Goal: Contribute content: Contribute content

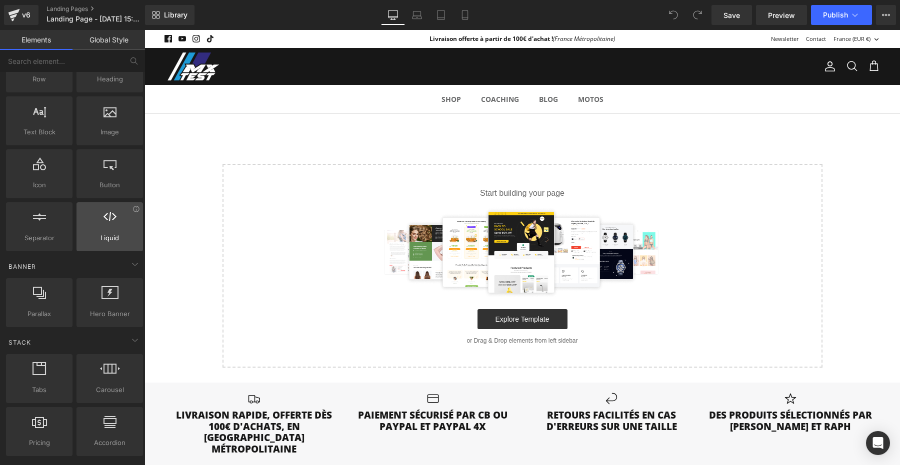
scroll to position [58, 0]
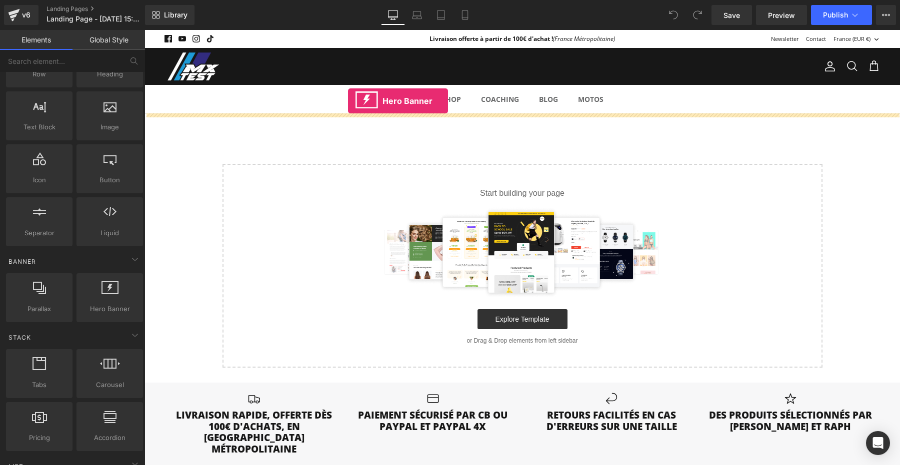
drag, startPoint x: 255, startPoint y: 325, endPoint x: 348, endPoint y: 98, distance: 244.7
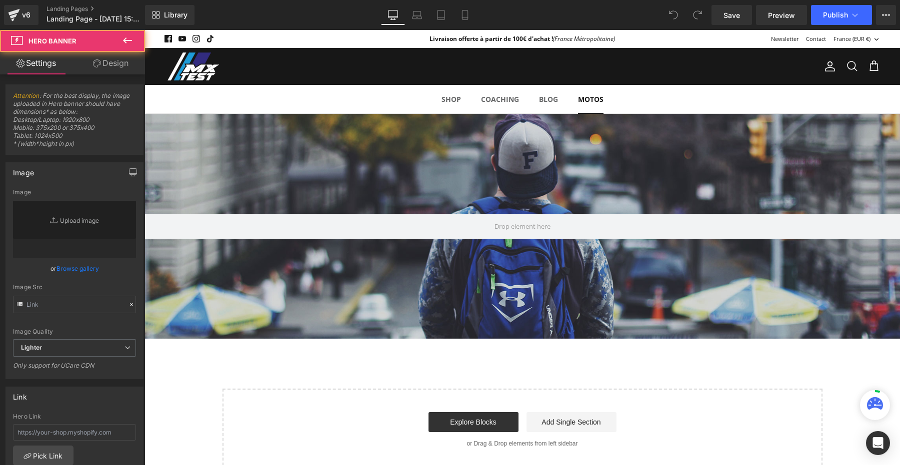
type input "[URL][DOMAIN_NAME]"
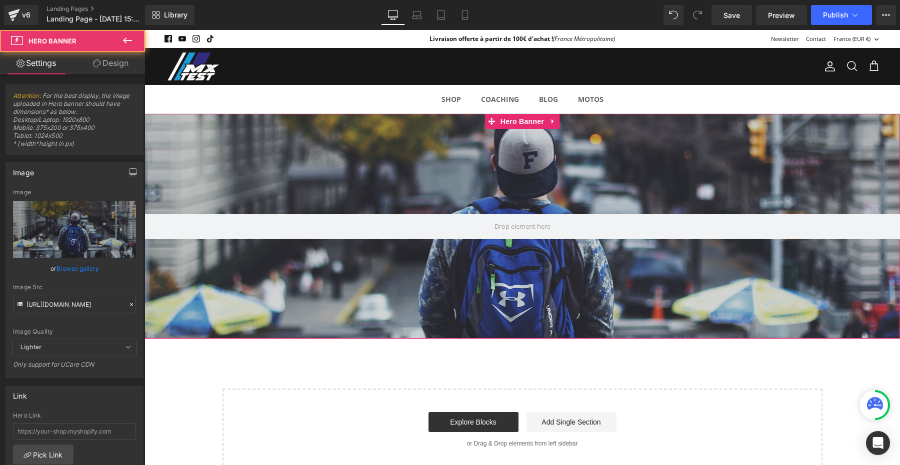
click at [487, 179] on div at bounding box center [521, 226] width 755 height 225
click at [91, 302] on input "[URL][DOMAIN_NAME]" at bounding box center [74, 304] width 123 height 17
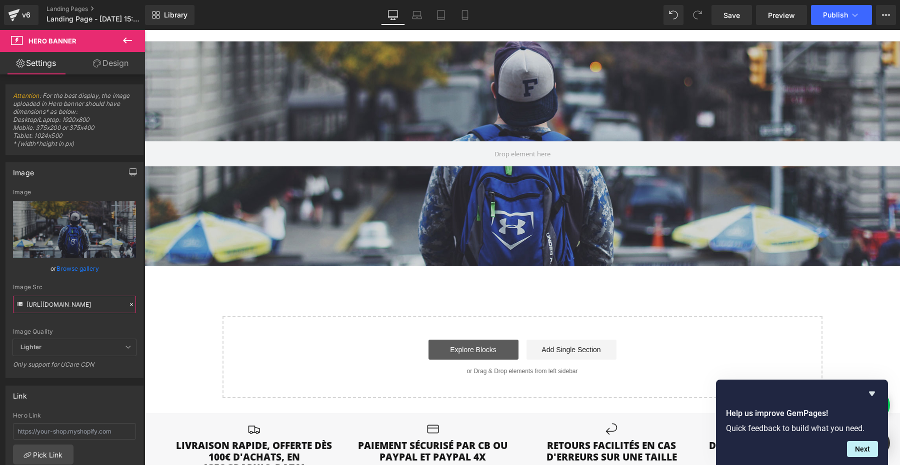
scroll to position [36, 0]
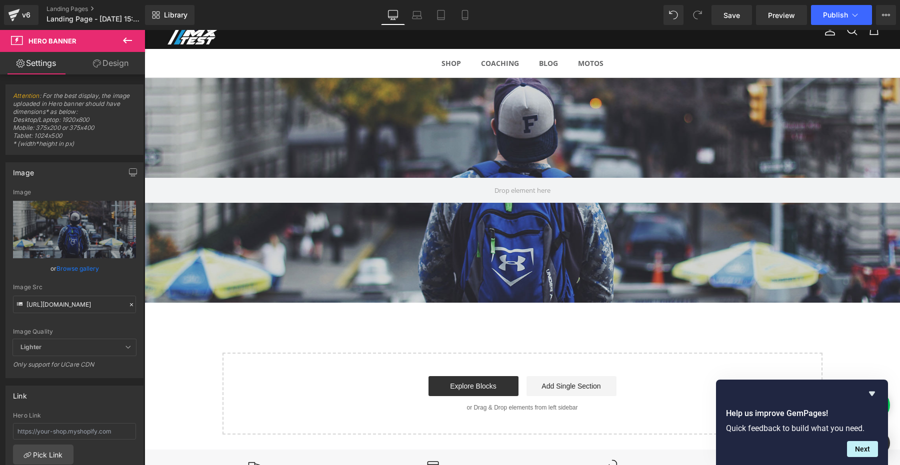
click at [129, 38] on icon at bounding box center [127, 40] width 12 height 12
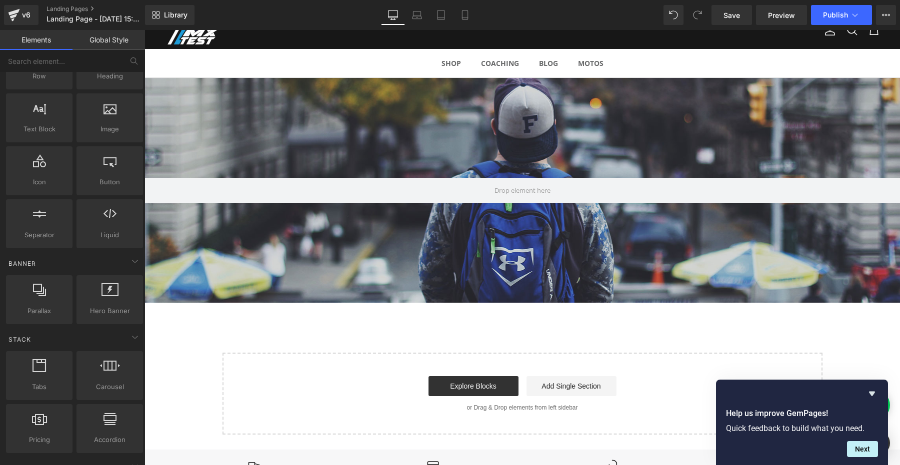
scroll to position [0, 0]
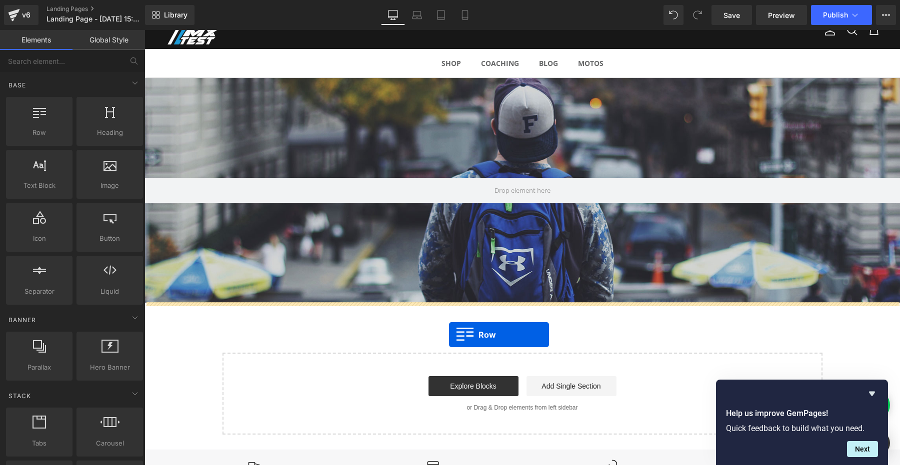
drag, startPoint x: 184, startPoint y: 151, endPoint x: 449, endPoint y: 335, distance: 322.1
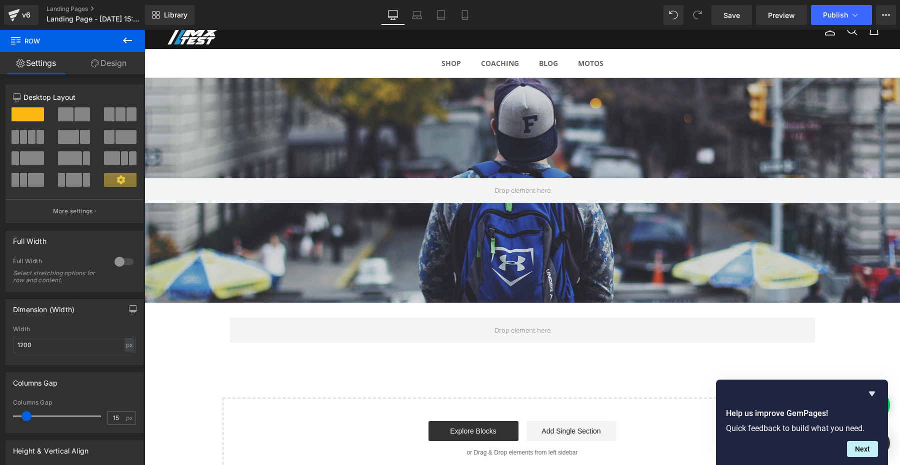
click at [128, 37] on icon at bounding box center [127, 40] width 12 height 12
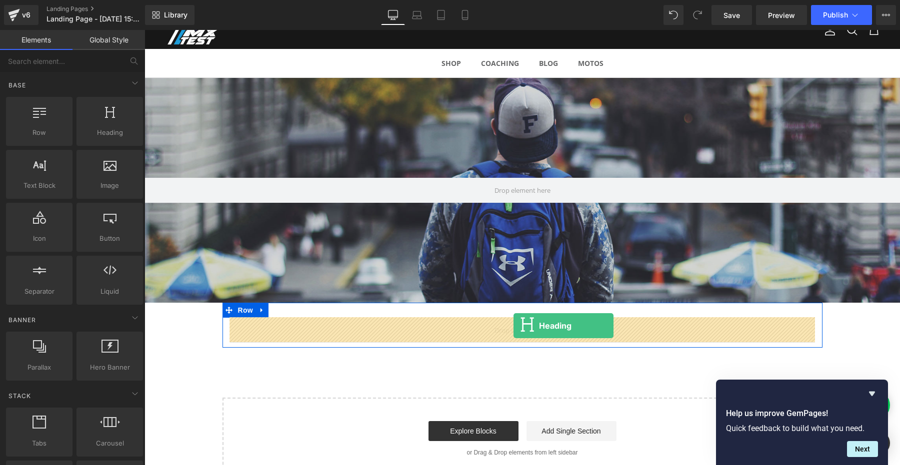
drag, startPoint x: 253, startPoint y: 154, endPoint x: 513, endPoint y: 326, distance: 311.3
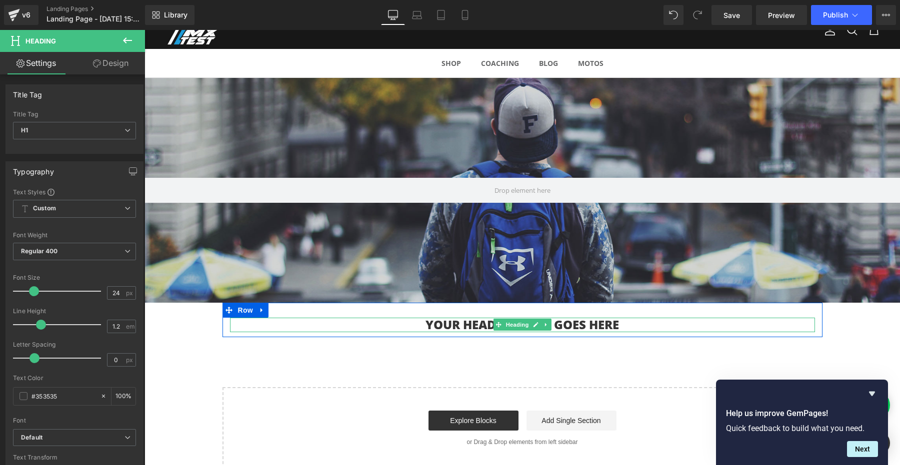
click at [447, 322] on h1 "Your heading text goes here" at bounding box center [522, 325] width 585 height 14
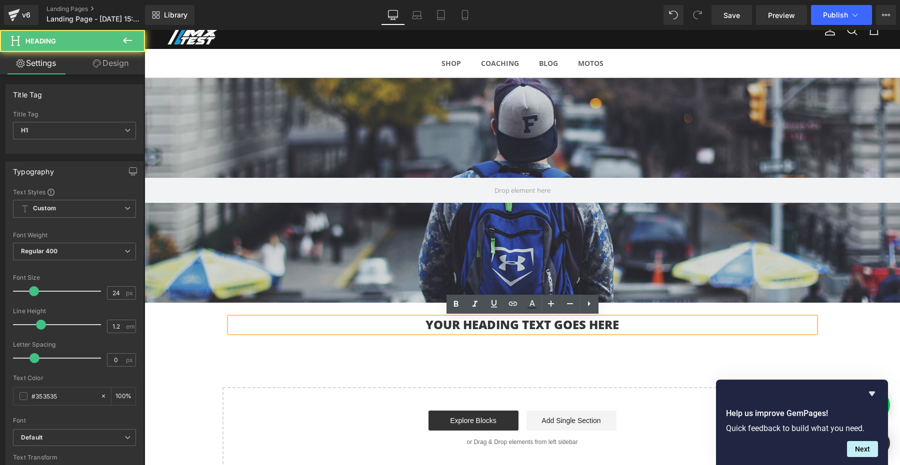
click at [433, 323] on h1 "Your heading text goes here" at bounding box center [522, 325] width 585 height 14
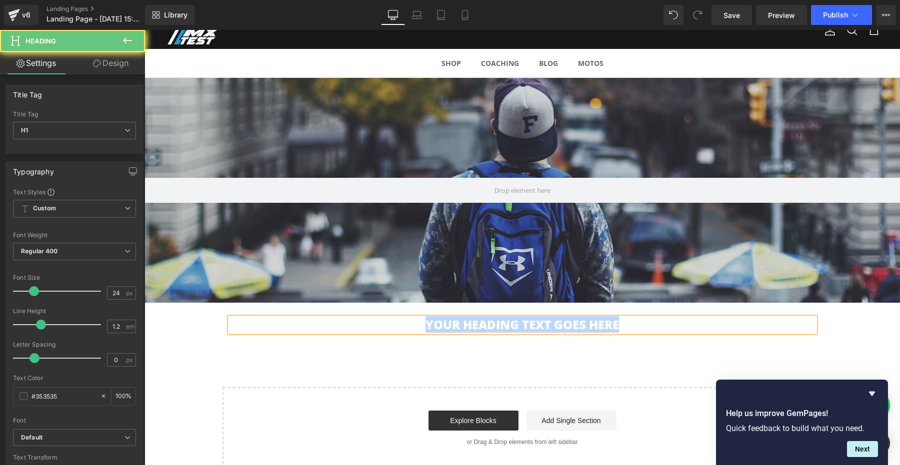
paste div
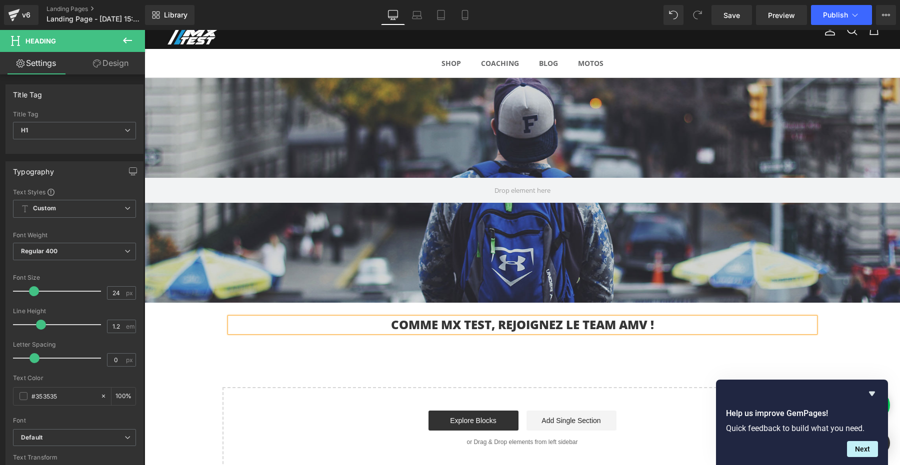
click at [641, 322] on h1 "COMME MX TEST, REJOIGNEZ LE TEAM AMV !" at bounding box center [522, 325] width 585 height 14
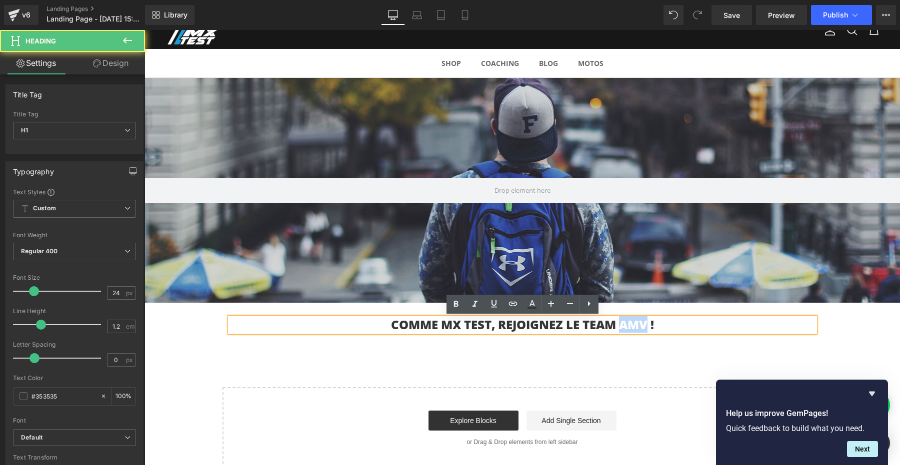
click at [641, 322] on h1 "COMME MX TEST, REJOIGNEZ LE TEAM AMV !" at bounding box center [522, 325] width 585 height 14
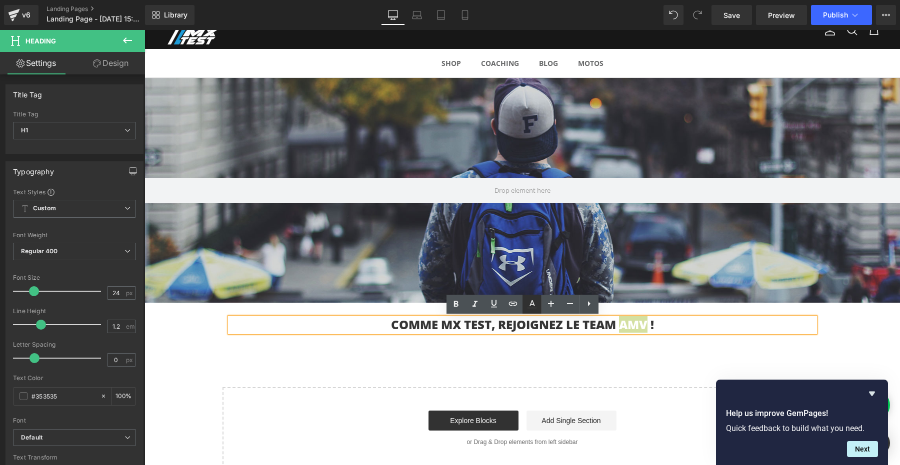
click at [536, 297] on link at bounding box center [531, 304] width 19 height 19
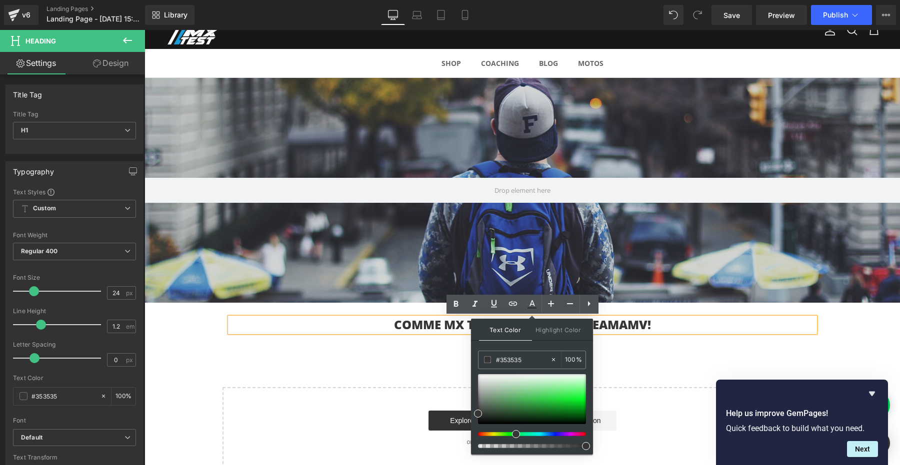
click at [512, 434] on div at bounding box center [528, 434] width 108 height 4
click at [535, 385] on div at bounding box center [532, 399] width 108 height 50
type input "#309b3f"
click at [535, 404] on div at bounding box center [532, 399] width 108 height 50
click at [639, 362] on div "Hero Banner 200px 200px COMME MX TEST, REJOIGNEZ LE TEAM AMV ! Heading Row Sele…" at bounding box center [521, 273] width 755 height 391
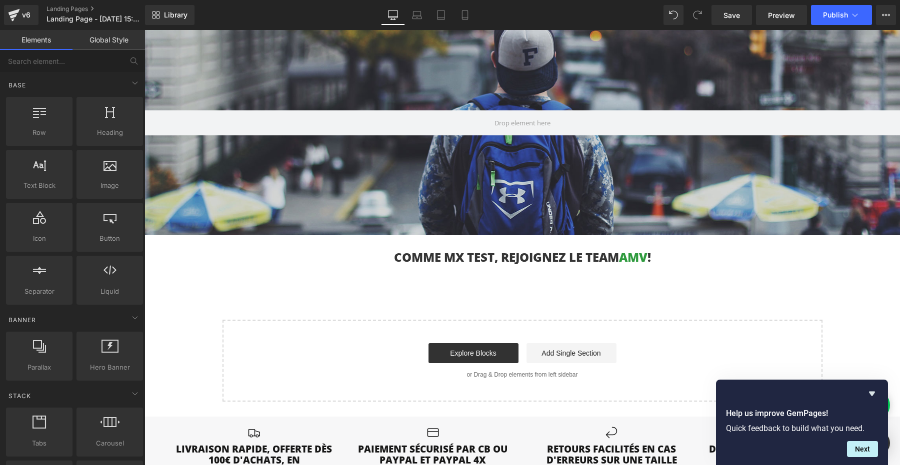
scroll to position [126, 0]
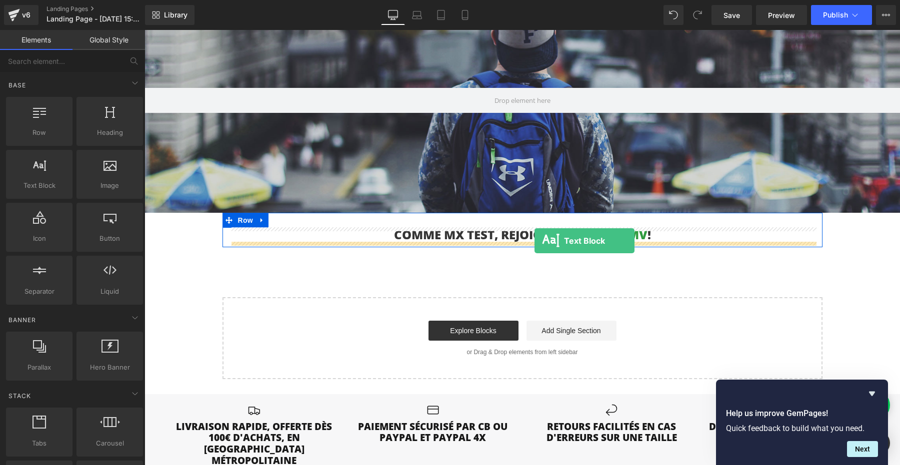
drag, startPoint x: 185, startPoint y: 215, endPoint x: 534, endPoint y: 241, distance: 349.8
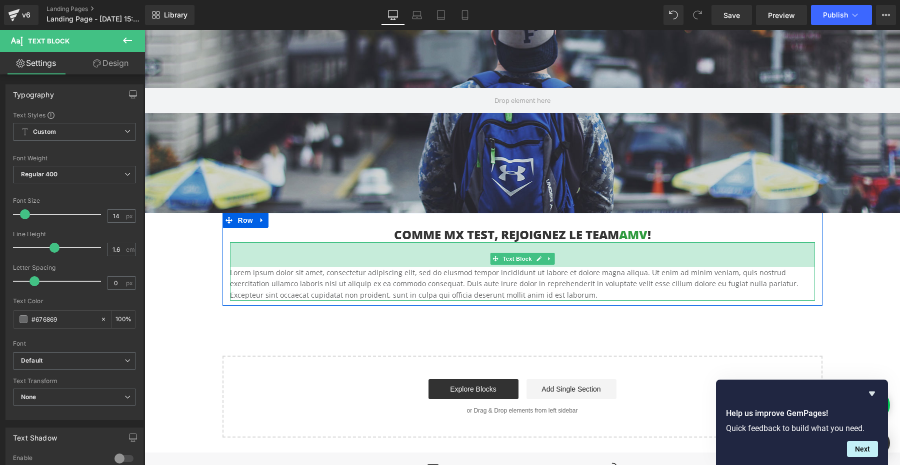
drag, startPoint x: 567, startPoint y: 244, endPoint x: 567, endPoint y: 268, distance: 24.5
click at [567, 268] on div "Lorem ipsum dolor sit amet, consectetur adipiscing elit, sed do eiusmod tempor …" at bounding box center [522, 271] width 585 height 58
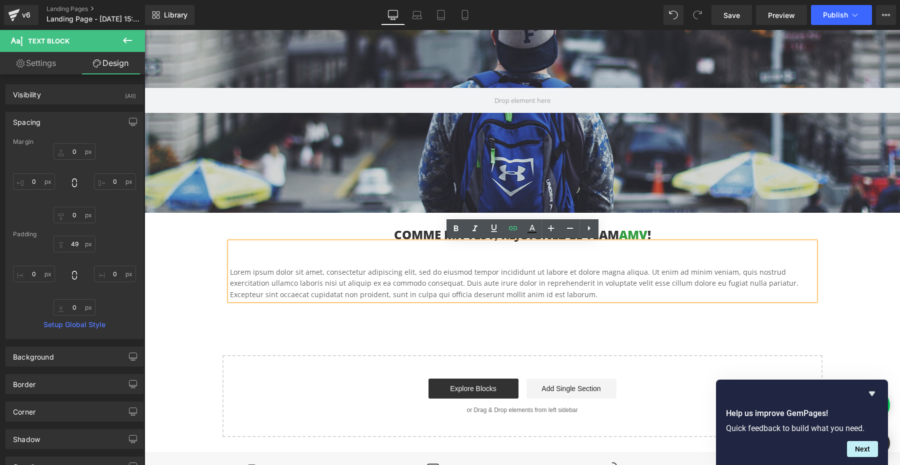
click at [495, 288] on p "Lorem ipsum dolor sit amet, consectetur adipiscing elit, sed do eiusmod tempor …" at bounding box center [522, 283] width 585 height 33
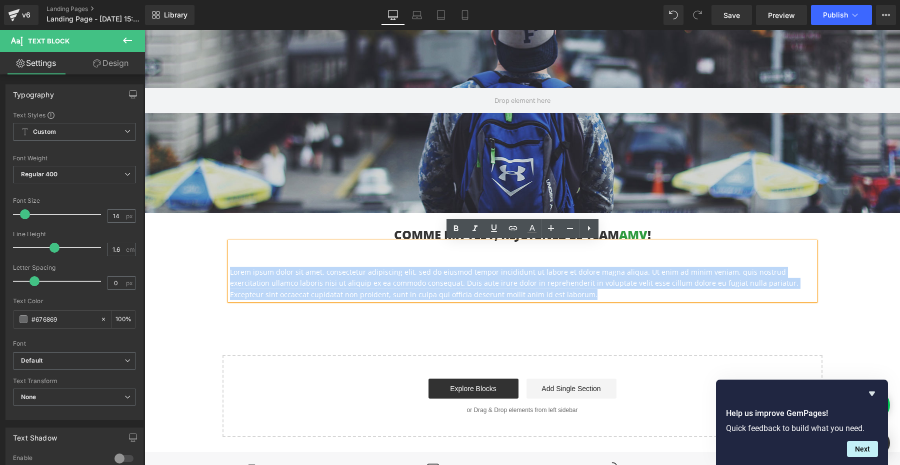
drag, startPoint x: 549, startPoint y: 295, endPoint x: 194, endPoint y: 265, distance: 356.1
click at [194, 265] on div "Hero Banner 200px 200px COMME MX TEST, REJOIGNEZ LE TEAM AMV ! Heading Lorem ip…" at bounding box center [521, 212] width 755 height 449
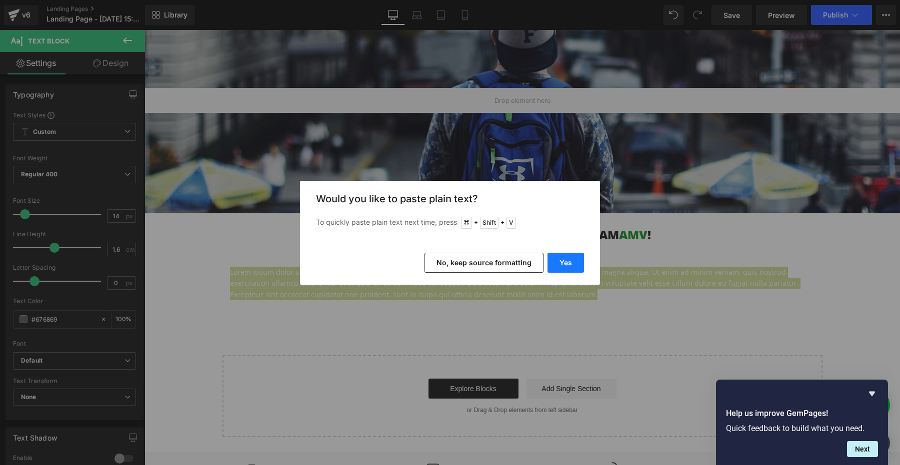
click at [568, 262] on button "Yes" at bounding box center [565, 263] width 36 height 20
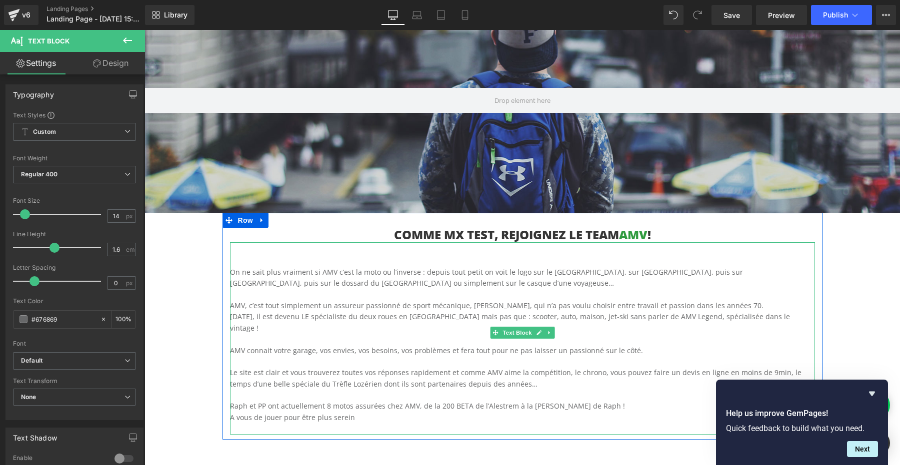
click at [368, 345] on p "AMV connait votre garage, vos envies, vos besoins, vos problèmes et fera tout p…" at bounding box center [522, 350] width 585 height 11
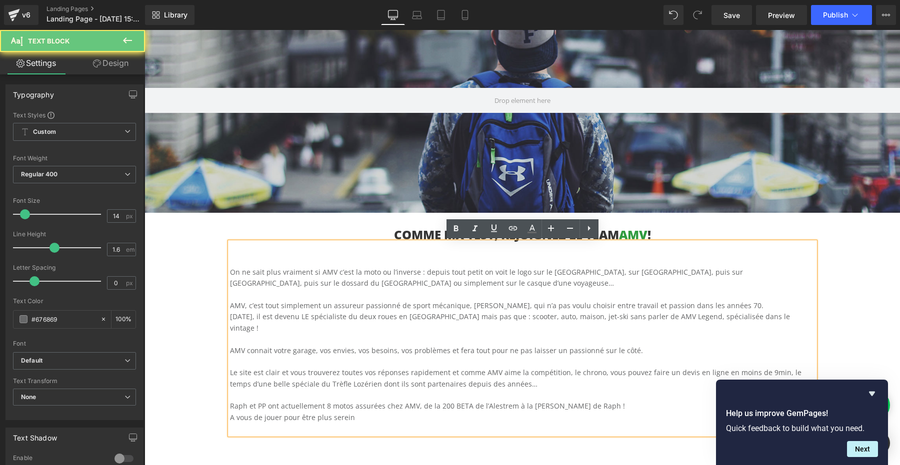
click at [392, 306] on p "AMV, c’est tout simplement un assureur passionné de sport mécanique, [PERSON_NA…" at bounding box center [522, 305] width 585 height 11
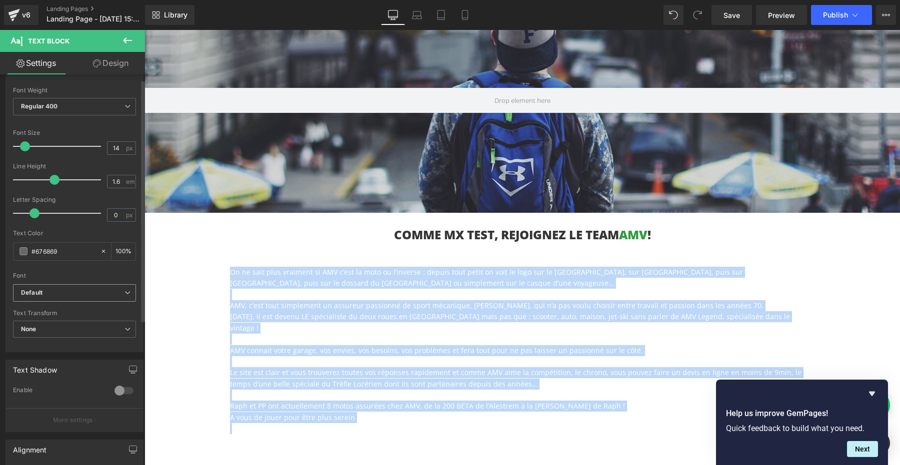
scroll to position [124, 0]
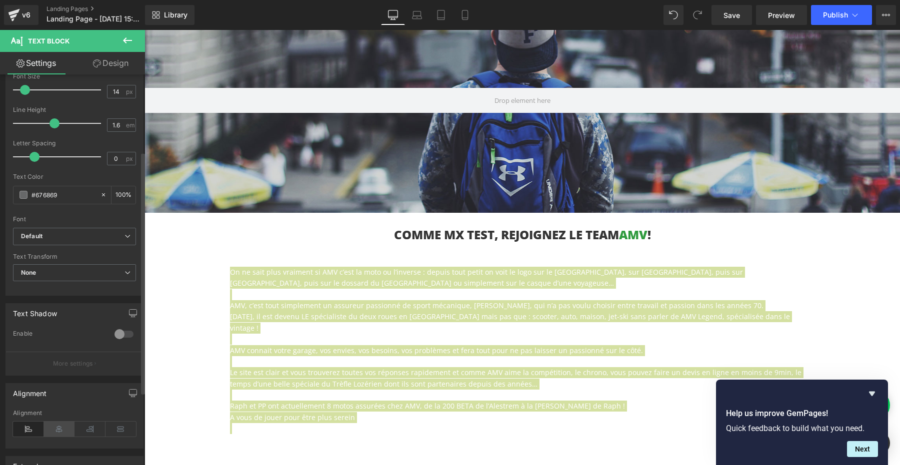
click at [56, 425] on icon at bounding box center [59, 429] width 31 height 15
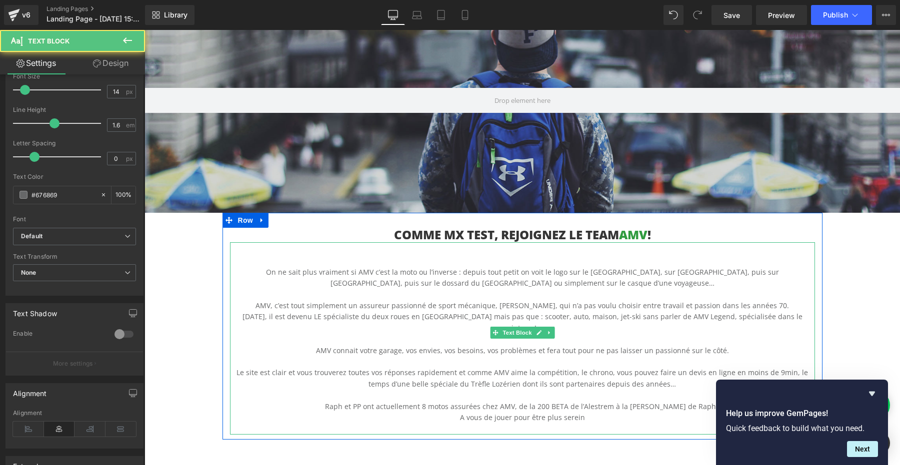
click at [628, 318] on p "[DATE], il est devenu LE spécialiste du deux roues en [GEOGRAPHIC_DATA] mais pa…" at bounding box center [522, 322] width 585 height 22
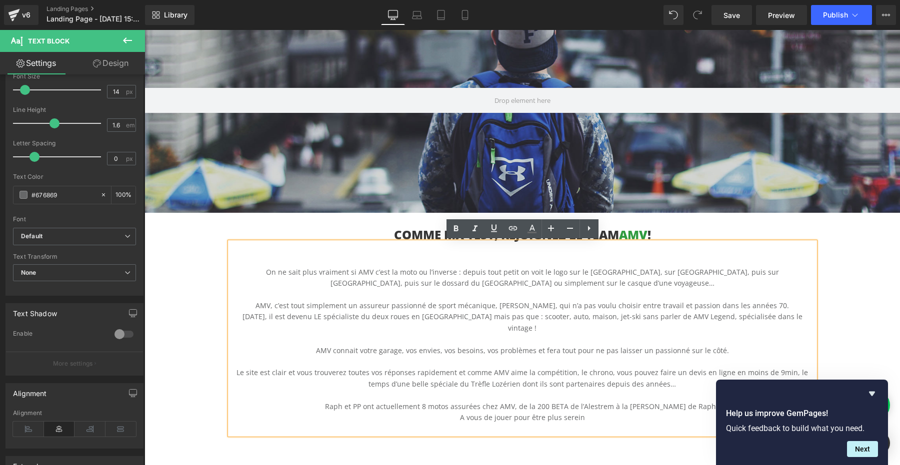
click at [470, 267] on p "On ne sait plus vraiment si AMV c’est la moto ou l’inverse : depuis tout petit …" at bounding box center [522, 278] width 585 height 22
click at [545, 275] on p "On ne sait plus vraiment si AMV c’est la moto ou l’inverse : depuis tout petit …" at bounding box center [522, 278] width 585 height 22
click at [622, 286] on p "On ne sait plus vraiment si AMV c’est la moto ou l’inverse : depuis tout petit …" at bounding box center [522, 278] width 585 height 22
click at [675, 273] on p "On ne sait plus vraiment si AMV c’est la moto ou l’inverse : depuis tout petit …" at bounding box center [522, 278] width 585 height 22
click at [744, 273] on p "On ne sait plus vraiment si AMV c’est la moto ou l’inverse : depuis tout petit …" at bounding box center [522, 278] width 585 height 22
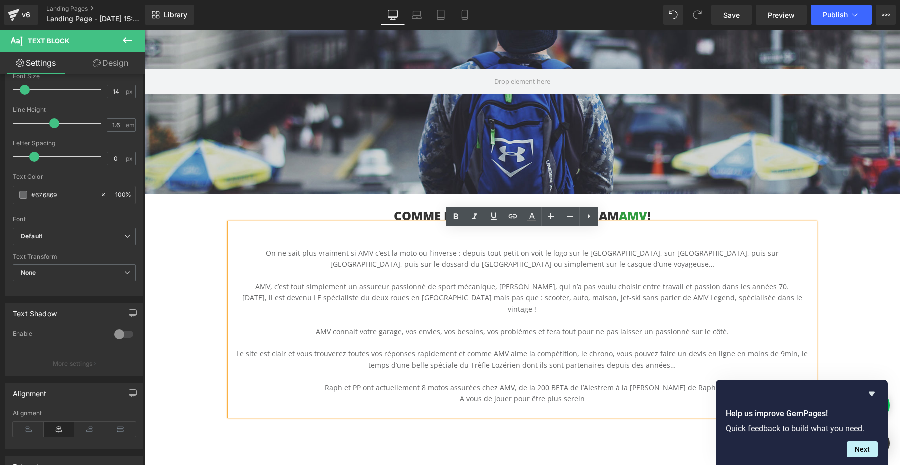
scroll to position [147, 0]
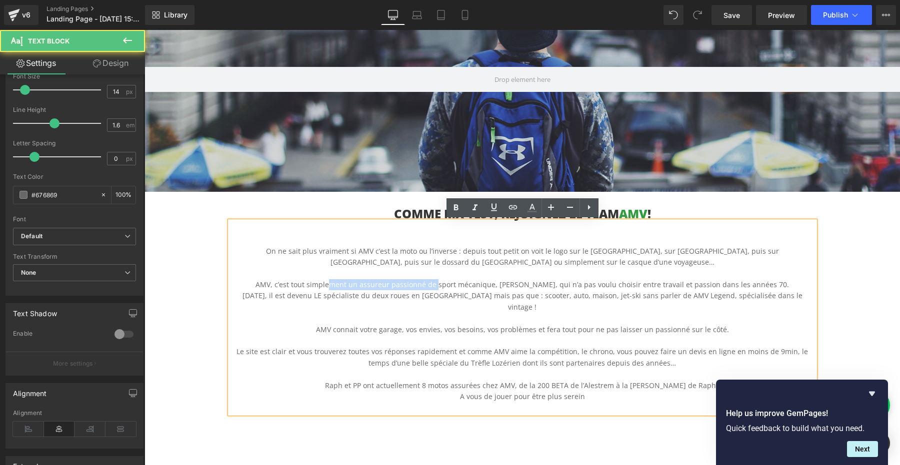
drag, startPoint x: 344, startPoint y: 288, endPoint x: 448, endPoint y: 288, distance: 104.0
click at [448, 288] on p "AMV, c’est tout simplement un assureur passionné de sport mécanique, [PERSON_NA…" at bounding box center [522, 284] width 585 height 11
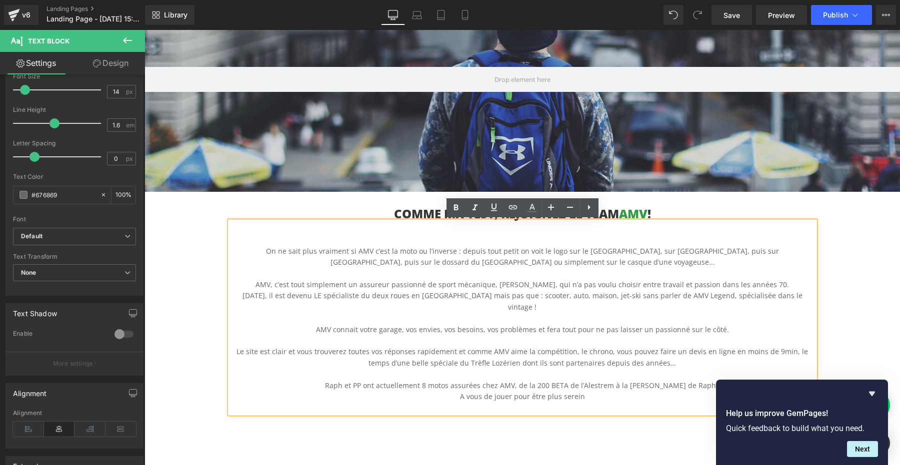
click at [631, 289] on p "AMV, c’est tout simplement un assureur passionné de sport mécanique, [PERSON_NA…" at bounding box center [522, 284] width 585 height 11
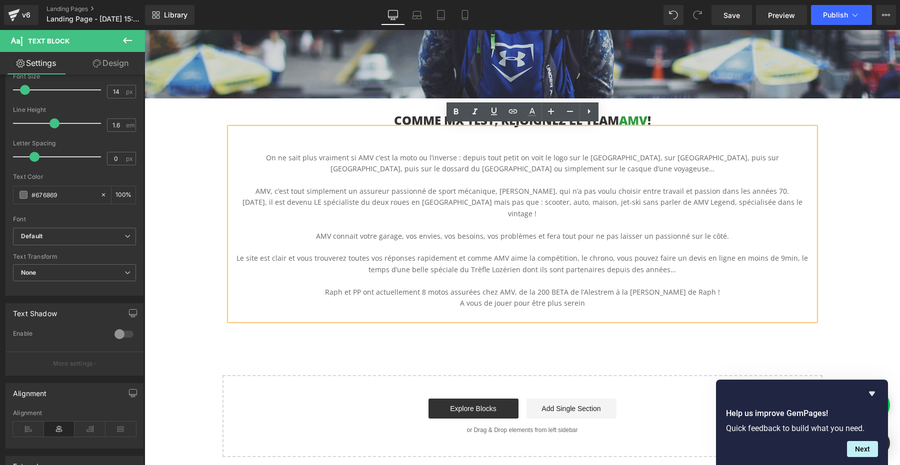
scroll to position [248, 0]
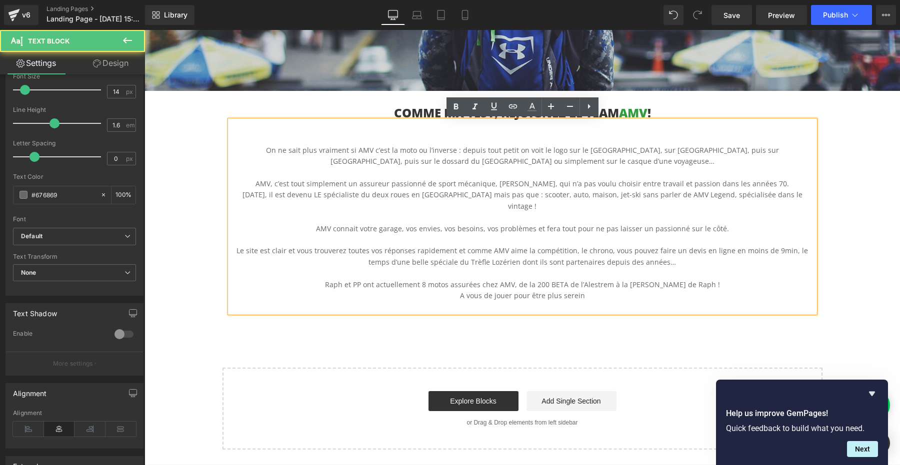
click at [579, 290] on p "A vous de jouer pour être plus serein" at bounding box center [522, 295] width 585 height 11
click at [614, 301] on p at bounding box center [522, 306] width 585 height 11
click at [595, 290] on p "A vous de jouer pour être plus serein" at bounding box center [522, 295] width 585 height 11
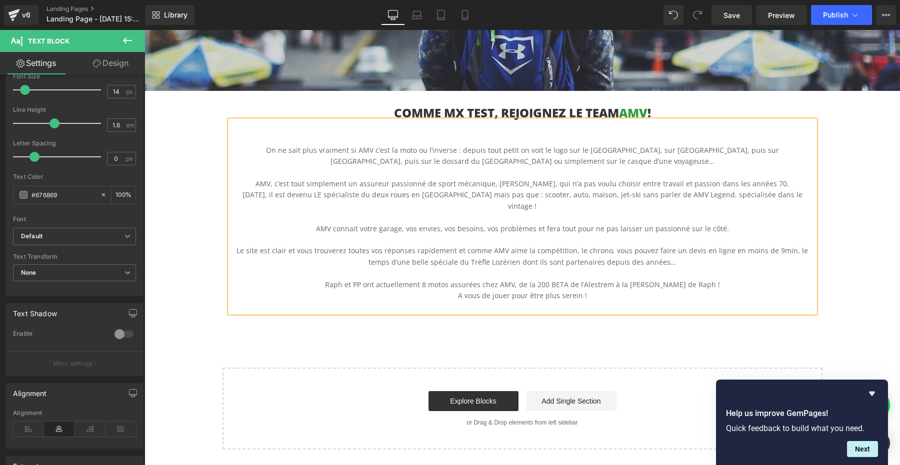
click at [858, 326] on div "Hero Banner 200px 200px COMME MX TEST, REJOIGNEZ LE TEAM AMV ! Heading On ne sa…" at bounding box center [521, 158] width 755 height 584
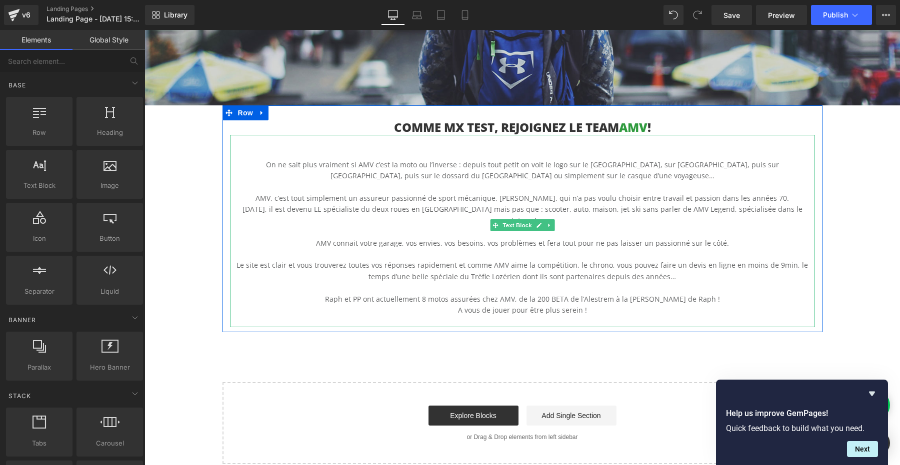
scroll to position [229, 0]
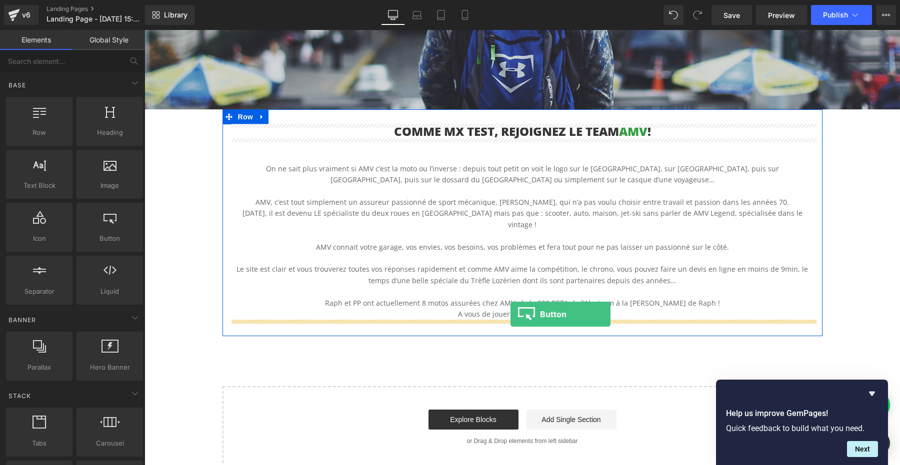
drag, startPoint x: 254, startPoint y: 269, endPoint x: 510, endPoint y: 314, distance: 259.9
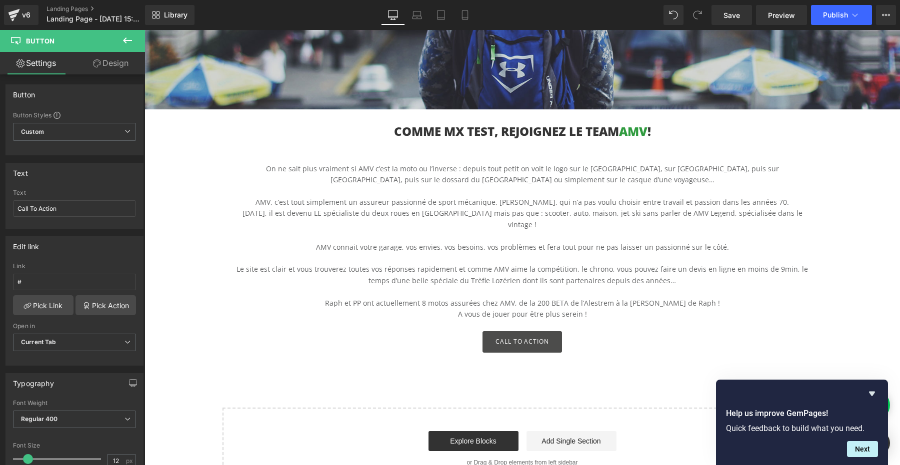
click at [526, 336] on span "Button" at bounding box center [522, 342] width 23 height 12
click at [47, 276] on input "#" at bounding box center [74, 282] width 123 height 16
paste input "[URL][DOMAIN_NAME]"
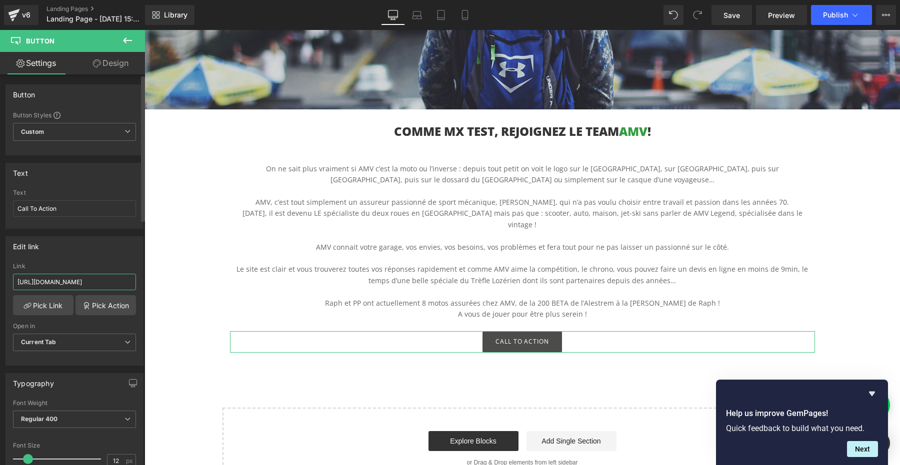
scroll to position [0, 277]
type input "[URL][DOMAIN_NAME]"
click at [99, 241] on div "Edit link" at bounding box center [74, 246] width 137 height 19
drag, startPoint x: 72, startPoint y: 212, endPoint x: 0, endPoint y: 212, distance: 72.0
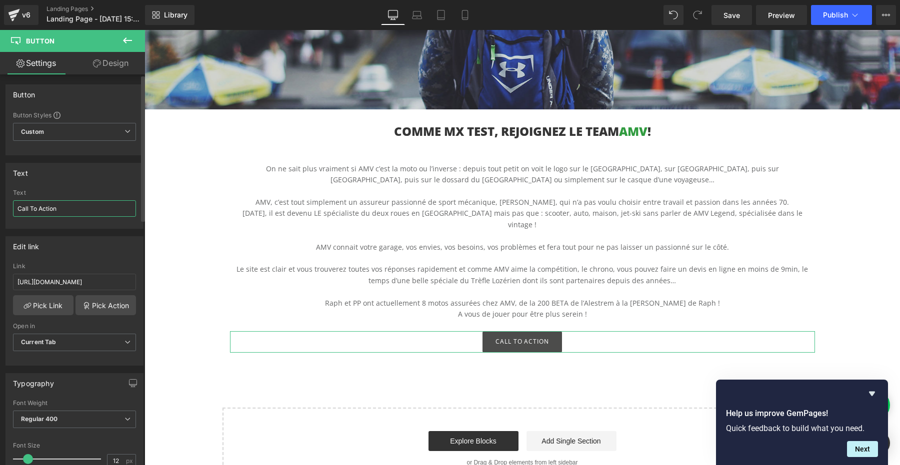
click at [0, 212] on div "Text Call To Action Text Call To Action" at bounding box center [74, 191] width 149 height 73
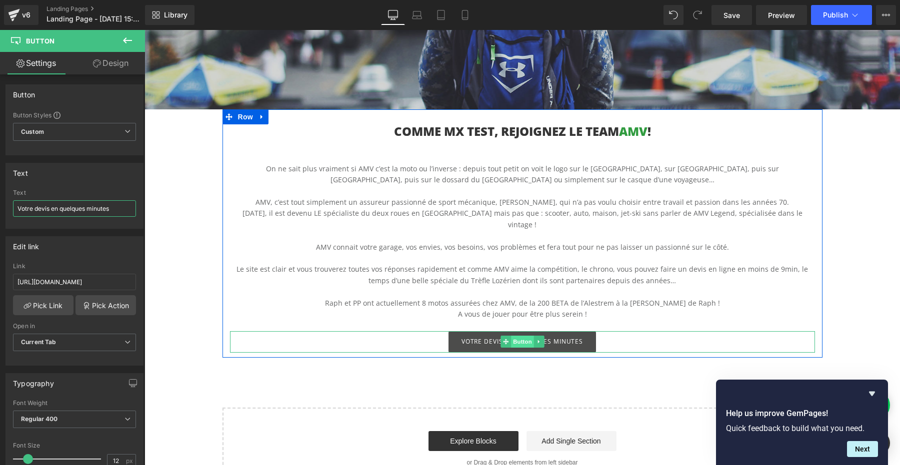
click at [523, 336] on span "Button" at bounding box center [522, 342] width 23 height 12
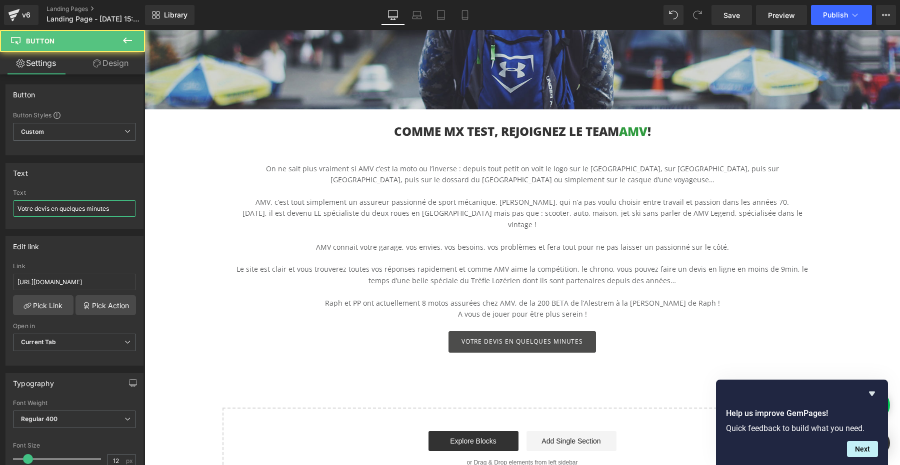
type input "Votre devis en quelques minutes"
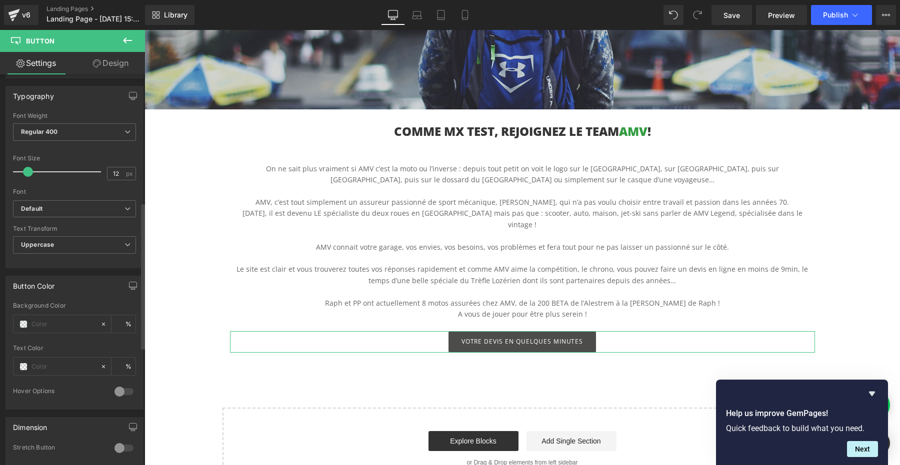
scroll to position [340, 0]
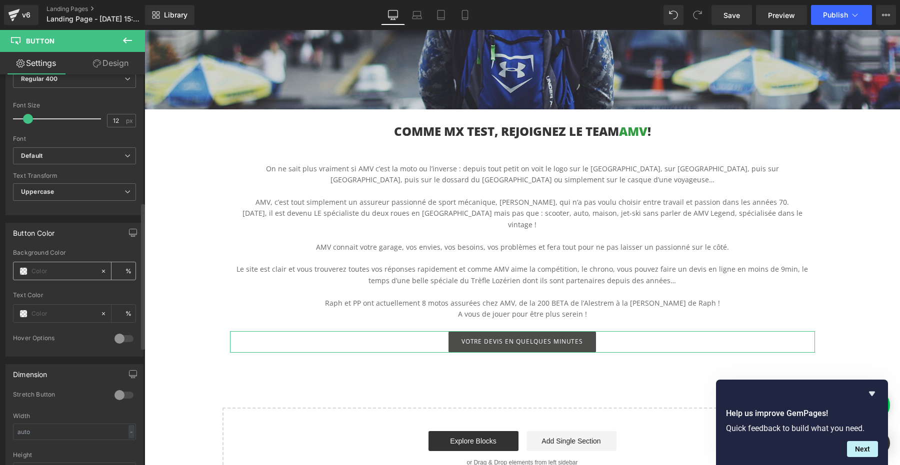
click at [48, 270] on input "text" at bounding box center [63, 271] width 64 height 11
paste input "009b3f"
type input "009b3f"
type input "100"
type input "#009b3f"
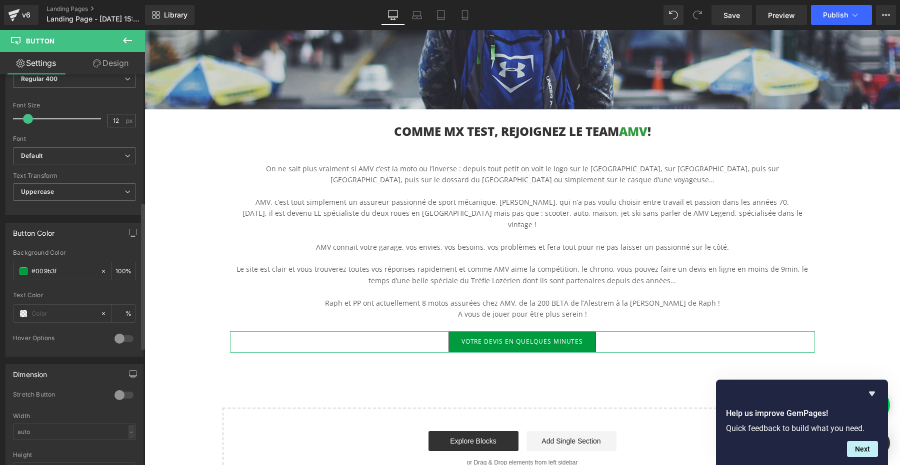
click at [90, 215] on div "Button Color rgba(0, 155, 63, 1) Background Color #009b3f 100 % Text Color % 0 …" at bounding box center [74, 285] width 149 height 141
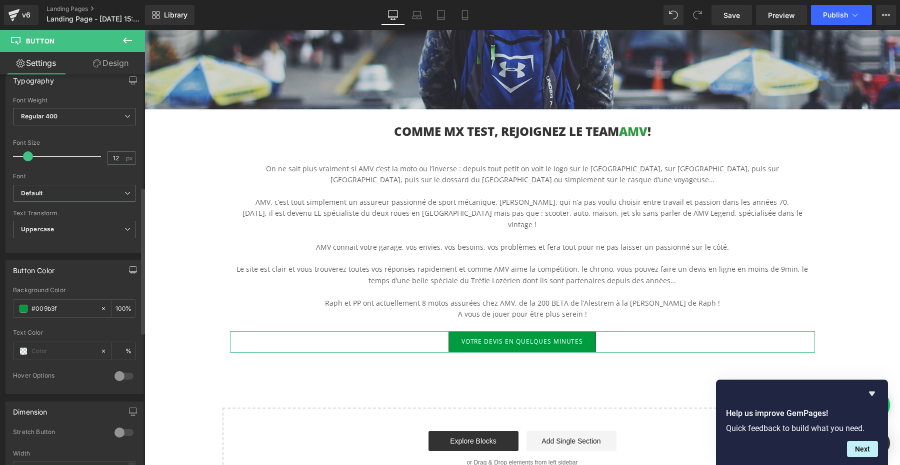
scroll to position [298, 0]
click at [121, 378] on div at bounding box center [124, 381] width 24 height 16
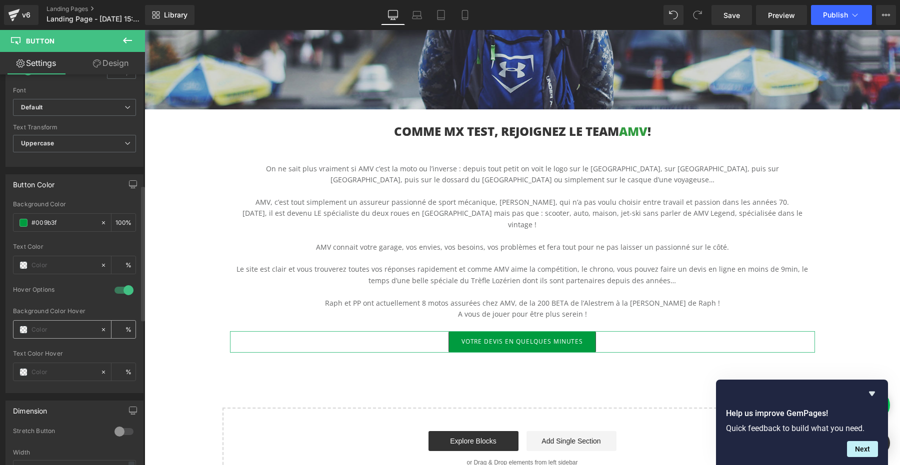
scroll to position [405, 0]
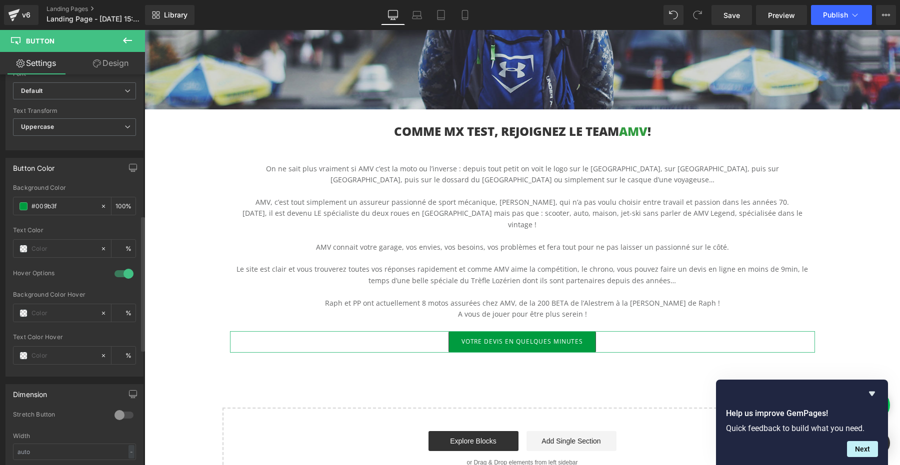
click at [123, 271] on div at bounding box center [124, 274] width 24 height 16
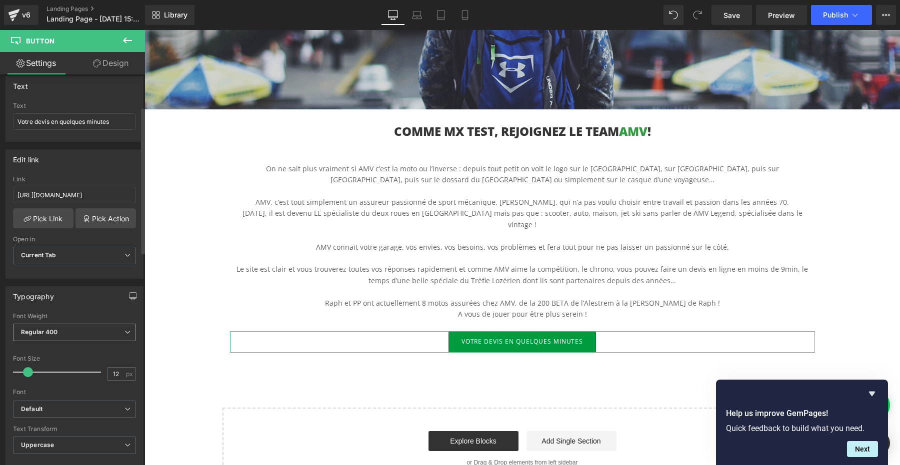
scroll to position [0, 0]
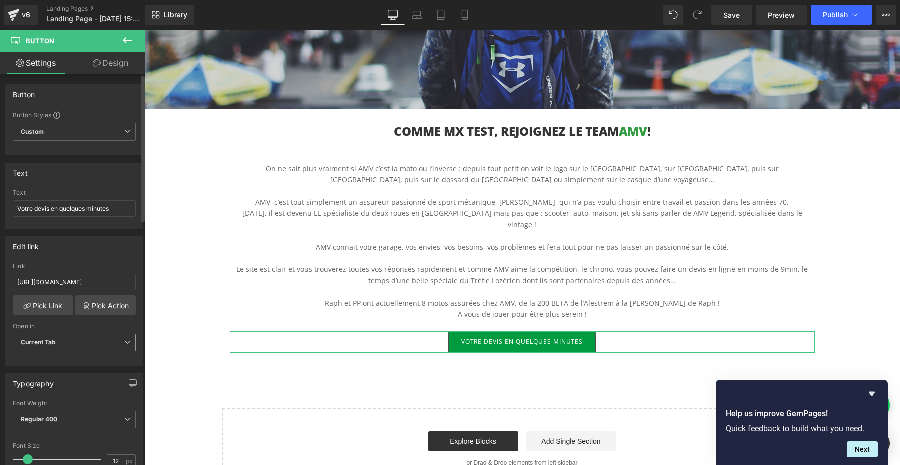
click at [86, 339] on span "Current Tab" at bounding box center [74, 342] width 123 height 17
click at [46, 369] on li "New Tab" at bounding box center [72, 375] width 119 height 15
click at [77, 366] on div "Typography Thin 100 Semi Thin 200 Light 300 Regular 400 Medium 500 Semi Bold 60…" at bounding box center [74, 461] width 149 height 190
click at [864, 241] on div "Hero Banner 200px 200px COMME MX TEST, REJOIGNEZ LE TEAM AMV ! Heading On ne sa…" at bounding box center [521, 187] width 755 height 605
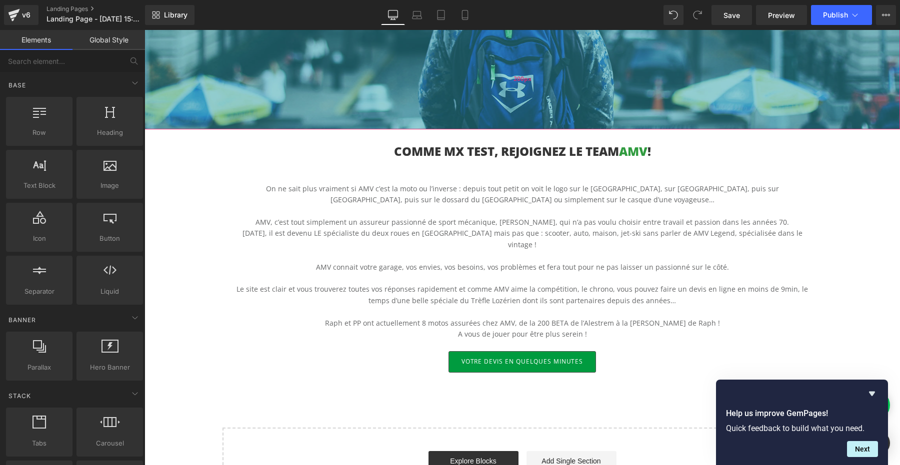
scroll to position [280, 0]
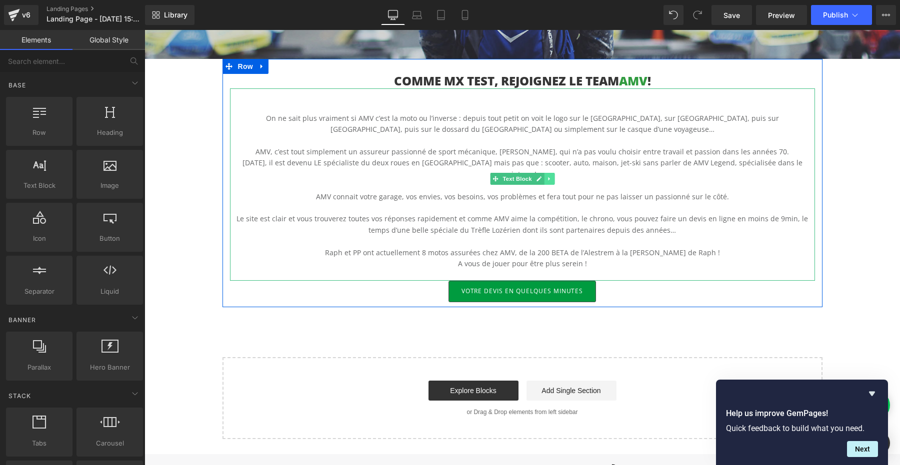
click at [547, 179] on icon at bounding box center [548, 179] width 5 height 6
click at [544, 183] on link at bounding box center [544, 179] width 10 height 12
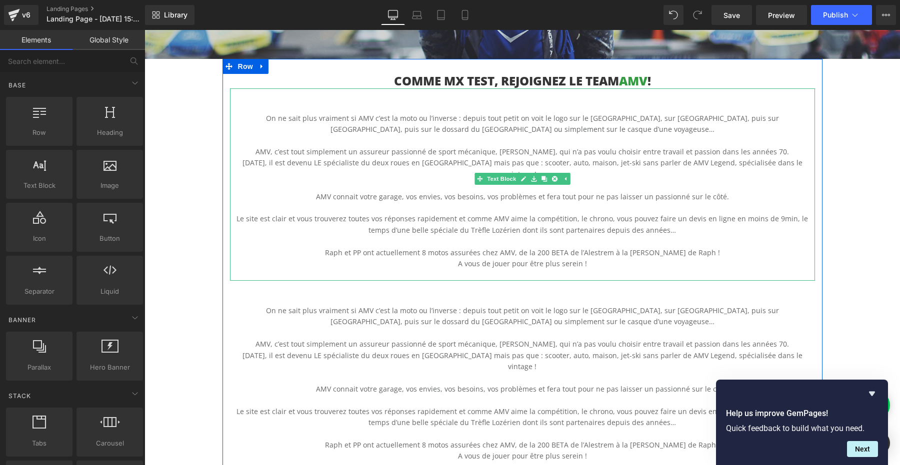
click at [381, 202] on p at bounding box center [522, 207] width 585 height 11
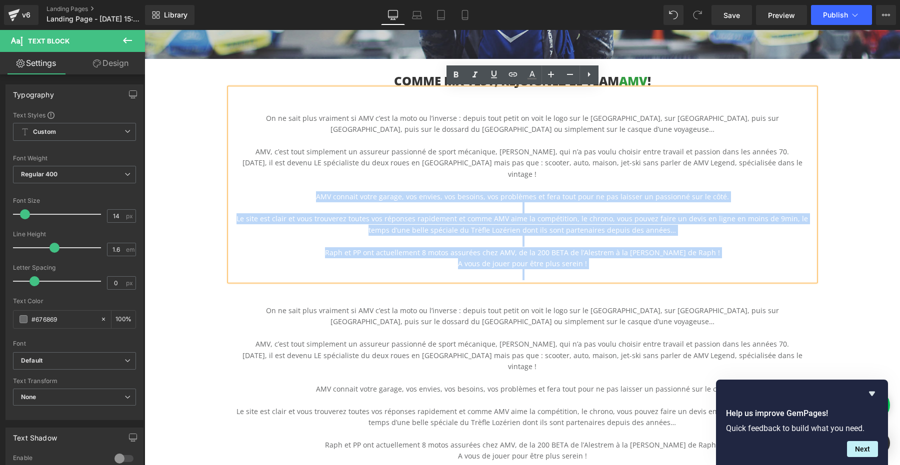
drag, startPoint x: 318, startPoint y: 184, endPoint x: 679, endPoint y: 261, distance: 368.9
click at [679, 261] on div "On ne sait plus vraiment si AMV c’est la moto ou l’inverse : depuis tout petit …" at bounding box center [522, 184] width 585 height 192
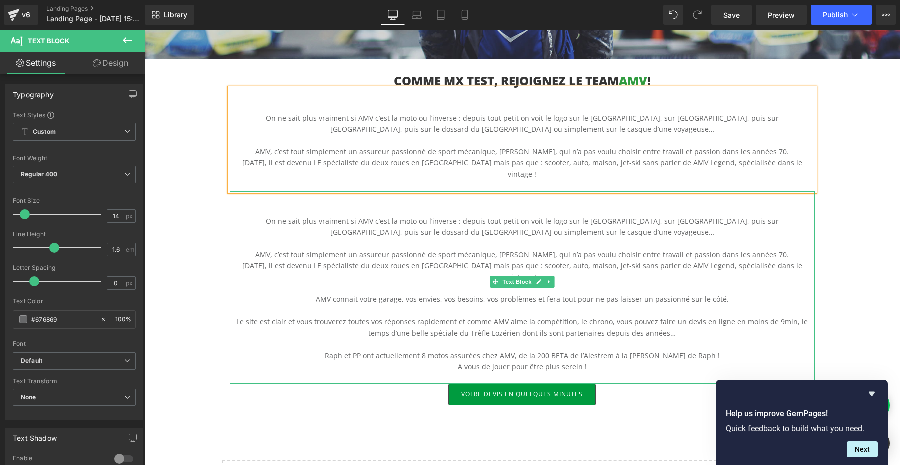
click at [351, 260] on p "[DATE], il est devenu LE spécialiste du deux roues en [GEOGRAPHIC_DATA] mais pa…" at bounding box center [522, 271] width 585 height 22
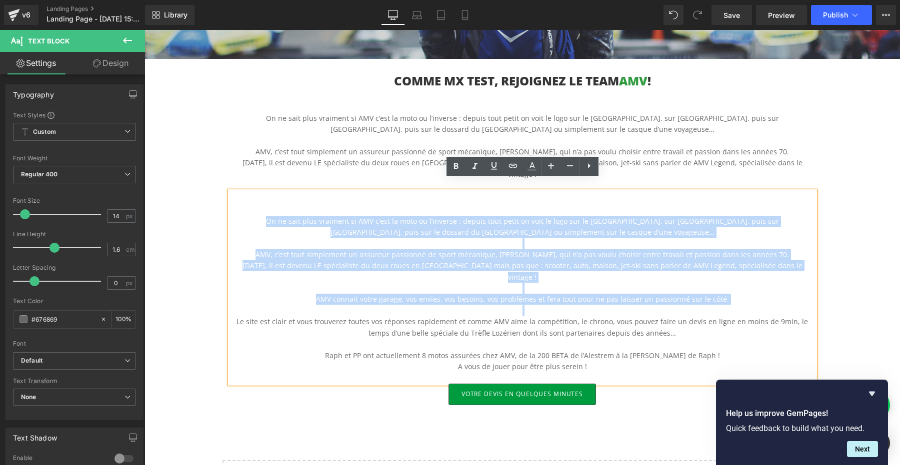
drag, startPoint x: 333, startPoint y: 284, endPoint x: 230, endPoint y: 195, distance: 136.4
click at [230, 195] on div "On ne sait plus vraiment si AMV c’est la moto ou l’inverse : depuis tout petit …" at bounding box center [522, 287] width 585 height 192
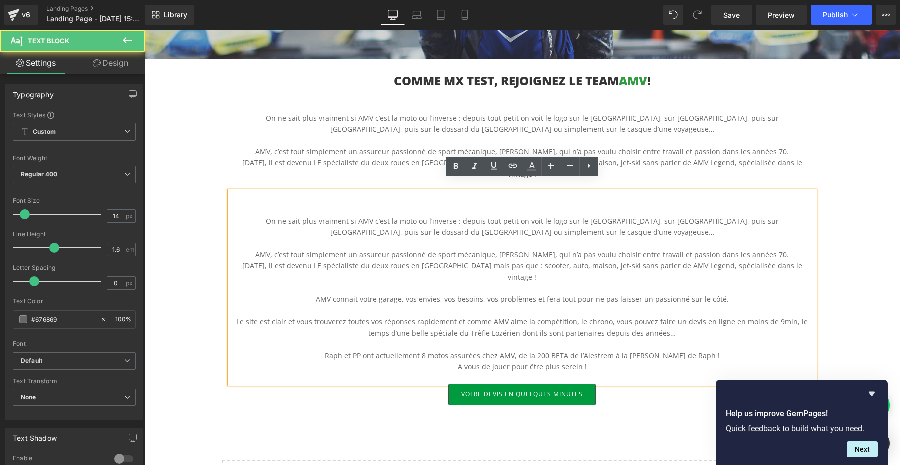
click at [371, 249] on p "AMV, c’est tout simplement un assureur passionné de sport mécanique, [PERSON_NA…" at bounding box center [522, 254] width 585 height 11
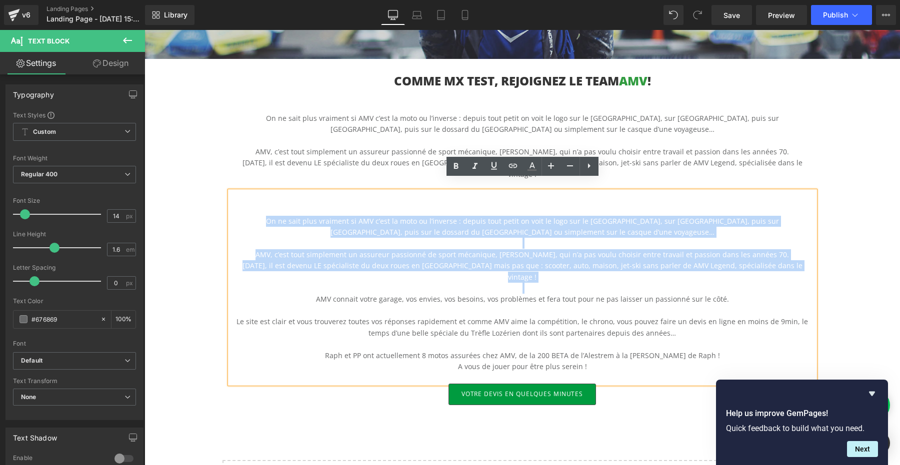
drag, startPoint x: 309, startPoint y: 269, endPoint x: 208, endPoint y: 207, distance: 118.5
click at [208, 207] on div "Hero Banner 200px 200px COMME MX TEST, REJOIGNEZ LE TEAM AMV ! Heading On ne sa…" at bounding box center [521, 188] width 755 height 708
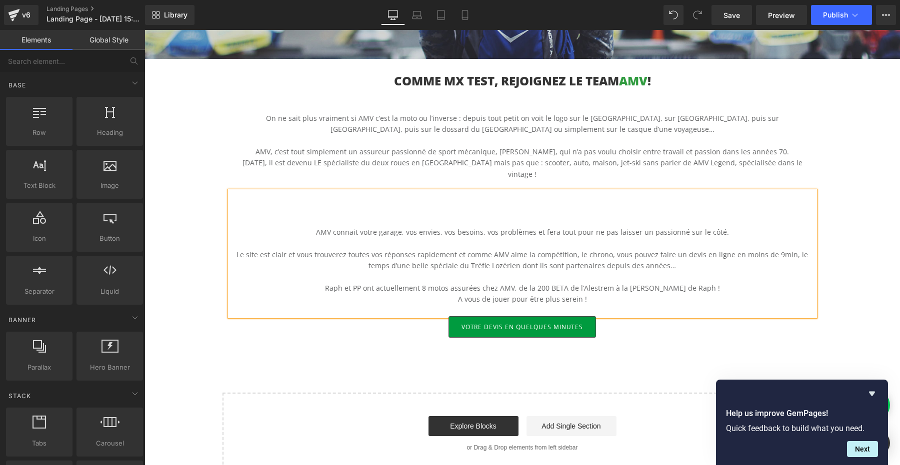
click at [881, 239] on div "Hero Banner 200px 200px COMME MX TEST, REJOIGNEZ LE TEAM AMV ! Heading On ne sa…" at bounding box center [521, 154] width 755 height 641
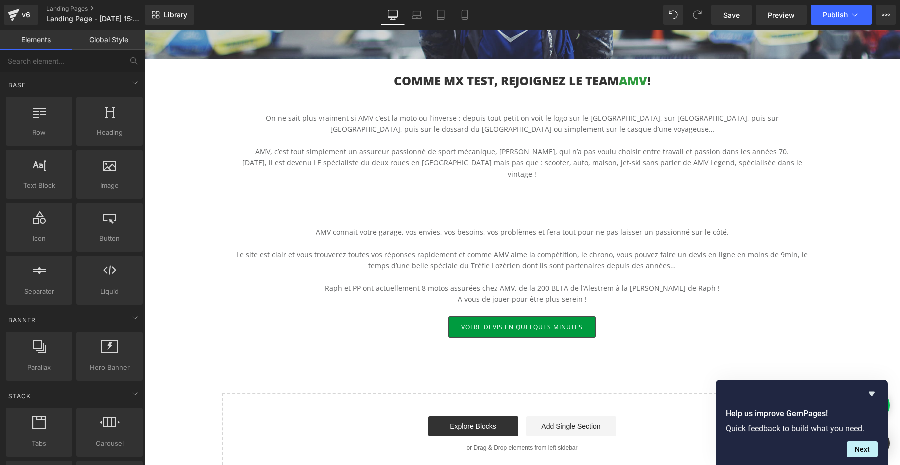
click at [630, 249] on p "Le site est clair et vous trouverez toutes vos réponses rapidement et comme AMV…" at bounding box center [522, 260] width 585 height 22
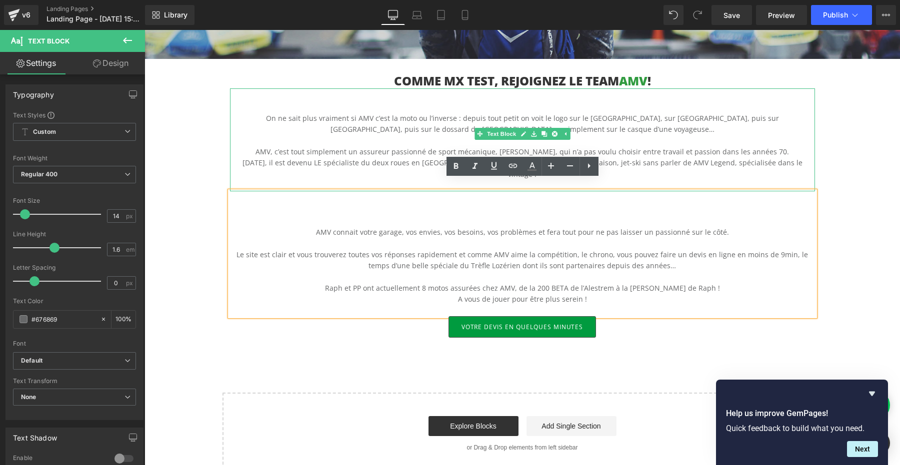
click at [696, 180] on p at bounding box center [522, 185] width 585 height 11
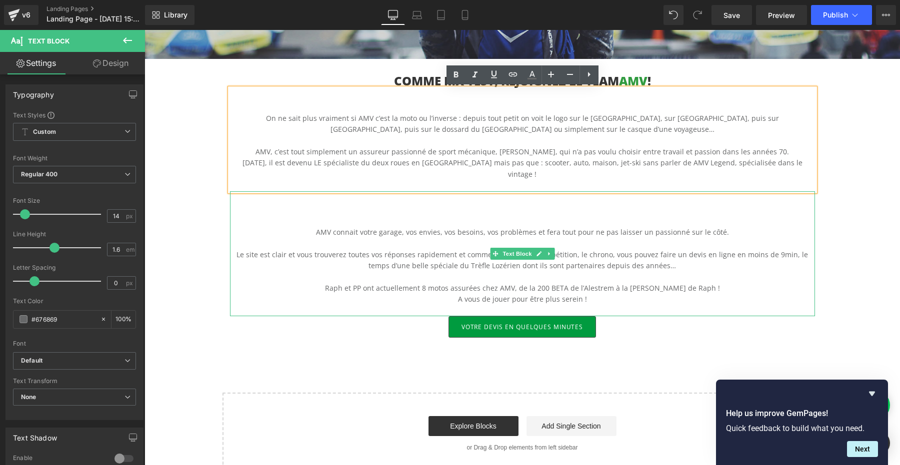
click at [683, 238] on p at bounding box center [522, 243] width 585 height 11
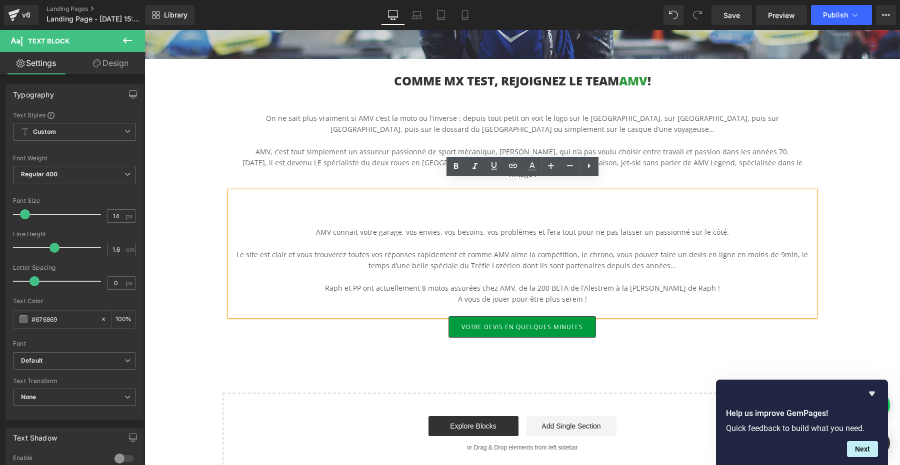
click at [884, 106] on div "Hero Banner 200px 200px COMME MX TEST, REJOIGNEZ LE TEAM AMV ! Heading On ne sa…" at bounding box center [521, 154] width 755 height 641
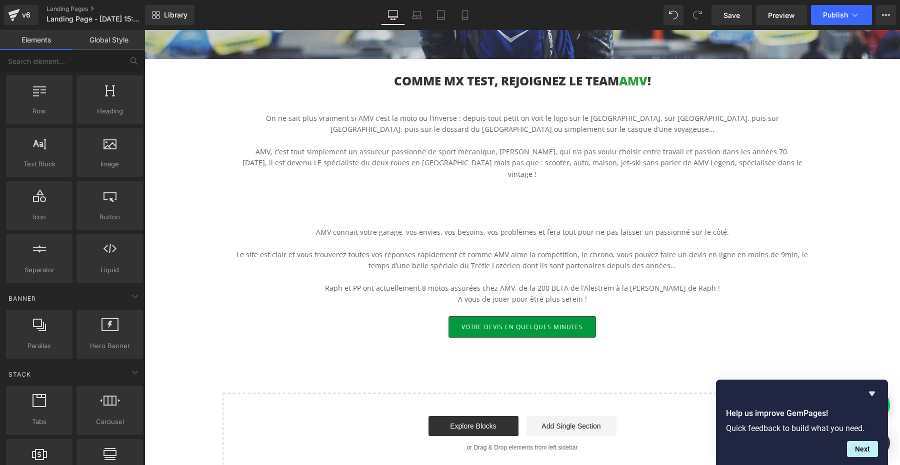
scroll to position [0, 0]
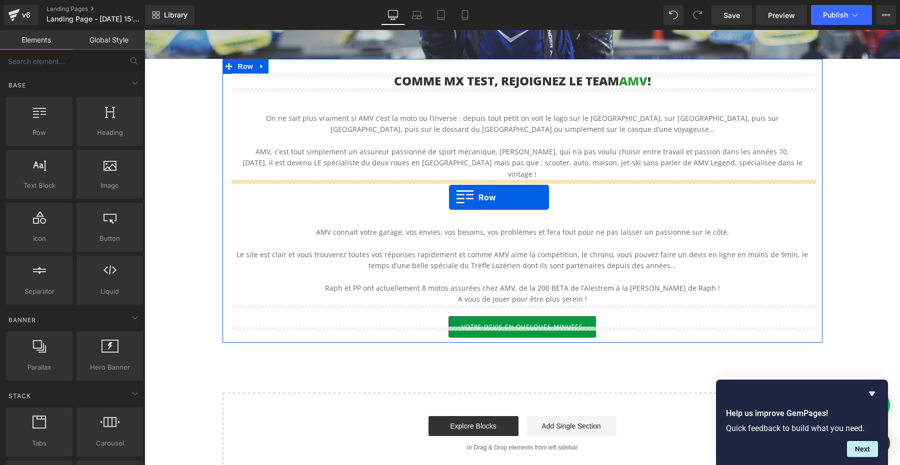
drag, startPoint x: 196, startPoint y: 159, endPoint x: 448, endPoint y: 197, distance: 255.2
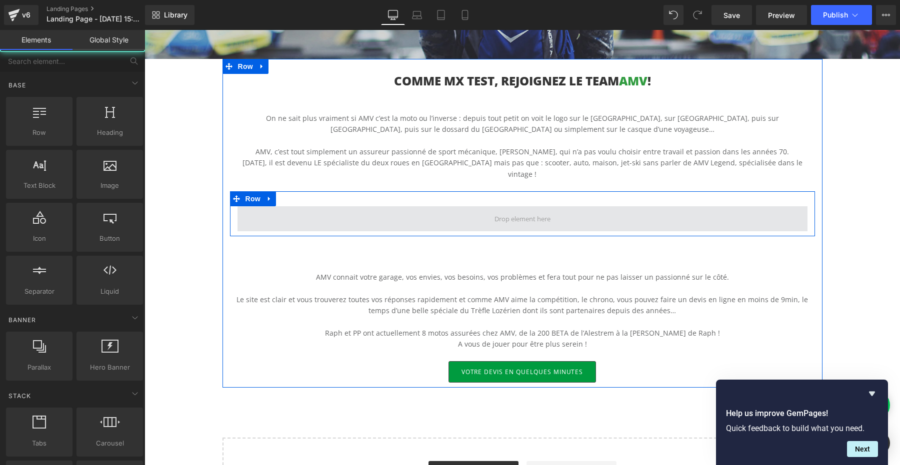
click at [497, 211] on span at bounding box center [522, 218] width 63 height 15
click at [276, 213] on span at bounding box center [522, 218] width 570 height 25
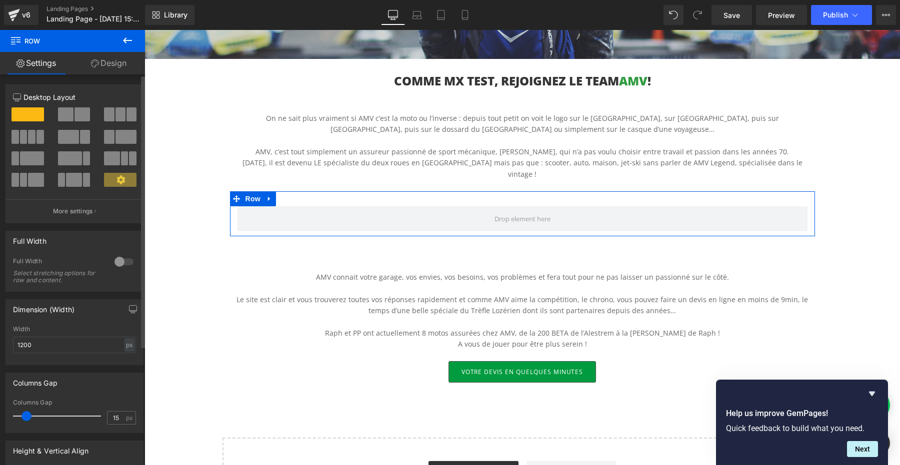
click at [30, 141] on span at bounding box center [31, 137] width 7 height 14
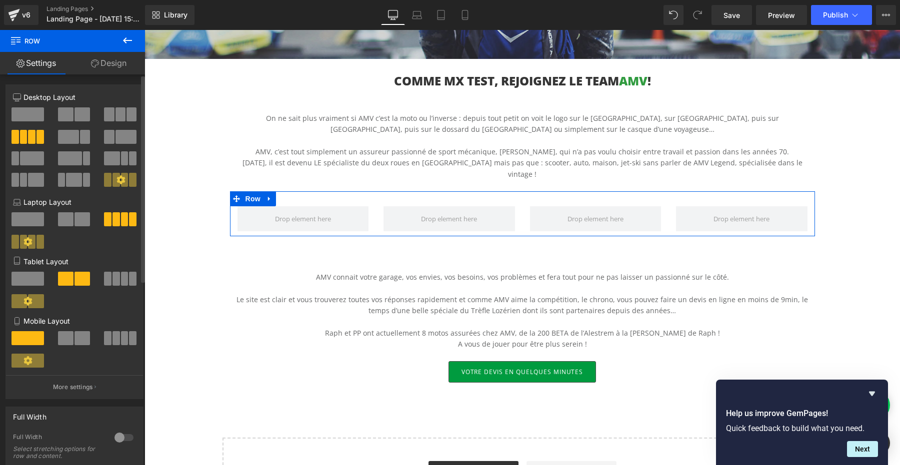
click at [79, 336] on span at bounding box center [81, 338] width 15 height 14
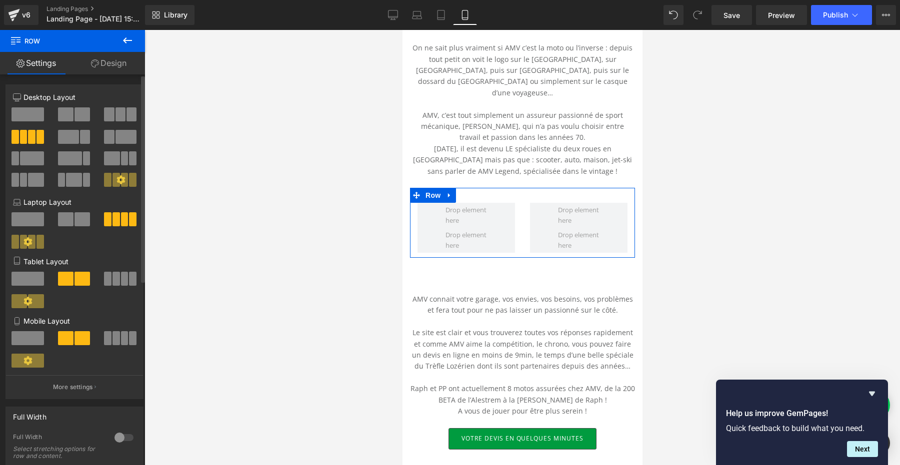
click at [32, 133] on span at bounding box center [31, 137] width 7 height 14
click at [385, 18] on link "Desktop" at bounding box center [393, 15] width 24 height 20
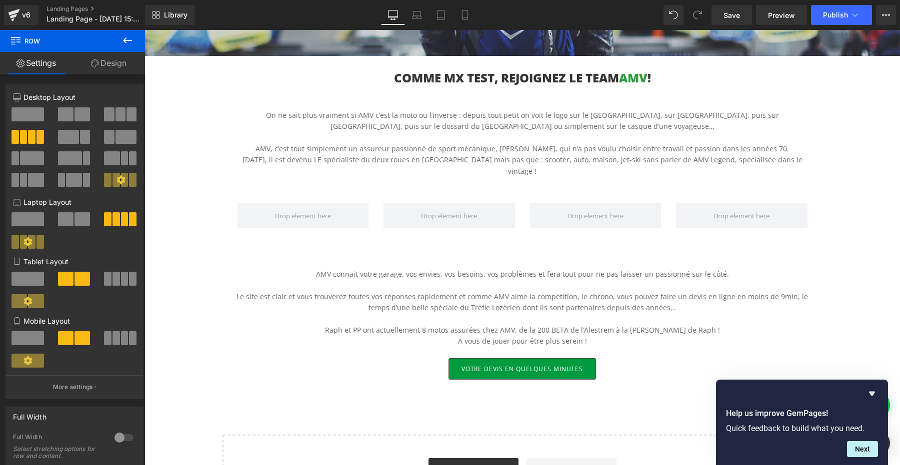
click at [127, 36] on icon at bounding box center [127, 40] width 12 height 12
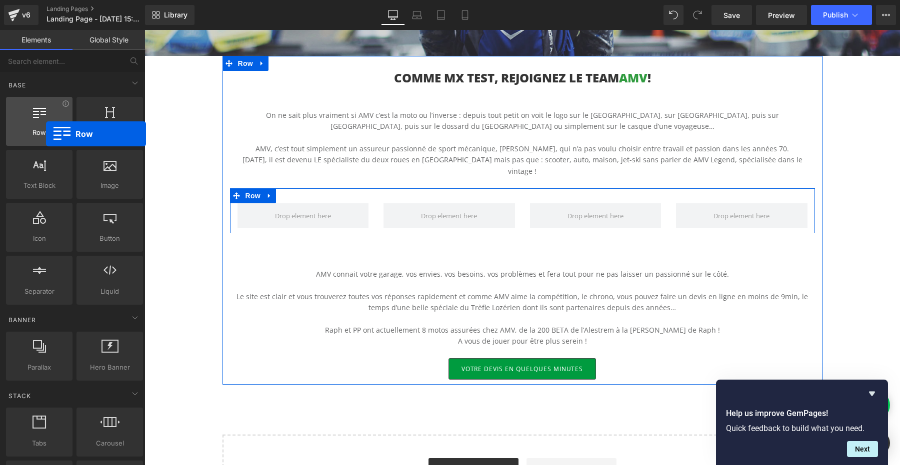
drag, startPoint x: 38, startPoint y: 123, endPoint x: 45, endPoint y: 134, distance: 12.6
click at [45, 134] on div "Row rows, columns, layouts, div" at bounding box center [39, 121] width 66 height 49
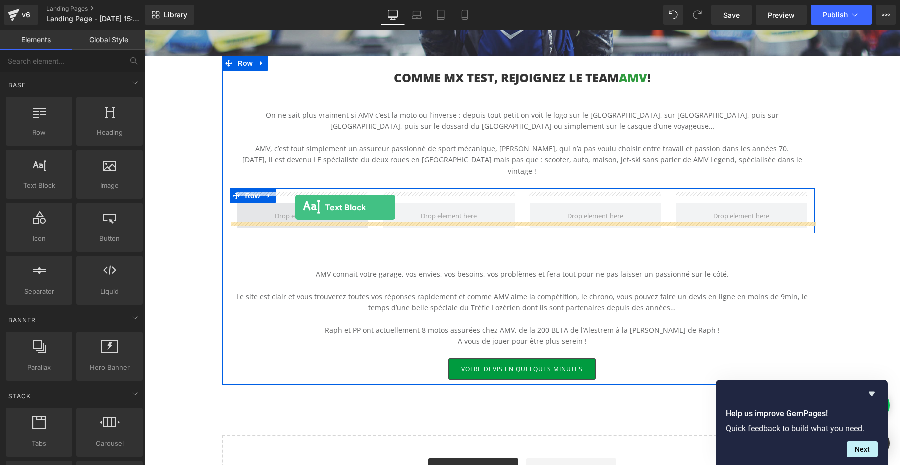
drag, startPoint x: 186, startPoint y: 218, endPoint x: 295, endPoint y: 206, distance: 109.1
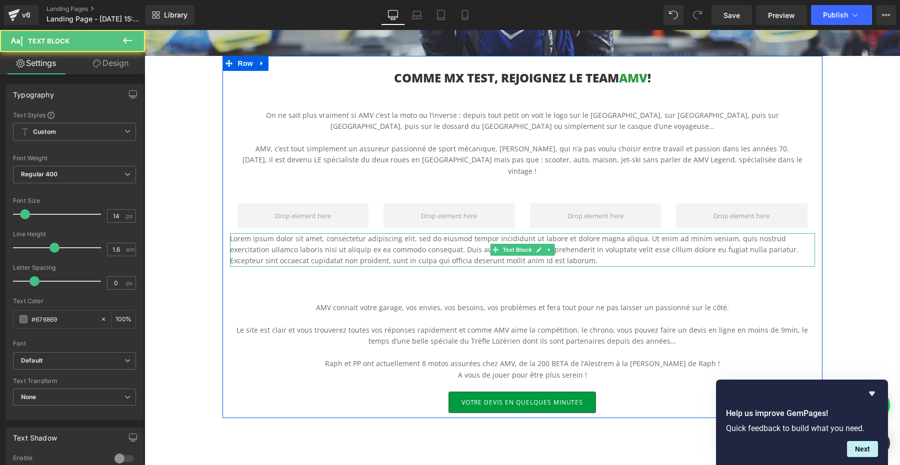
click at [380, 241] on p "Lorem ipsum dolor sit amet, consectetur adipiscing elit, sed do eiusmod tempor …" at bounding box center [522, 249] width 585 height 33
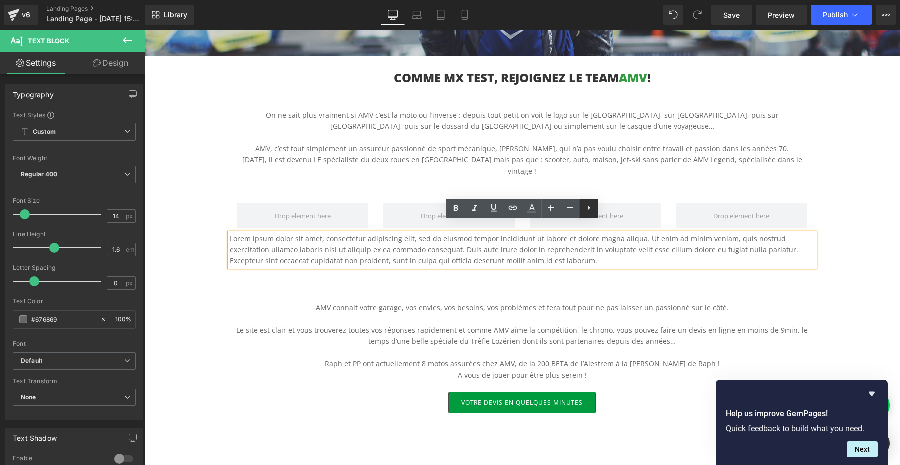
click at [593, 210] on icon at bounding box center [589, 208] width 12 height 12
click at [563, 235] on p "Lorem ipsum dolor sit amet, consectetur adipiscing elit, sed do eiusmod tempor …" at bounding box center [522, 249] width 585 height 33
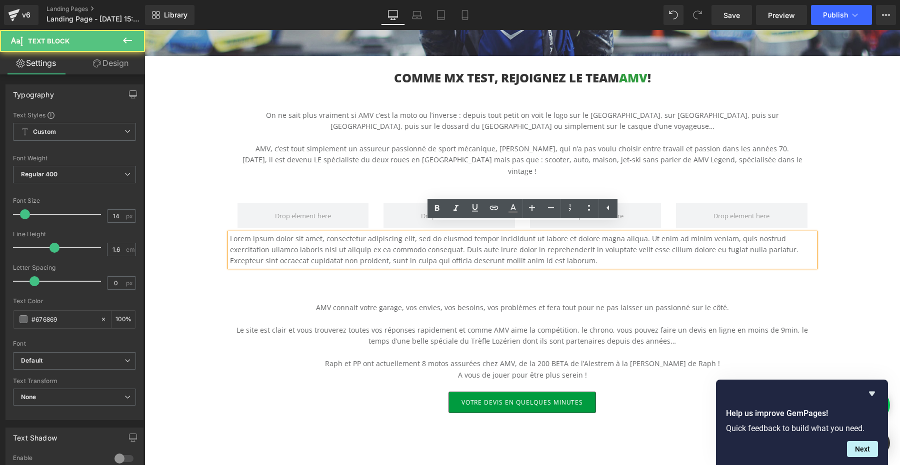
click at [525, 268] on div "AMV connait votre garage, vos envies, vos besoins, vos problèmes et fera tout p…" at bounding box center [522, 329] width 585 height 125
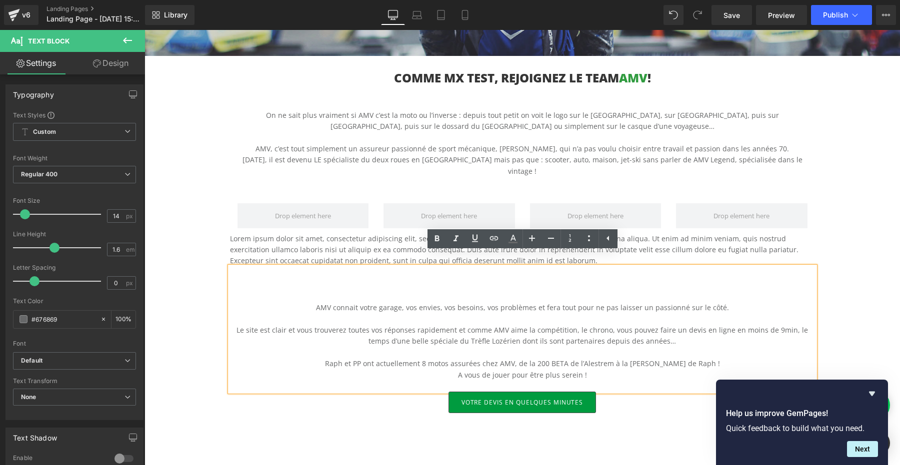
click at [189, 245] on div "Hero Banner 200px 200px COMME MX TEST, REJOIGNEZ LE TEAM AMV ! Heading On ne sa…" at bounding box center [521, 190] width 755 height 719
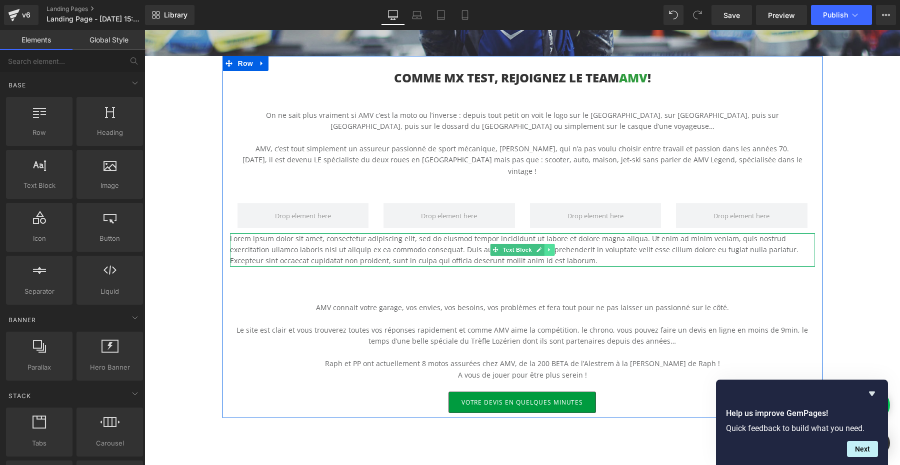
click at [553, 244] on link at bounding box center [549, 250] width 10 height 12
click at [553, 244] on link at bounding box center [554, 250] width 10 height 12
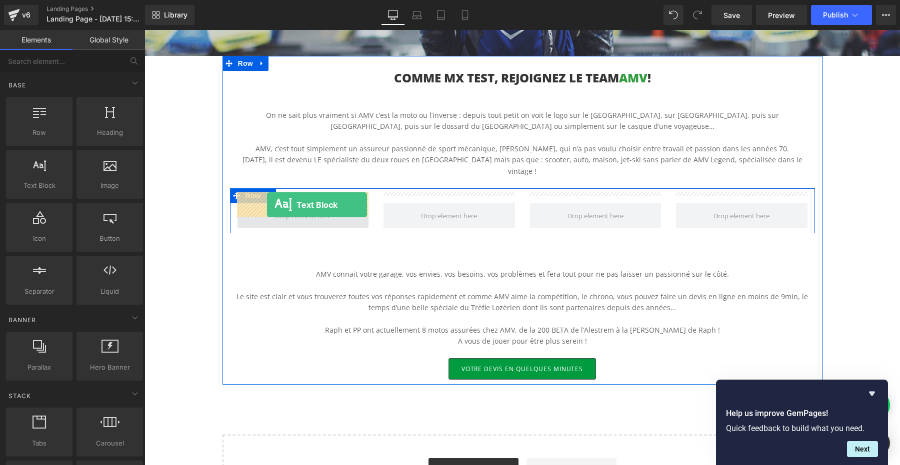
drag, startPoint x: 181, startPoint y: 210, endPoint x: 267, endPoint y: 205, distance: 85.6
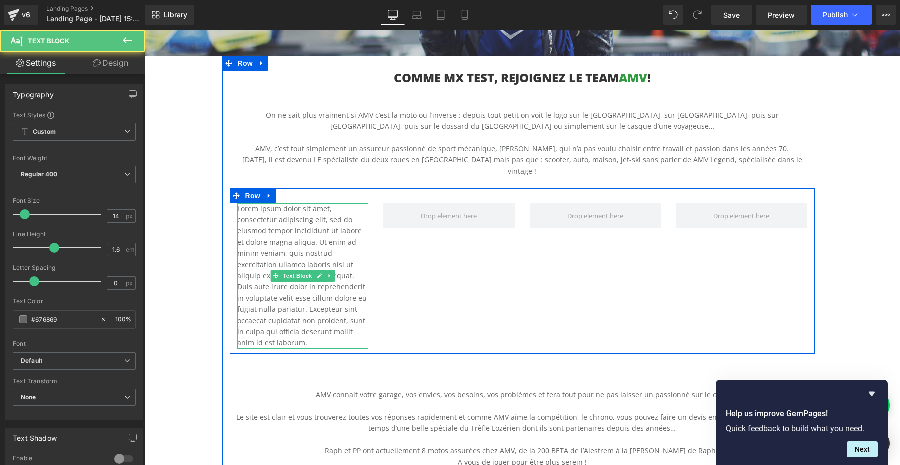
click at [298, 226] on p "Lorem ipsum dolor sit amet, consectetur adipiscing elit, sed do eiusmod tempor …" at bounding box center [302, 275] width 131 height 145
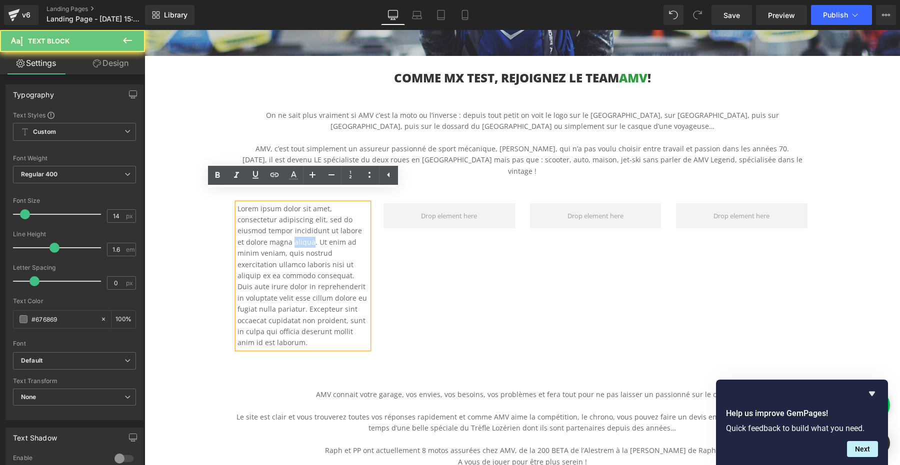
click at [298, 226] on p "Lorem ipsum dolor sit amet, consectetur adipiscing elit, sed do eiusmod tempor …" at bounding box center [302, 275] width 131 height 145
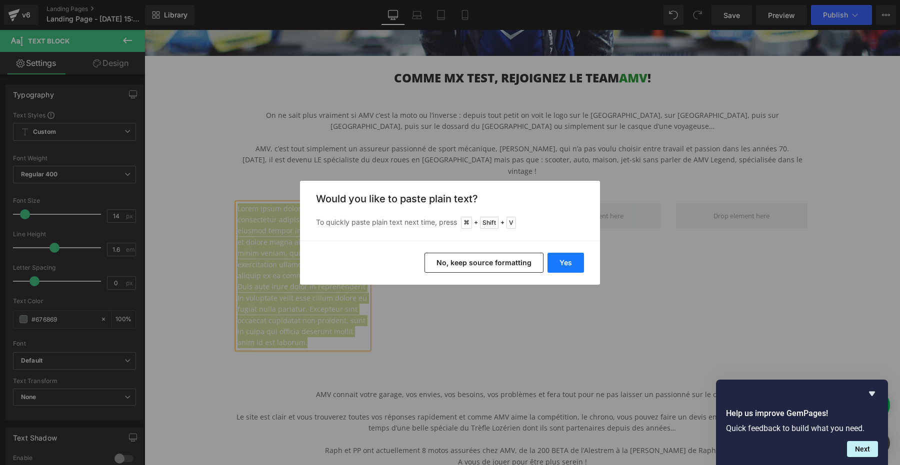
click at [575, 259] on button "Yes" at bounding box center [565, 263] width 36 height 20
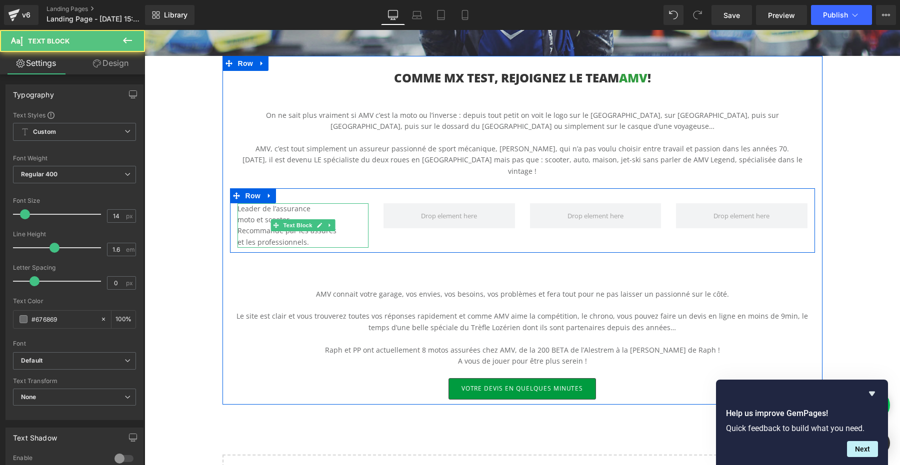
click at [268, 203] on p "Leader de l’assurance" at bounding box center [302, 208] width 131 height 11
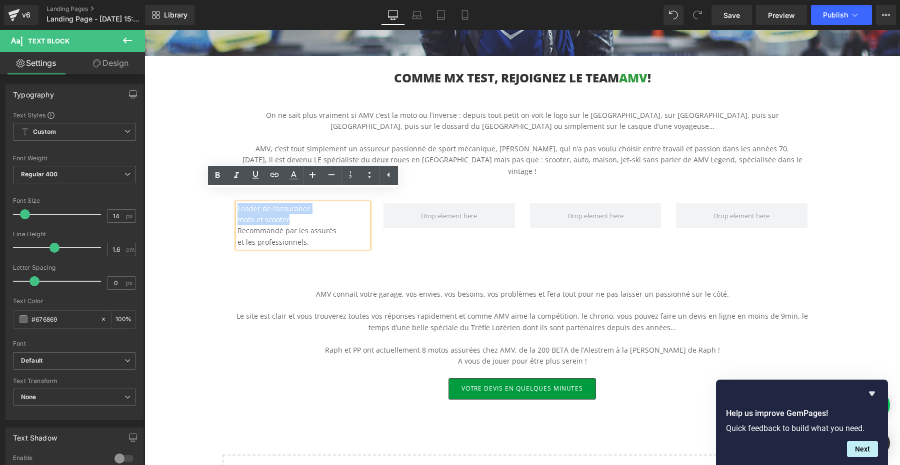
drag, startPoint x: 296, startPoint y: 207, endPoint x: 225, endPoint y: 197, distance: 71.7
click at [225, 197] on div "COMME MX TEST, REJOIGNEZ LE TEAM AMV ! Heading On ne sait plus vraiment si AMV …" at bounding box center [522, 235] width 600 height 329
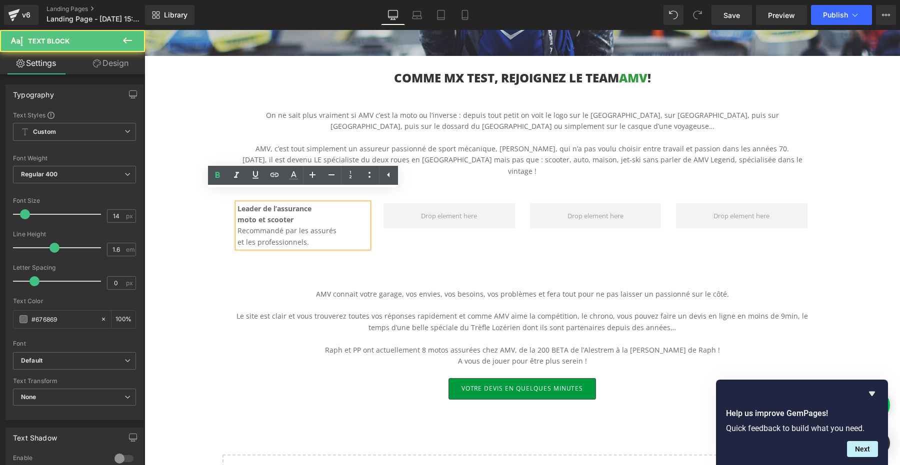
click at [278, 215] on span "moto et scooter" at bounding box center [265, 219] width 56 height 9
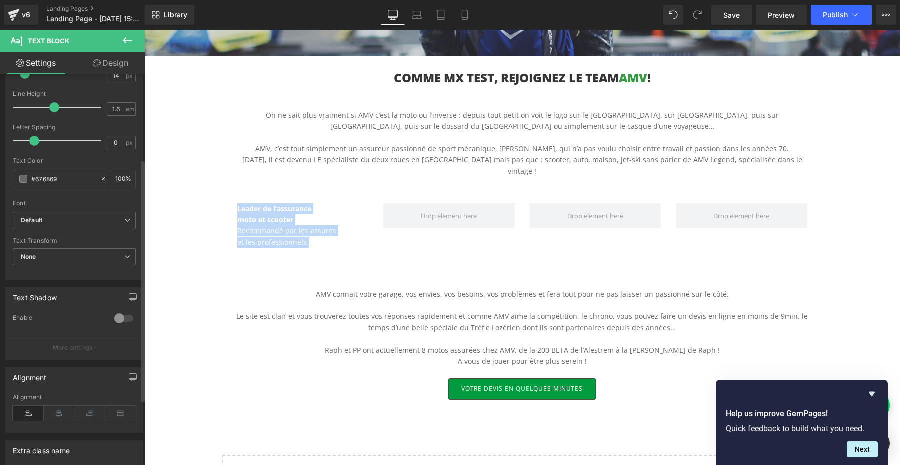
scroll to position [172, 0]
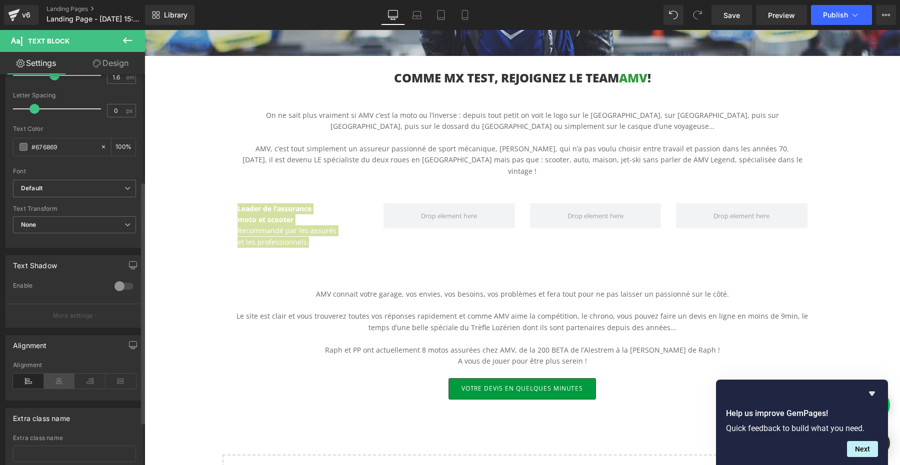
click at [63, 383] on icon at bounding box center [59, 381] width 31 height 15
click at [58, 379] on icon at bounding box center [59, 381] width 31 height 15
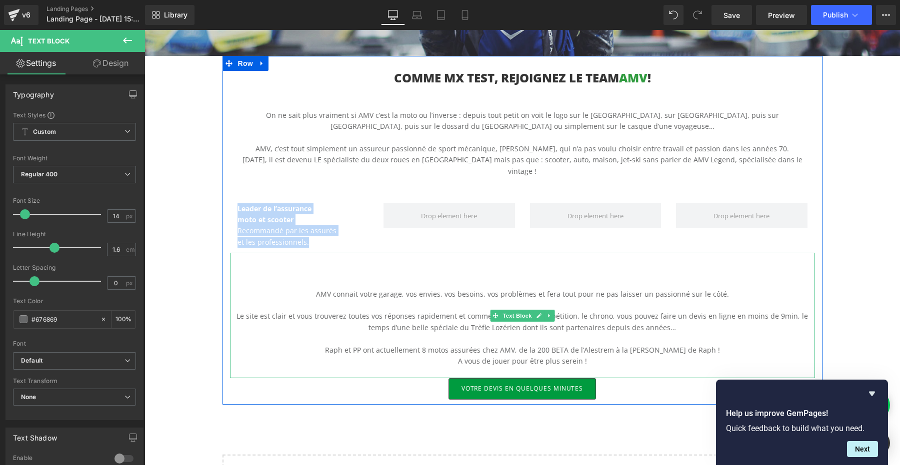
click at [347, 277] on p at bounding box center [522, 282] width 585 height 11
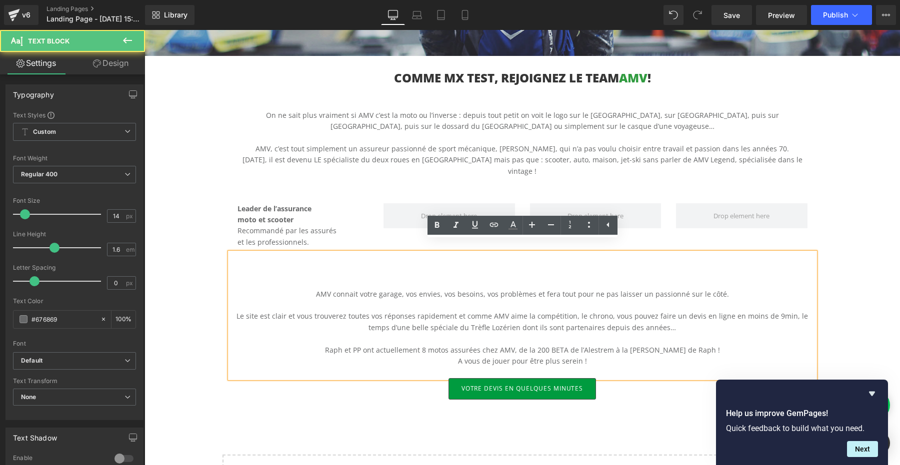
click at [294, 203] on p "Leader de l’assurance" at bounding box center [302, 208] width 131 height 11
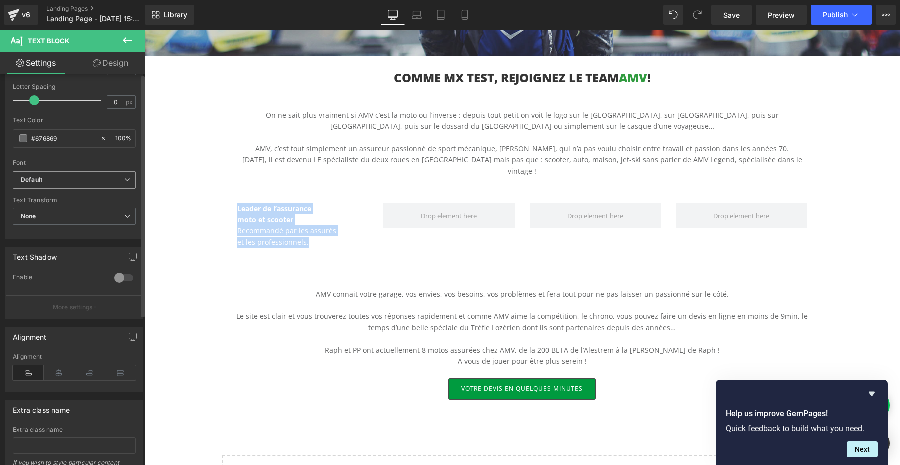
scroll to position [219, 0]
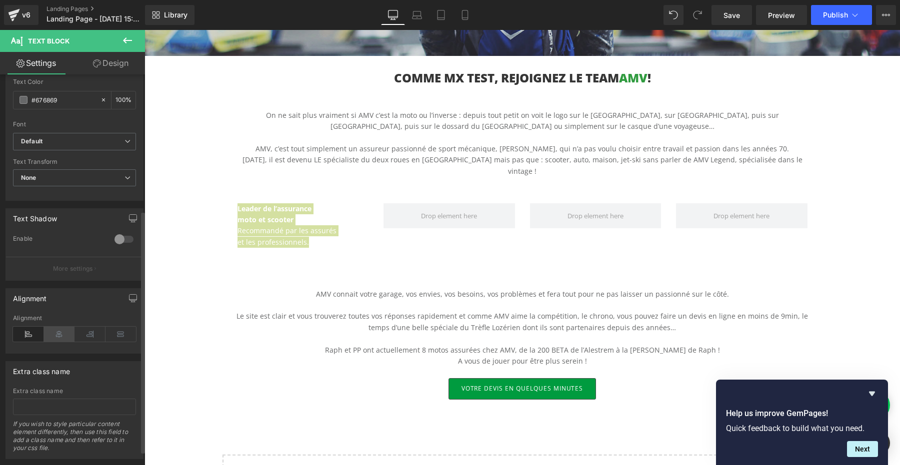
click at [58, 333] on icon at bounding box center [59, 334] width 31 height 15
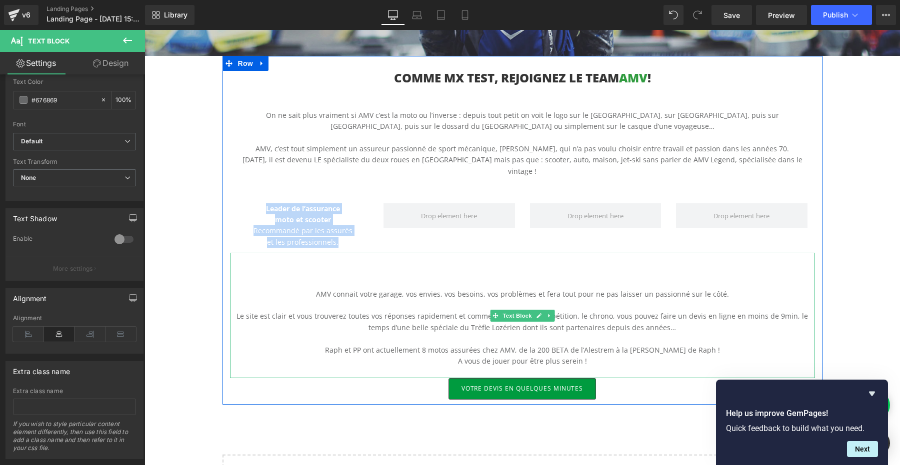
click at [315, 277] on p at bounding box center [522, 282] width 585 height 11
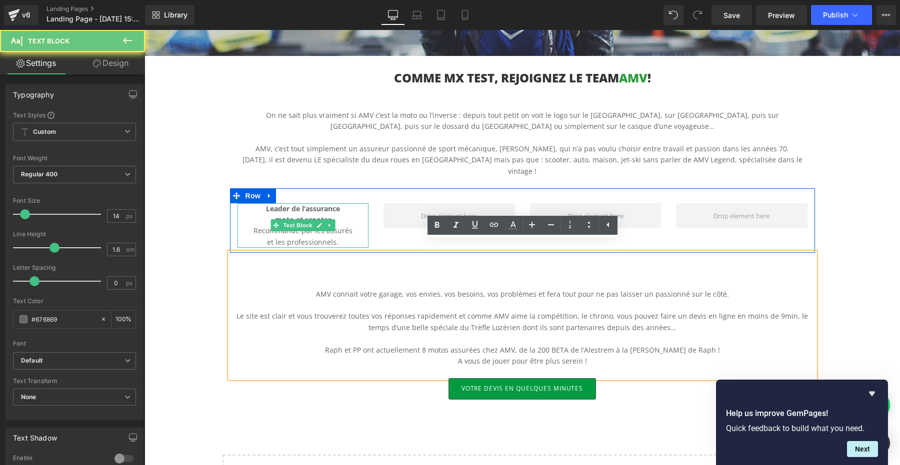
click at [337, 214] on p "moto et scooter" at bounding box center [302, 219] width 131 height 11
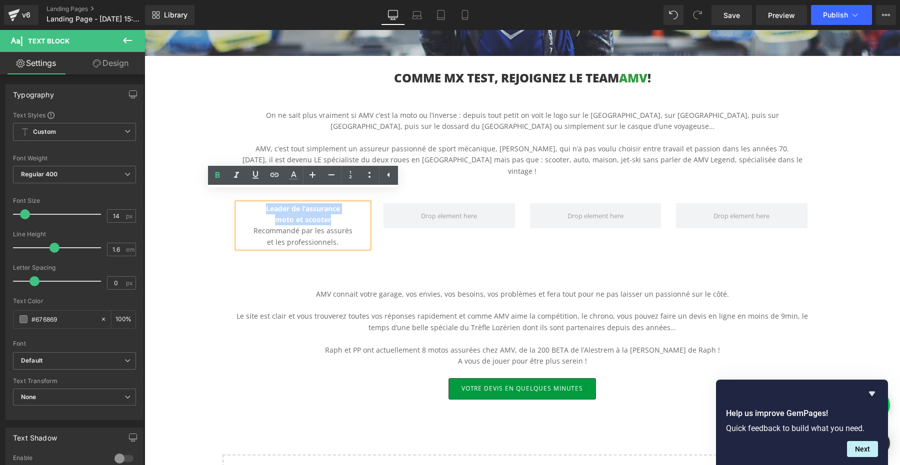
drag, startPoint x: 347, startPoint y: 207, endPoint x: 249, endPoint y: 200, distance: 98.2
click at [249, 203] on div "Leader de l’assurance moto et scooter Recommandé par les assurés et les profess…" at bounding box center [302, 225] width 131 height 45
click at [296, 171] on icon at bounding box center [293, 175] width 12 height 12
type input "#676869"
type input "100"
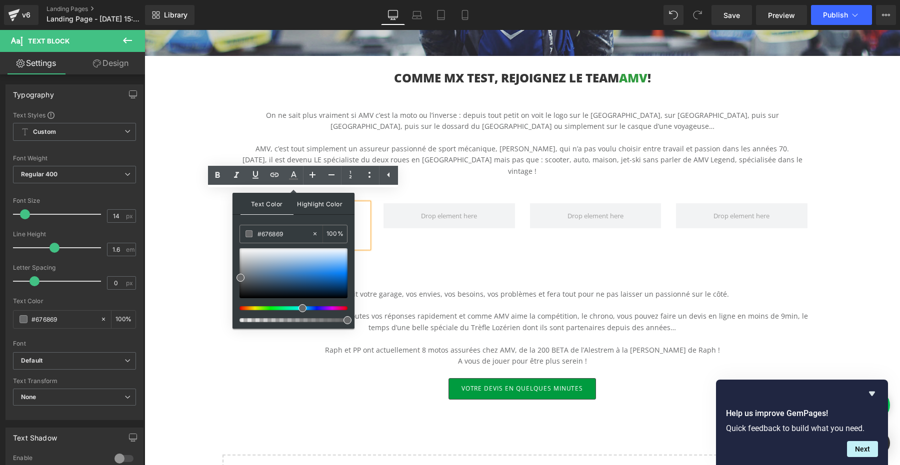
click at [330, 200] on span "Highlight Color" at bounding box center [319, 203] width 53 height 21
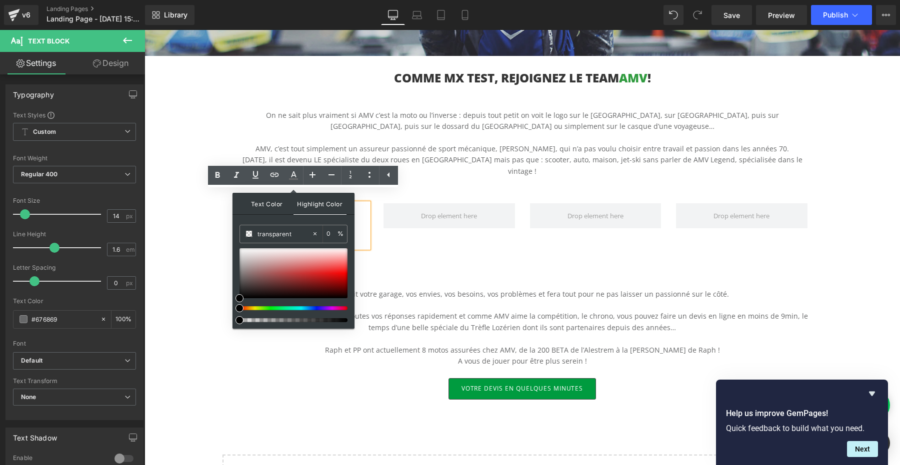
click at [266, 203] on span "Text Color" at bounding box center [266, 203] width 53 height 21
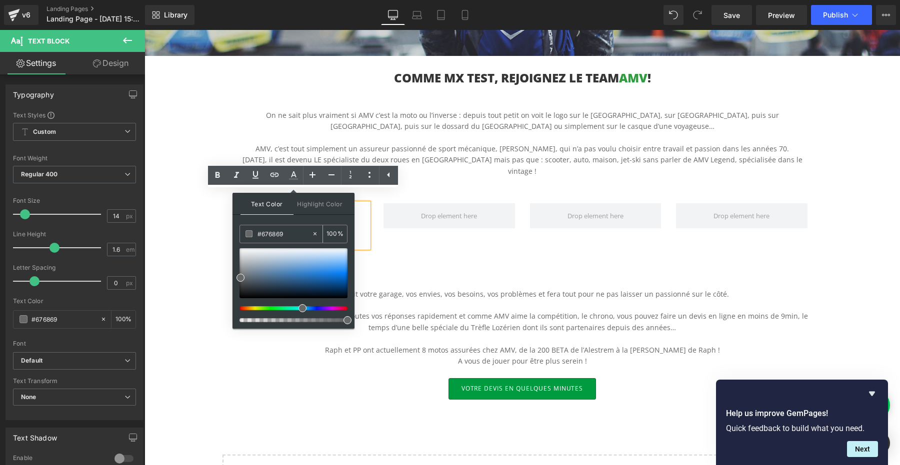
click at [270, 233] on input "#676869" at bounding box center [284, 233] width 54 height 11
paste input "009b3f"
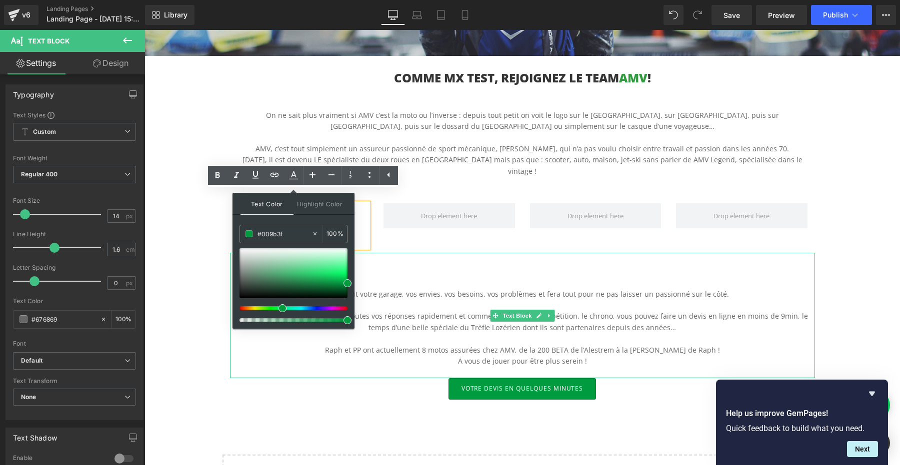
click at [421, 289] on p "AMV connait votre garage, vos envies, vos besoins, vos problèmes et fera tout p…" at bounding box center [522, 294] width 585 height 11
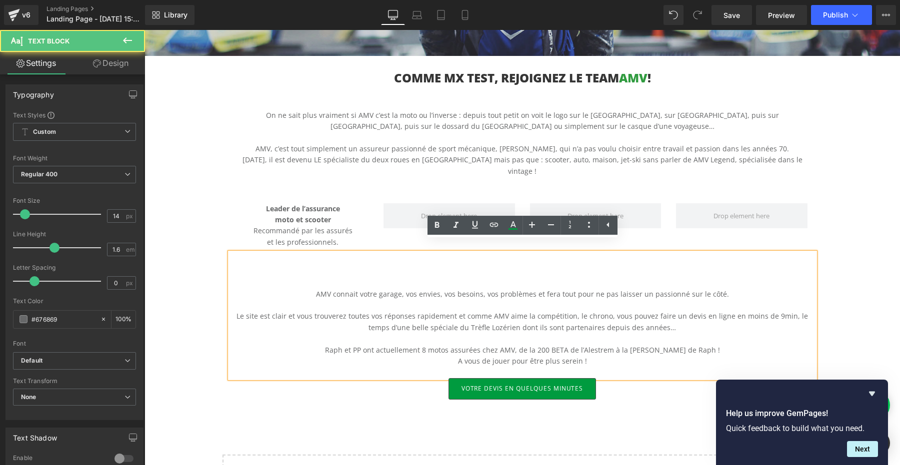
click at [304, 204] on span "Leader de l’assurance" at bounding box center [303, 208] width 74 height 9
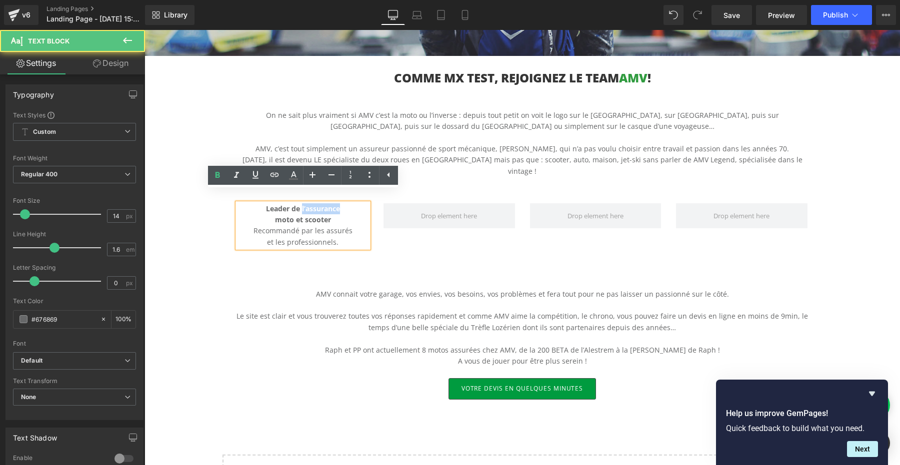
click at [304, 204] on span "Leader de l’assurance" at bounding box center [303, 208] width 74 height 9
click at [332, 214] on p "moto et scooter" at bounding box center [302, 219] width 131 height 11
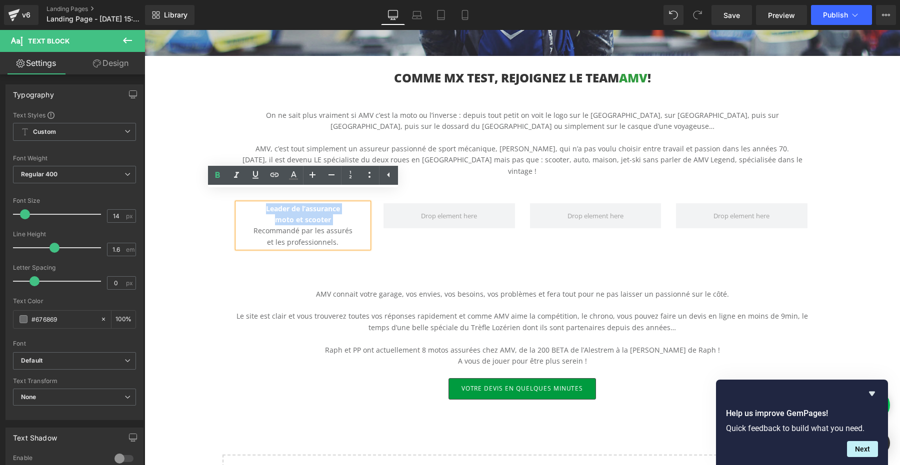
drag, startPoint x: 333, startPoint y: 206, endPoint x: 262, endPoint y: 199, distance: 70.8
click at [262, 203] on div "Leader de l’assurance moto et scooter Recommandé par les assurés et les profess…" at bounding box center [302, 225] width 131 height 45
click at [295, 175] on icon at bounding box center [293, 174] width 5 height 6
type input "#676869"
type input "100"
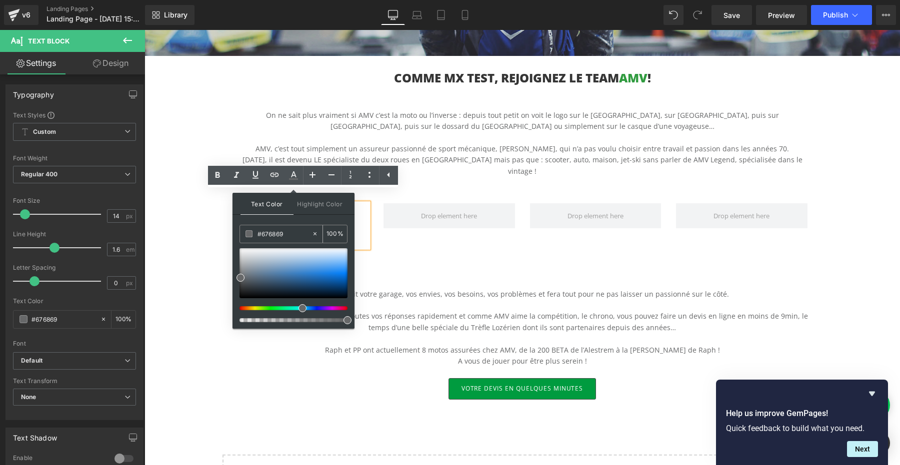
click at [273, 231] on input "#676869" at bounding box center [284, 233] width 54 height 11
paste input "009b3f"
type input "#009b3f"
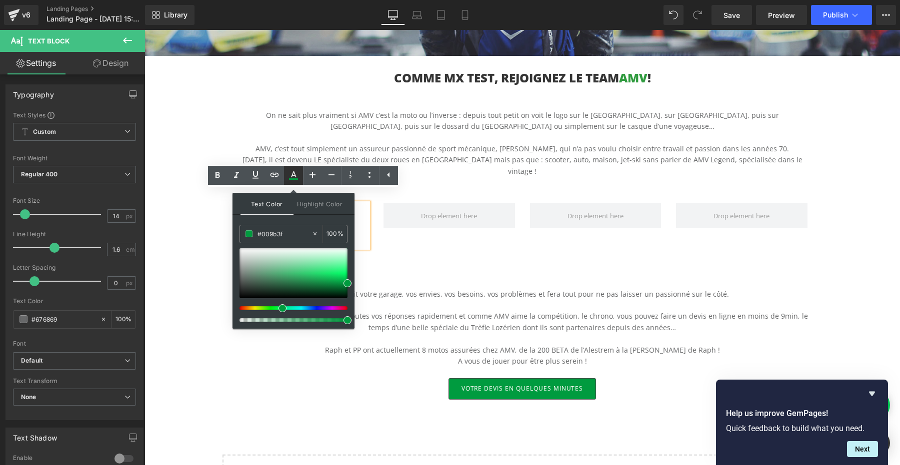
click at [295, 174] on icon at bounding box center [293, 175] width 12 height 12
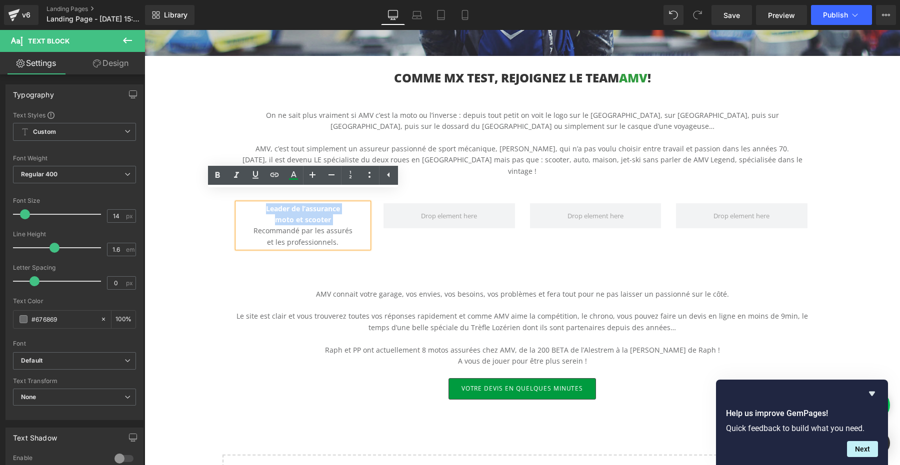
click at [371, 300] on p at bounding box center [522, 305] width 585 height 11
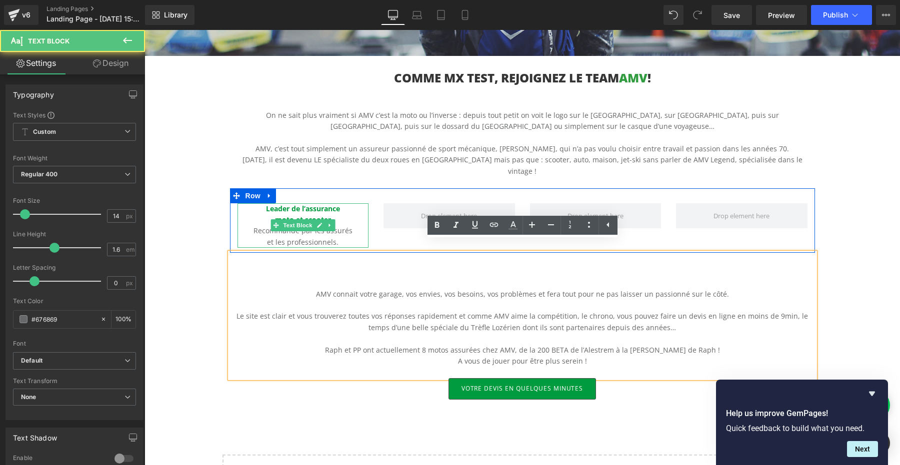
click at [337, 237] on p "et les professionnels." at bounding box center [302, 242] width 131 height 11
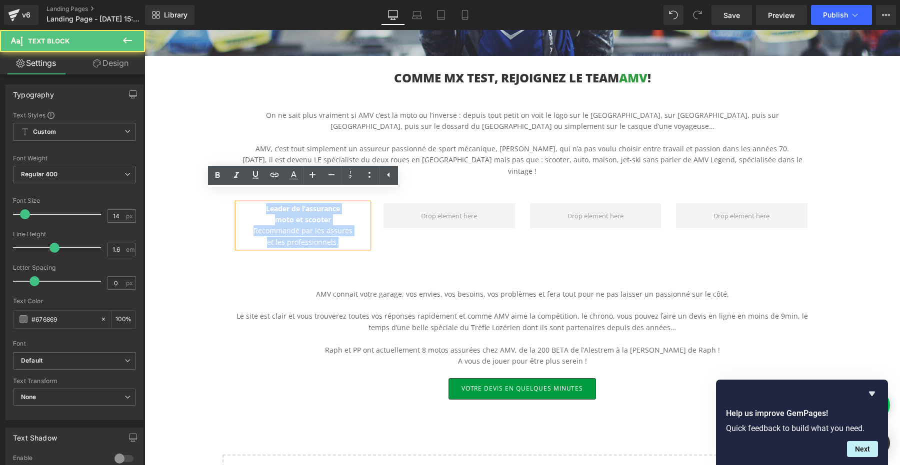
drag, startPoint x: 346, startPoint y: 231, endPoint x: 258, endPoint y: 199, distance: 93.4
click at [258, 203] on div "Leader de l’assurance moto et scooter Recommandé par les assurés et les profess…" at bounding box center [302, 225] width 131 height 45
copy div "Leader de l’assurance moto et scooter Recommandé par les assurés et les profess…"
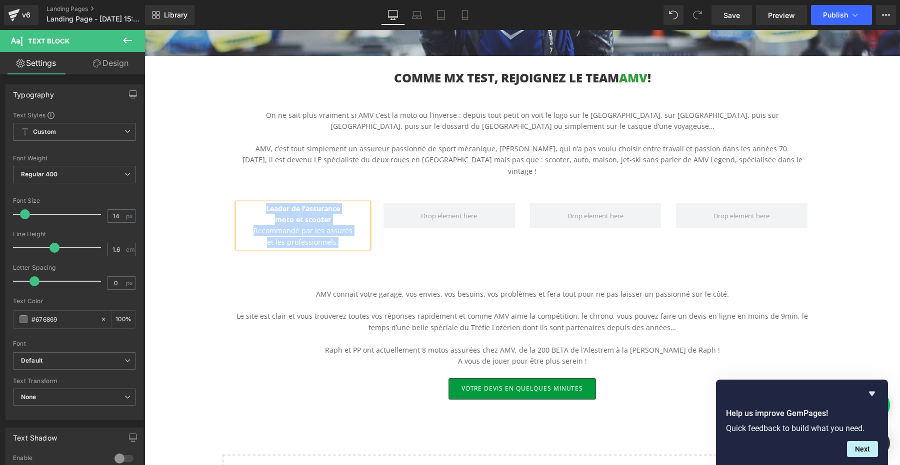
click at [382, 277] on p at bounding box center [522, 282] width 585 height 11
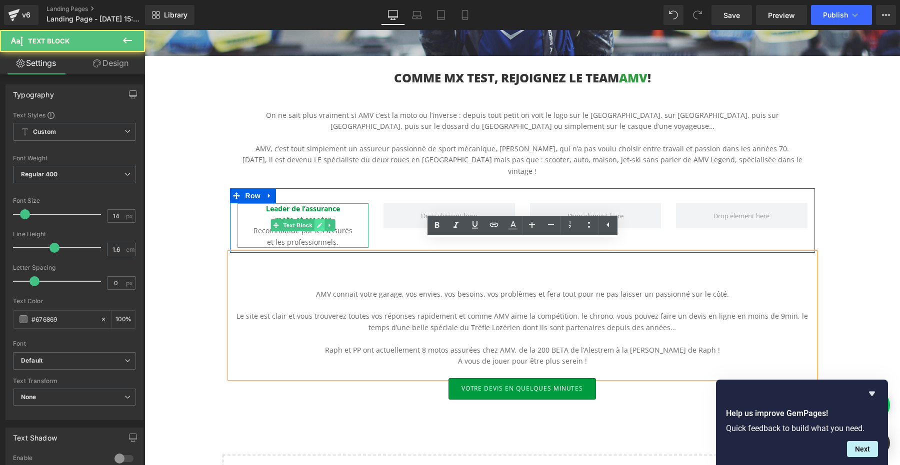
click at [314, 219] on link at bounding box center [319, 225] width 10 height 12
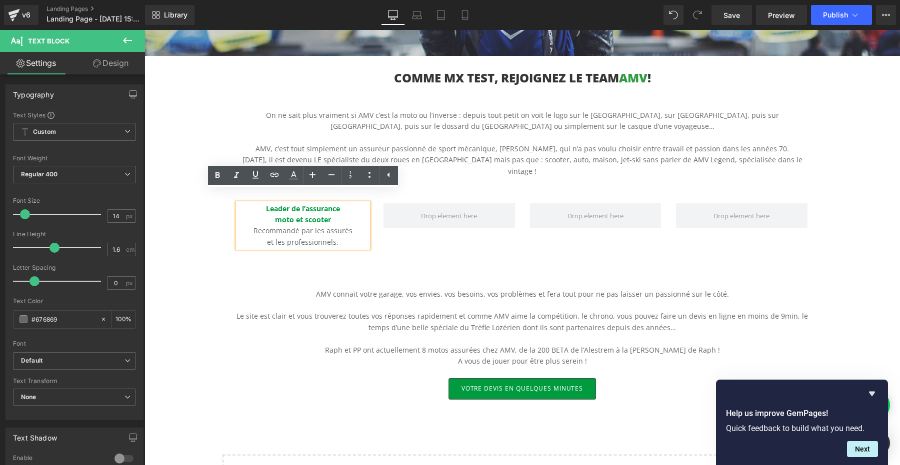
click at [379, 300] on p at bounding box center [522, 305] width 585 height 11
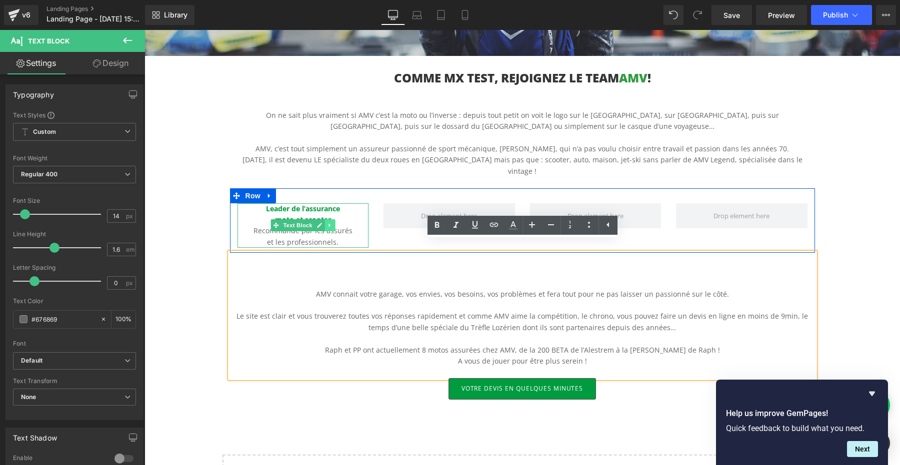
click at [327, 222] on icon at bounding box center [329, 225] width 5 height 6
click at [325, 223] on icon at bounding box center [324, 225] width 5 height 5
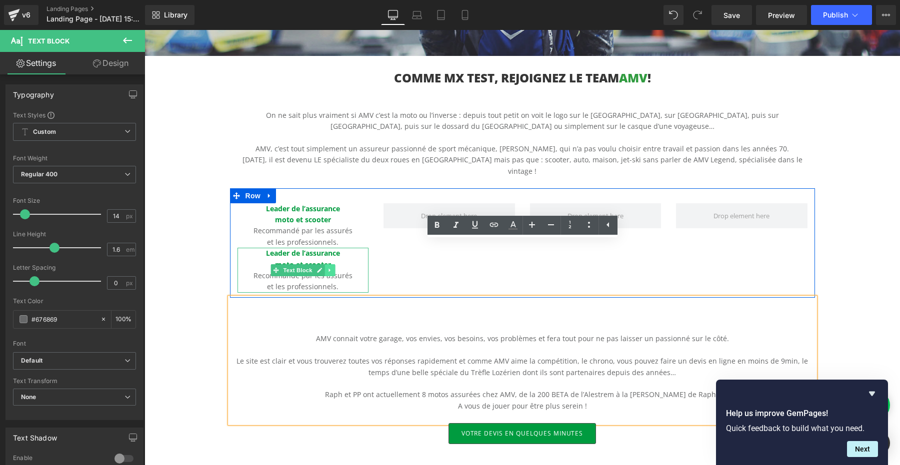
click at [328, 269] on icon at bounding box center [328, 270] width 1 height 3
click at [326, 267] on icon at bounding box center [324, 269] width 5 height 5
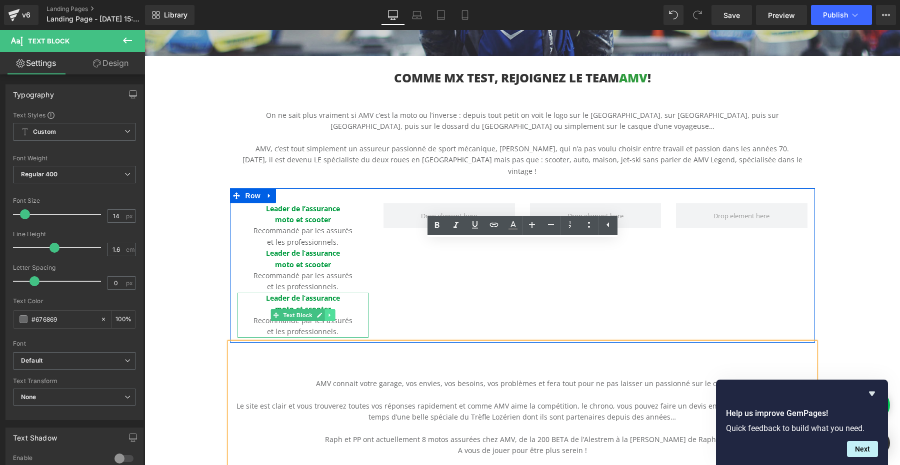
click at [329, 309] on link at bounding box center [329, 315] width 10 height 12
click at [326, 312] on icon at bounding box center [324, 314] width 5 height 5
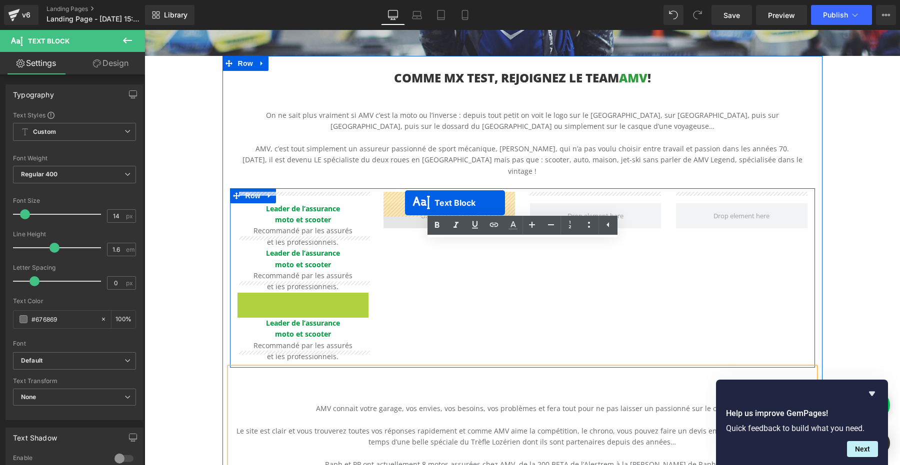
drag, startPoint x: 261, startPoint y: 304, endPoint x: 405, endPoint y: 202, distance: 175.7
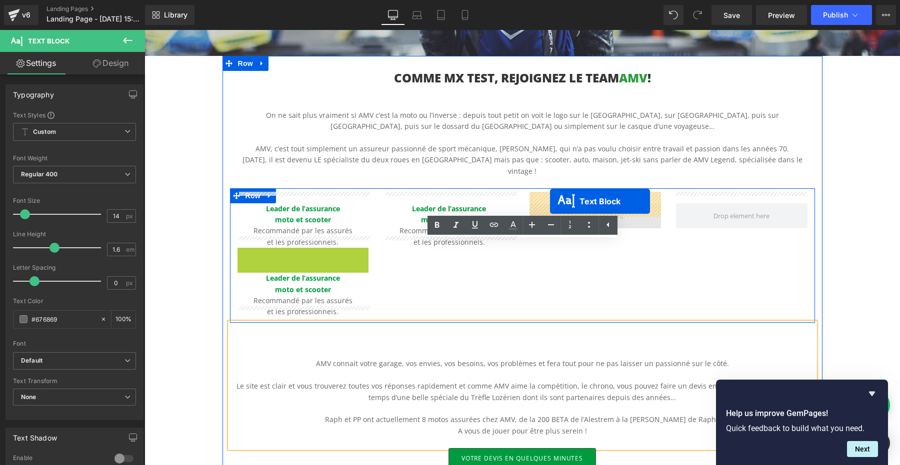
drag, startPoint x: 263, startPoint y: 258, endPoint x: 549, endPoint y: 201, distance: 291.5
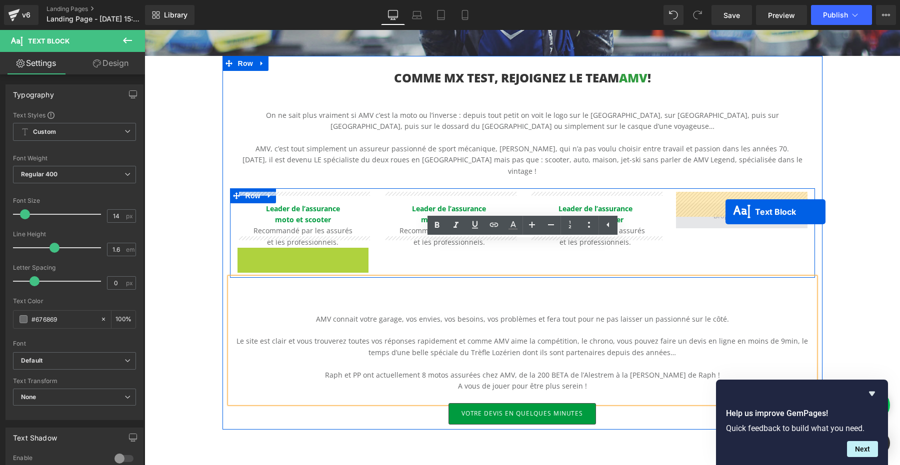
drag, startPoint x: 277, startPoint y: 257, endPoint x: 725, endPoint y: 212, distance: 450.6
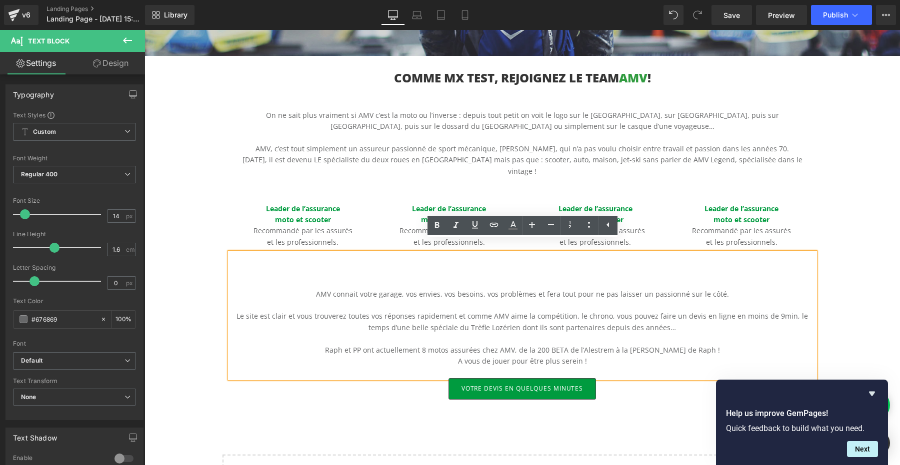
click at [144, 30] on div at bounding box center [144, 30] width 0 height 0
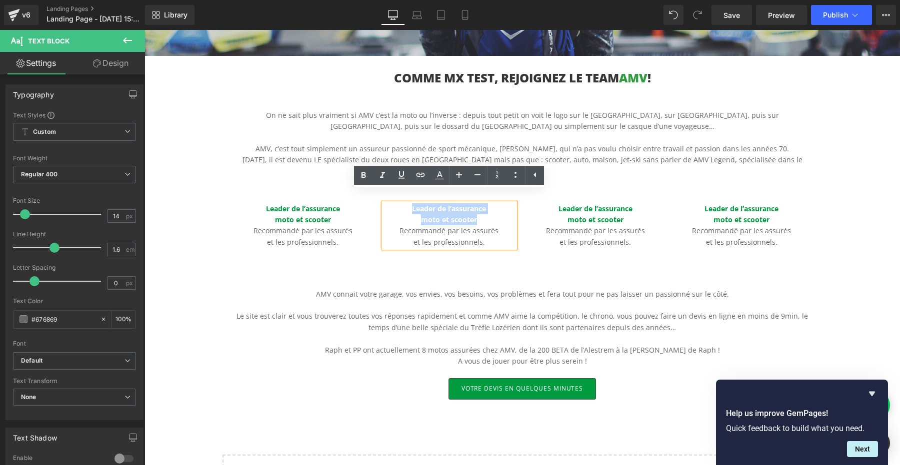
drag, startPoint x: 411, startPoint y: 195, endPoint x: 489, endPoint y: 206, distance: 78.2
click at [489, 206] on div "Leader de l’assurance moto et scooter Recommandé par les assurés et les profess…" at bounding box center [448, 225] width 131 height 45
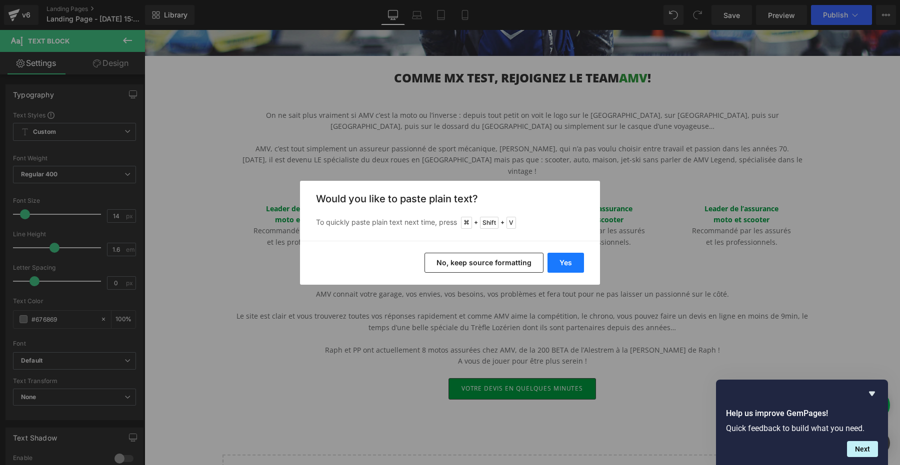
click at [565, 263] on button "Yes" at bounding box center [565, 263] width 36 height 20
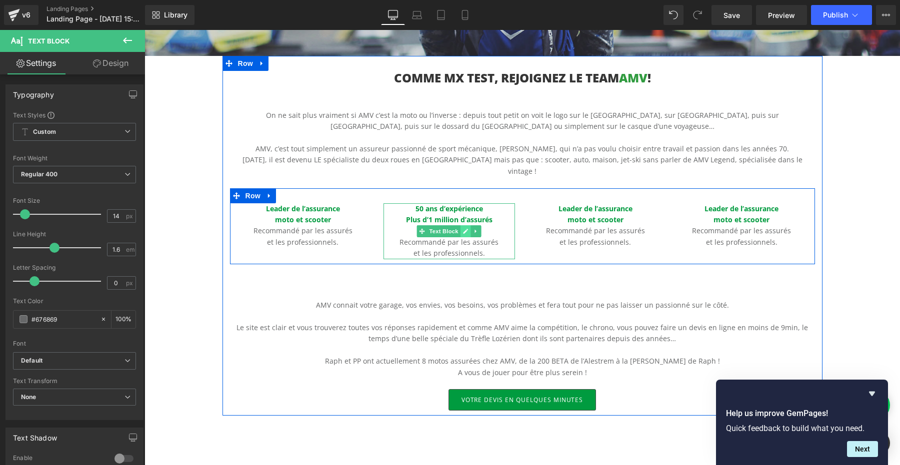
click at [468, 228] on icon at bounding box center [465, 231] width 5 height 6
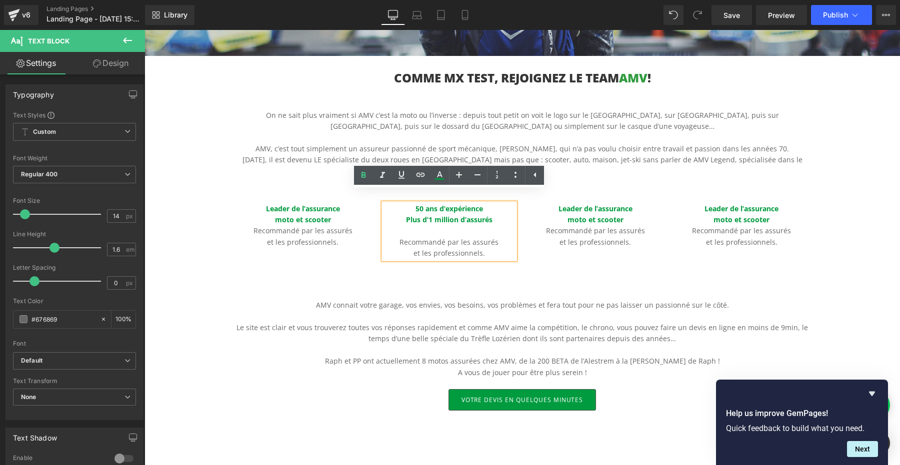
click at [463, 248] on p "et les professionnels." at bounding box center [448, 253] width 131 height 11
click at [451, 225] on p at bounding box center [448, 230] width 131 height 11
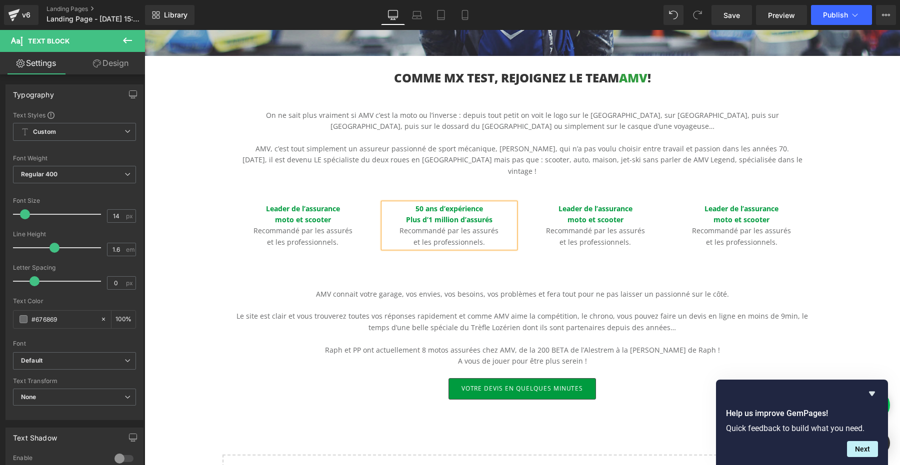
click at [411, 225] on p "Recommandé par les assurés" at bounding box center [448, 230] width 131 height 11
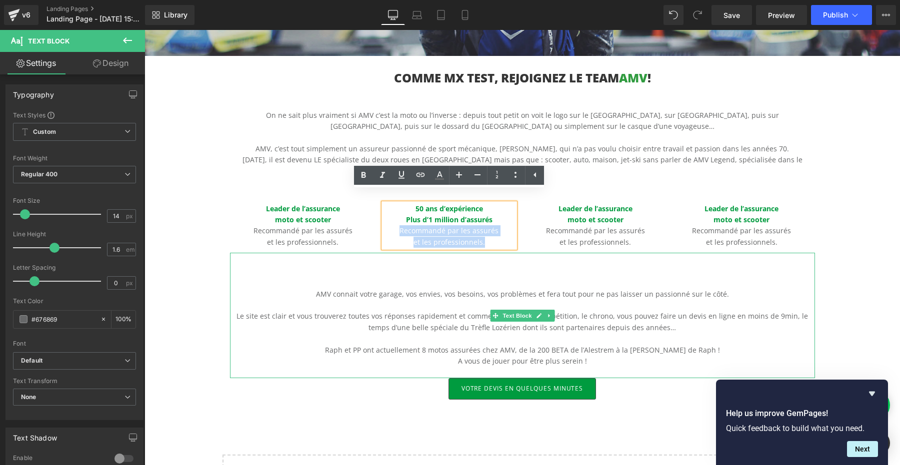
drag, startPoint x: 400, startPoint y: 221, endPoint x: 504, endPoint y: 252, distance: 108.5
click at [504, 252] on div "COMME MX TEST, REJOIGNEZ LE TEAM AMV ! Heading On ne sait plus vraiment si AMV …" at bounding box center [522, 235] width 600 height 329
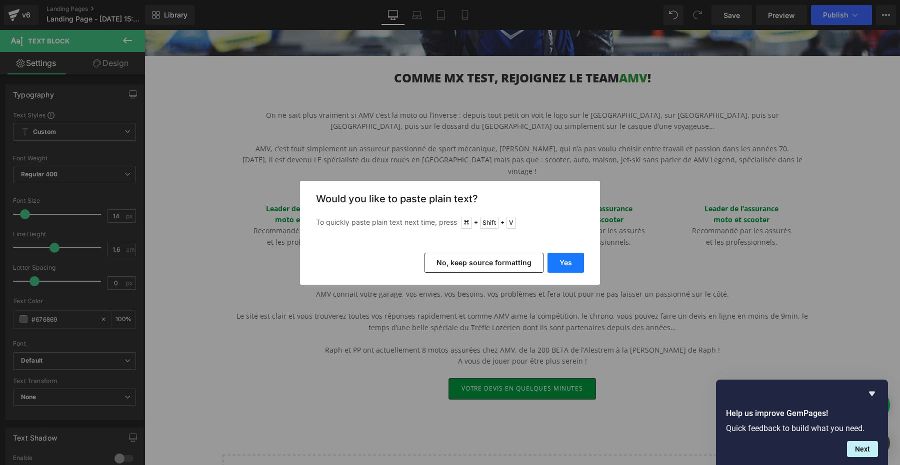
click at [559, 262] on button "Yes" at bounding box center [565, 263] width 36 height 20
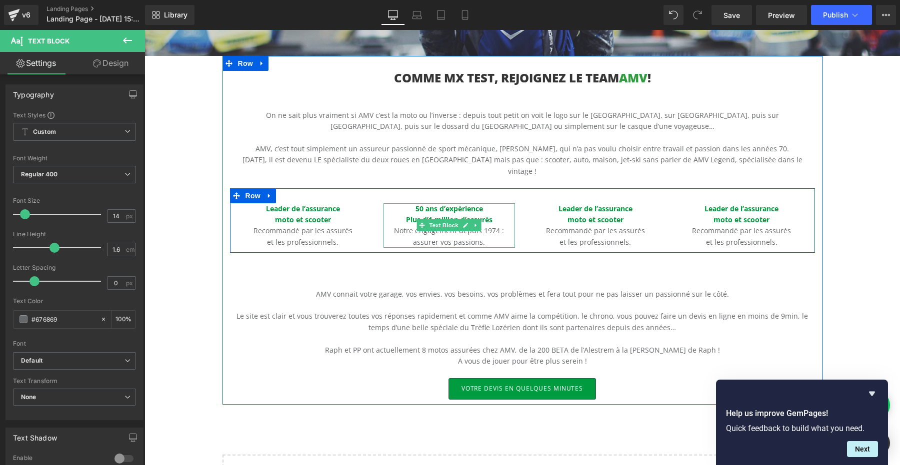
click at [407, 225] on p "Notre engagement depuis 1974 :" at bounding box center [448, 230] width 131 height 11
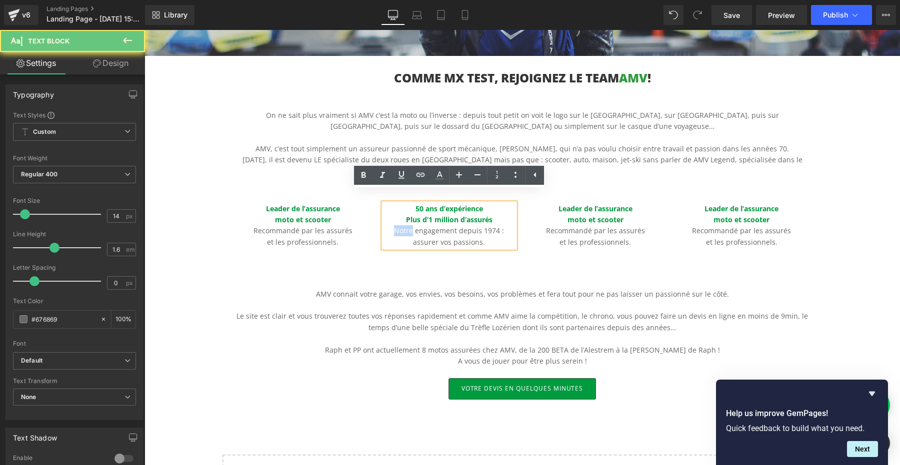
click at [407, 225] on p "Notre engagement depuis 1974 :" at bounding box center [448, 230] width 131 height 11
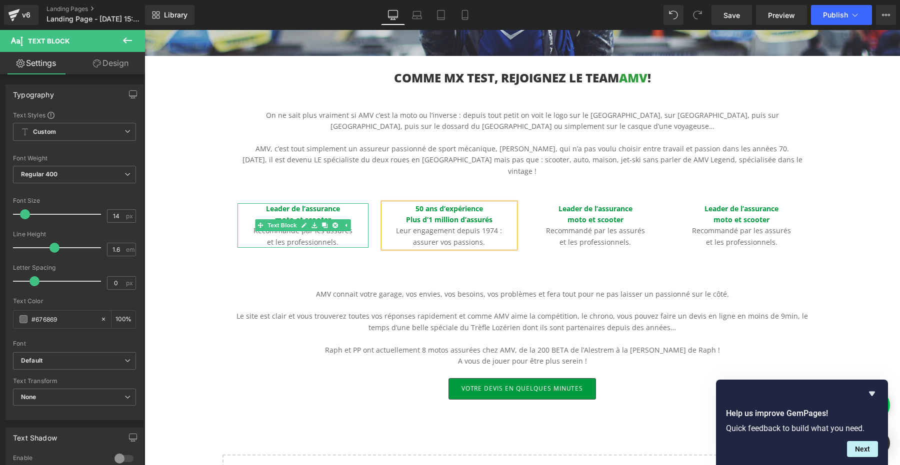
click at [360, 214] on p "moto et scooter" at bounding box center [302, 219] width 131 height 11
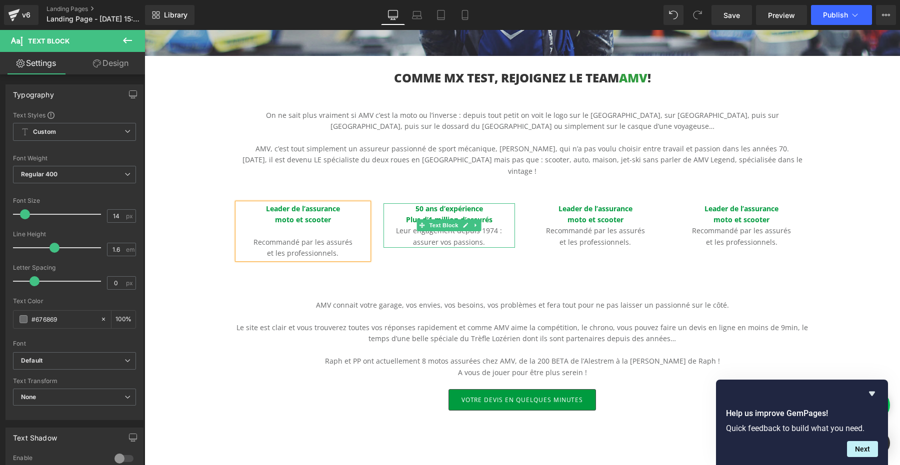
click at [495, 214] on p "Plus d’1 million d’assurés" at bounding box center [448, 219] width 131 height 11
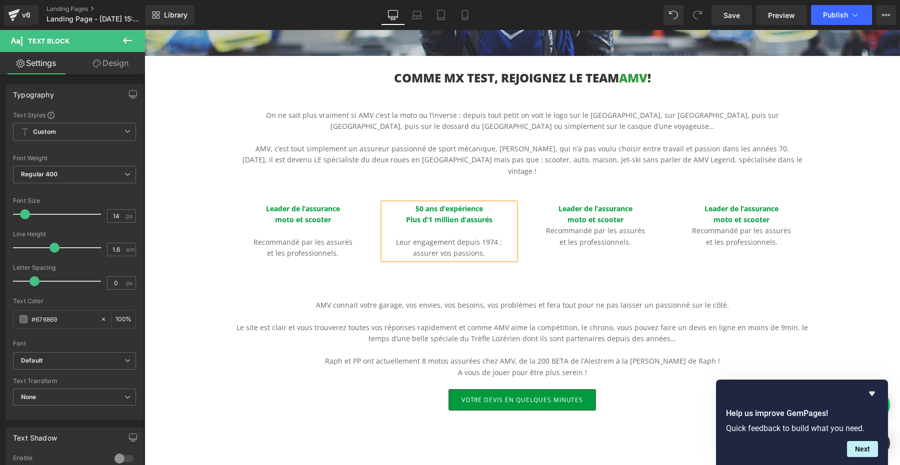
click at [576, 300] on p "AMV connait votre garage, vos envies, vos besoins, vos problèmes et fera tout p…" at bounding box center [522, 305] width 585 height 11
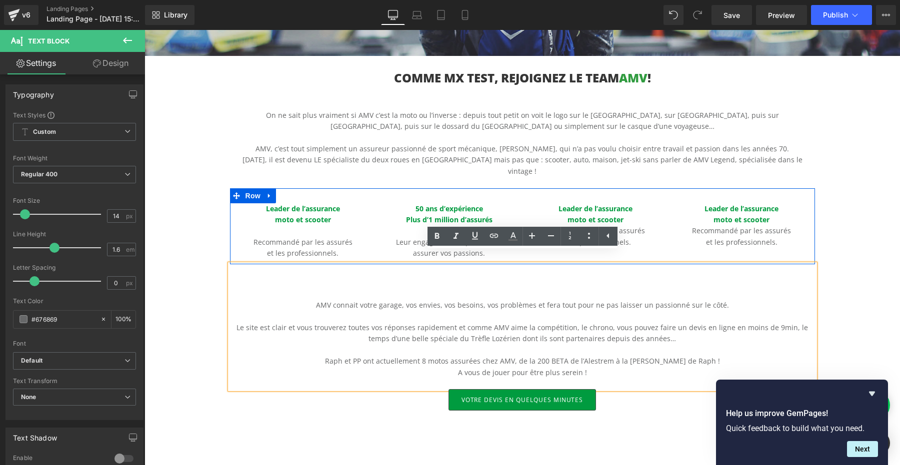
click at [578, 204] on span "Leader de l’assurance" at bounding box center [595, 208] width 74 height 9
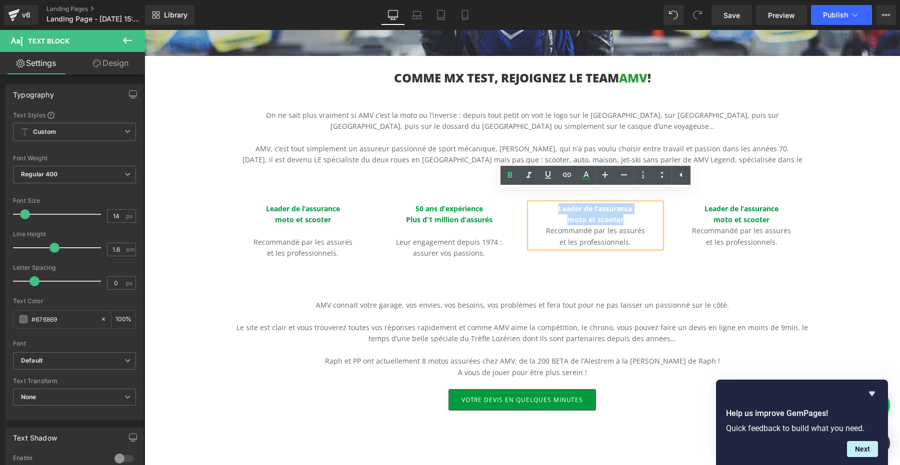
drag, startPoint x: 558, startPoint y: 196, endPoint x: 625, endPoint y: 207, distance: 67.9
click at [625, 207] on div "Leader de l’assurance moto et scooter Recommandé par les assurés et les profess…" at bounding box center [595, 225] width 131 height 45
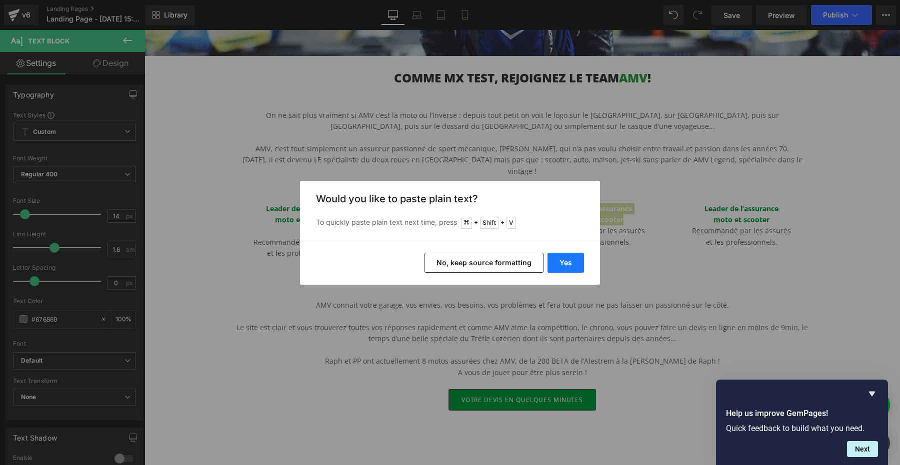
drag, startPoint x: 563, startPoint y: 262, endPoint x: 423, endPoint y: 228, distance: 144.6
click at [563, 262] on button "Yes" at bounding box center [565, 263] width 36 height 20
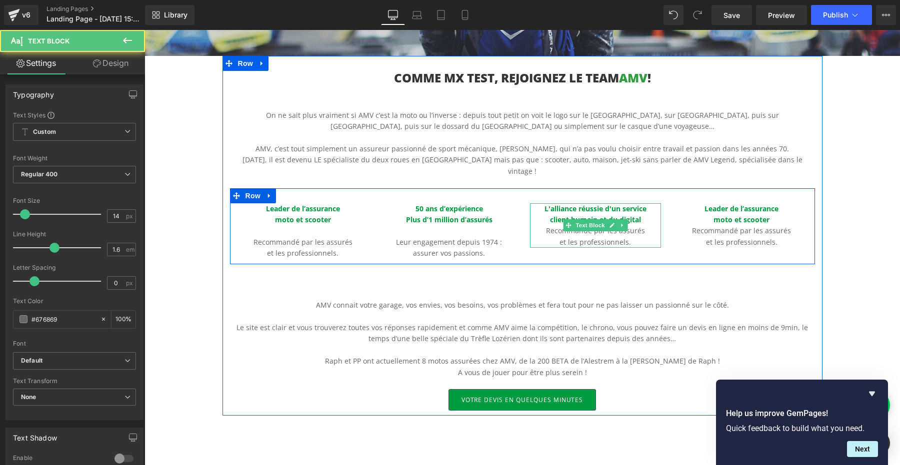
click at [562, 225] on p "Recommandé par les assurés" at bounding box center [595, 230] width 131 height 11
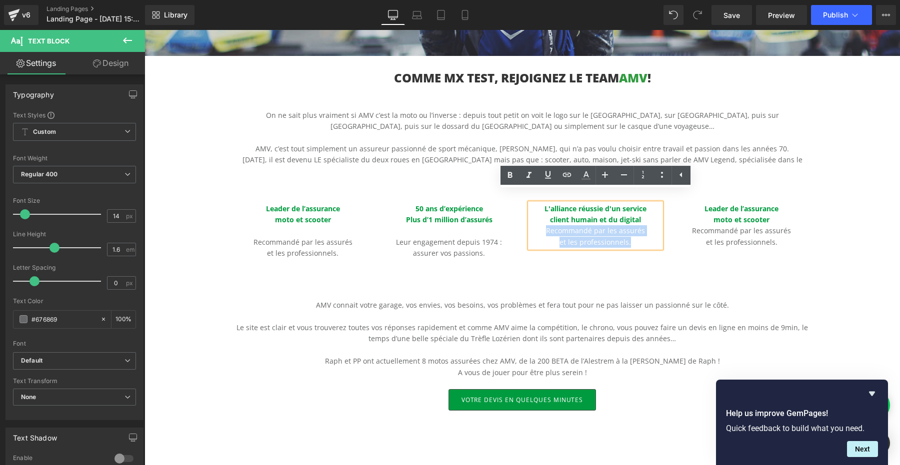
drag, startPoint x: 546, startPoint y: 220, endPoint x: 631, endPoint y: 229, distance: 85.0
click at [631, 229] on div "L'alliance réussie d'un service client humain et du digital Recommandé par les …" at bounding box center [595, 225] width 131 height 45
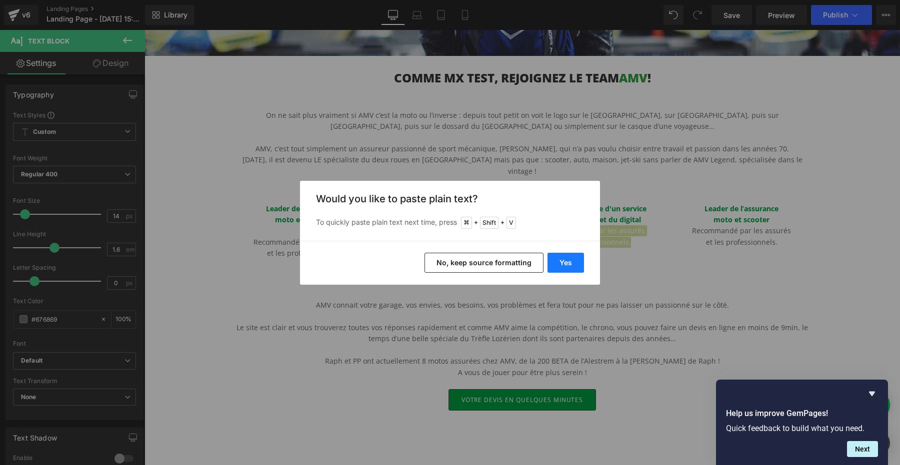
click at [565, 263] on button "Yes" at bounding box center [565, 263] width 36 height 20
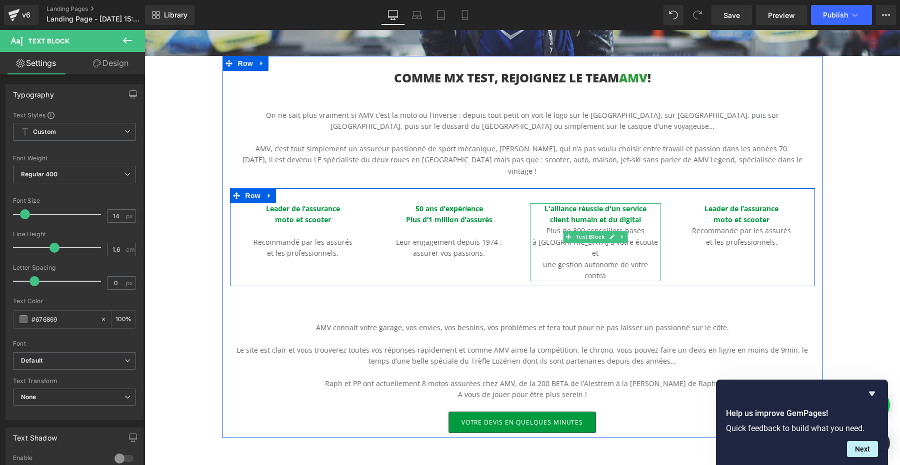
click at [547, 225] on p "Plus de 300 conseillers basés" at bounding box center [595, 230] width 131 height 11
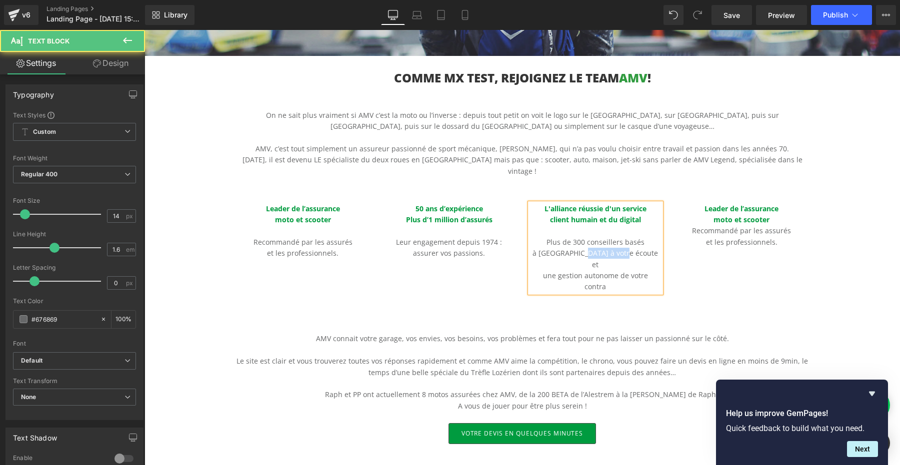
drag, startPoint x: 637, startPoint y: 242, endPoint x: 595, endPoint y: 242, distance: 42.5
click at [595, 248] on p "à [GEOGRAPHIC_DATA] à votre écoute et" at bounding box center [595, 259] width 131 height 22
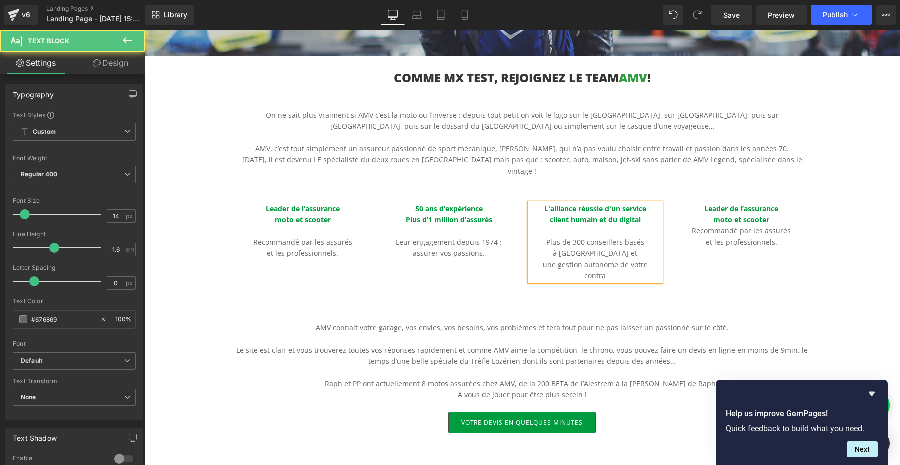
click at [614, 259] on p "une gestion autonome de votre" at bounding box center [595, 264] width 131 height 11
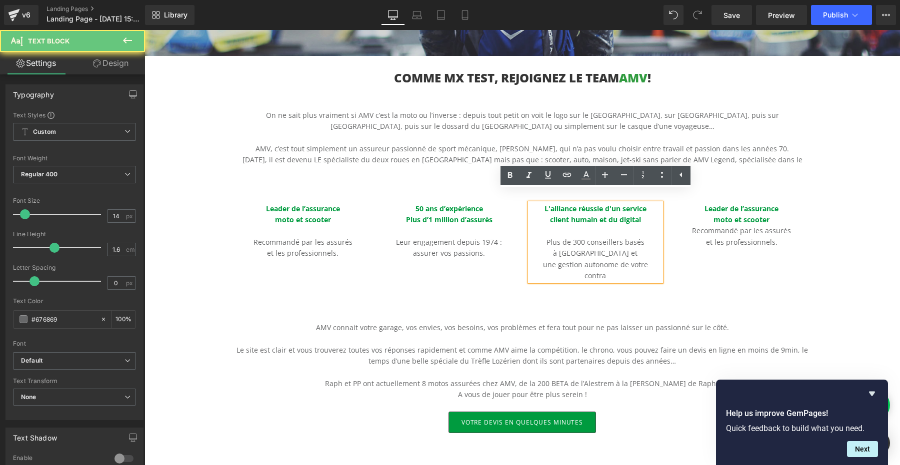
click at [613, 270] on p "contra" at bounding box center [595, 275] width 131 height 11
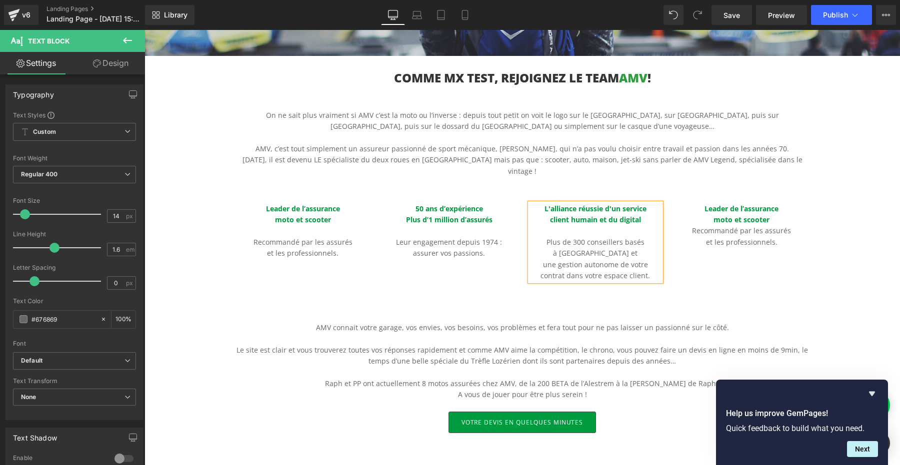
click at [686, 311] on p at bounding box center [522, 316] width 585 height 11
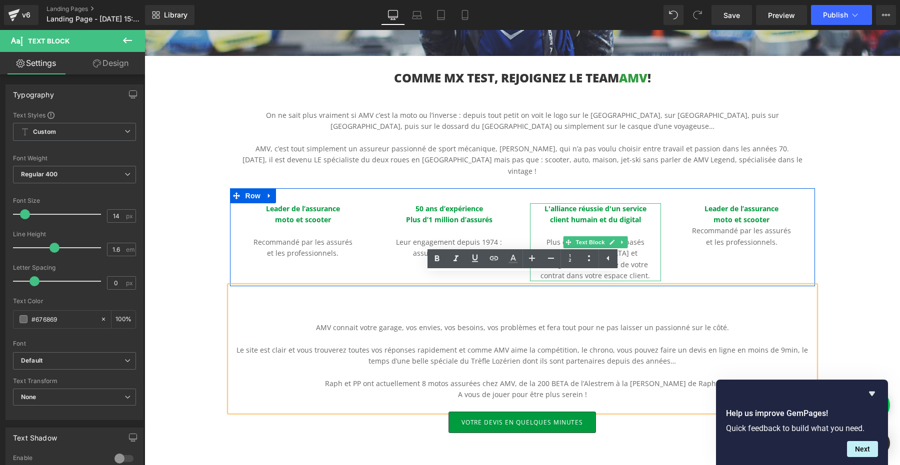
click at [640, 259] on p "une gestion autonome de votre" at bounding box center [595, 264] width 131 height 11
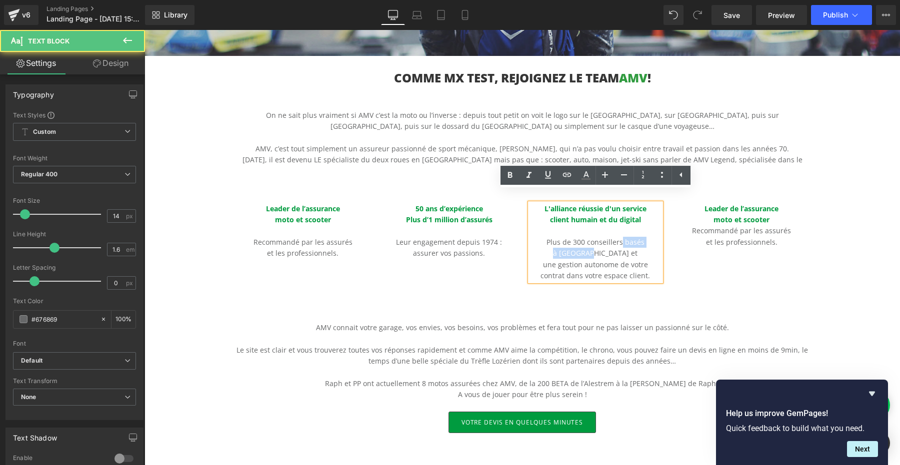
drag, startPoint x: 623, startPoint y: 232, endPoint x: 609, endPoint y: 243, distance: 17.8
click at [609, 243] on div "L'alliance réussie d'un service client humain et du digital Plus de 300 conseil…" at bounding box center [595, 242] width 131 height 78
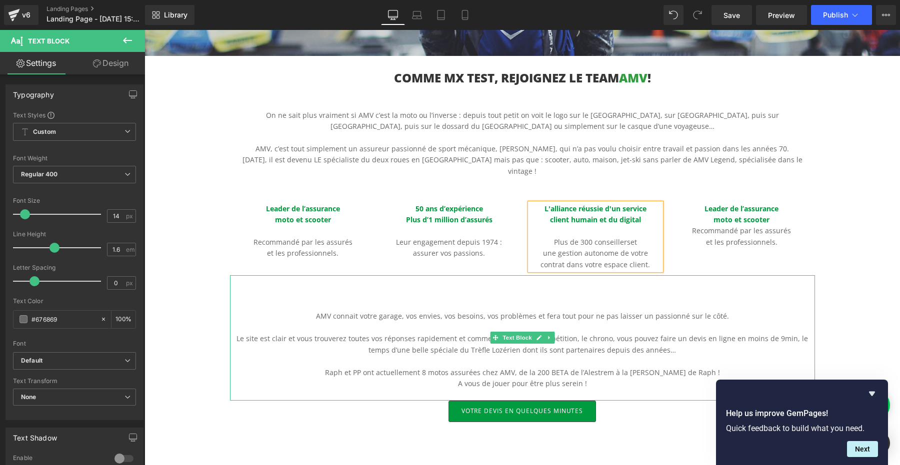
click at [704, 322] on p at bounding box center [522, 327] width 585 height 11
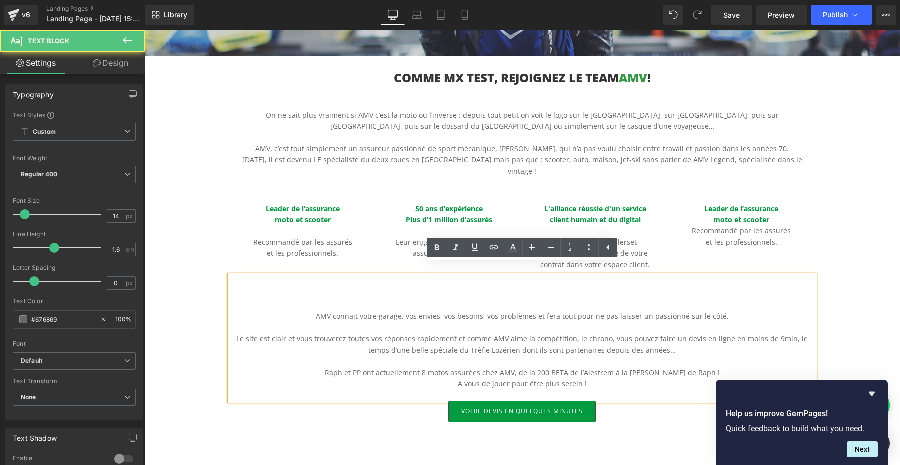
click at [851, 257] on div "Hero Banner 200px 200px COMME MX TEST, REJOIGNEZ LE TEAM AMV ! Heading On ne sa…" at bounding box center [521, 195] width 755 height 728
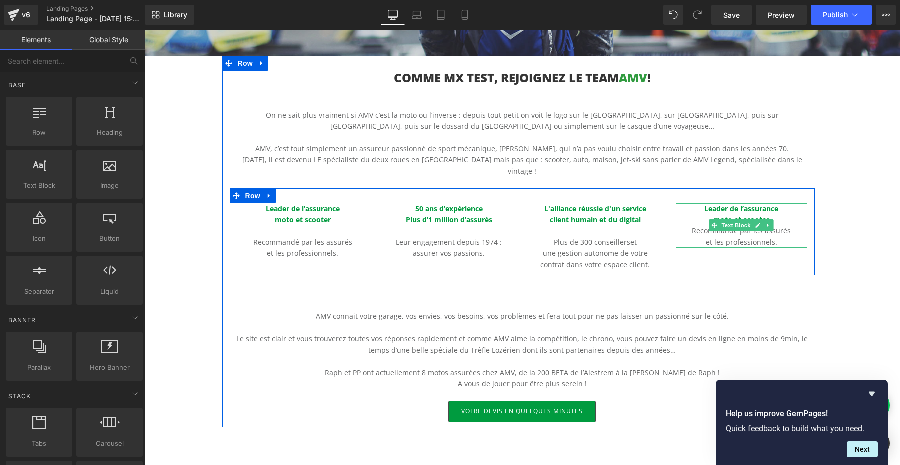
click at [718, 204] on span "Leader de l’assurance" at bounding box center [741, 208] width 74 height 9
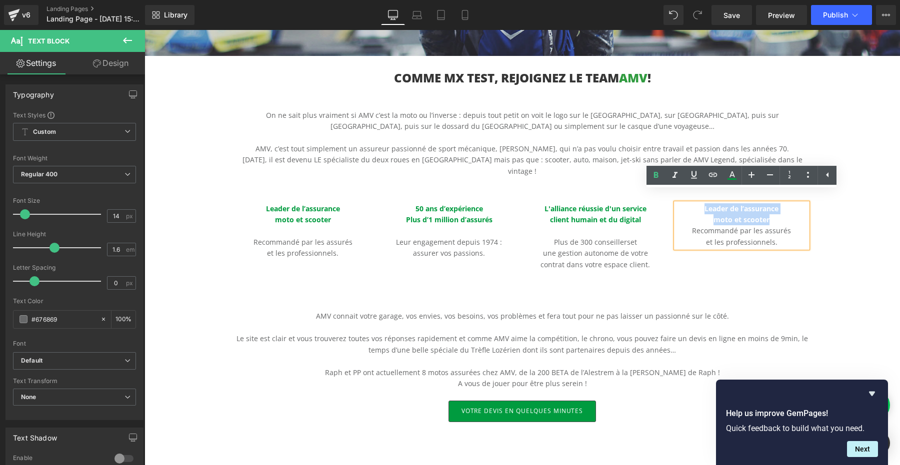
drag, startPoint x: 698, startPoint y: 199, endPoint x: 779, endPoint y: 210, distance: 81.8
click at [779, 210] on div "Leader de l’assurance moto et scooter Recommandé par les assurés et les profess…" at bounding box center [741, 225] width 131 height 45
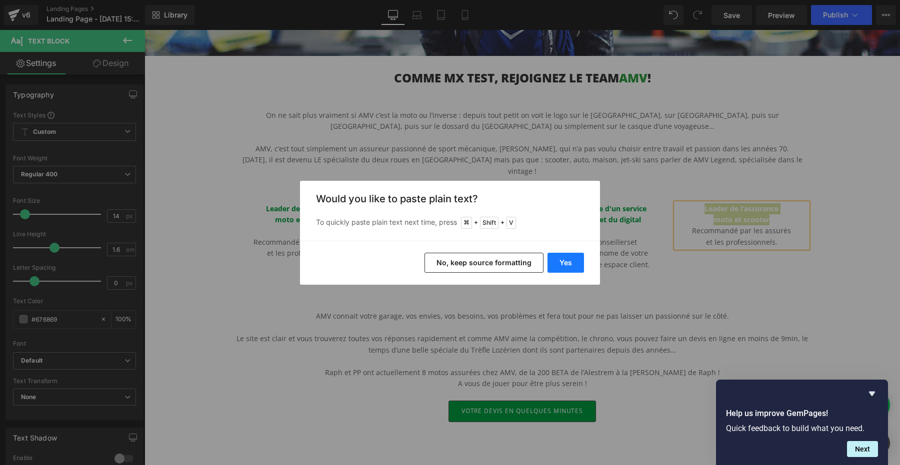
click at [566, 266] on button "Yes" at bounding box center [565, 263] width 36 height 20
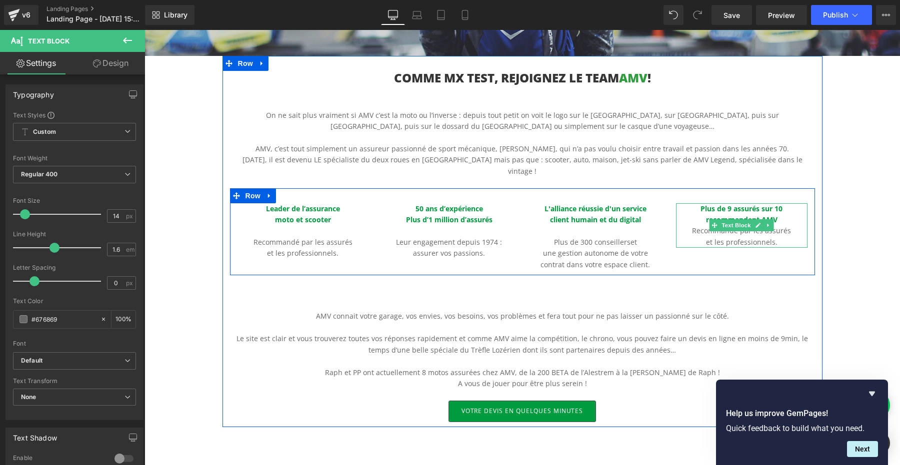
click at [791, 214] on p "recommandent AMV" at bounding box center [741, 219] width 131 height 11
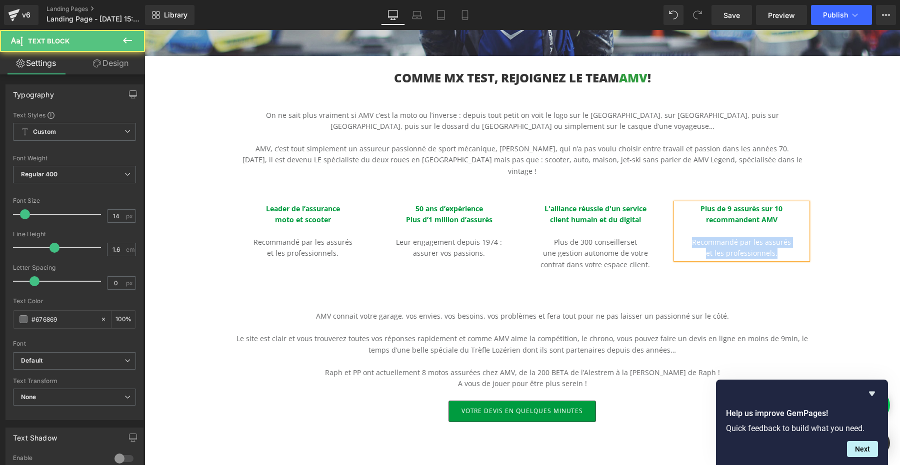
drag, startPoint x: 694, startPoint y: 228, endPoint x: 776, endPoint y: 246, distance: 83.4
click at [776, 246] on div "Plus de 9 assurés sur 10 recommandent AMV Recommandé par les assurés et les pro…" at bounding box center [741, 231] width 131 height 56
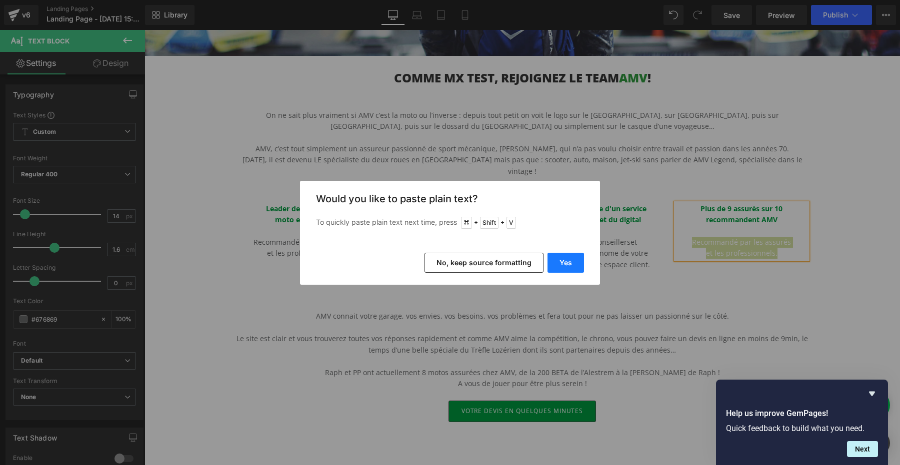
click at [566, 260] on button "Yes" at bounding box center [565, 263] width 36 height 20
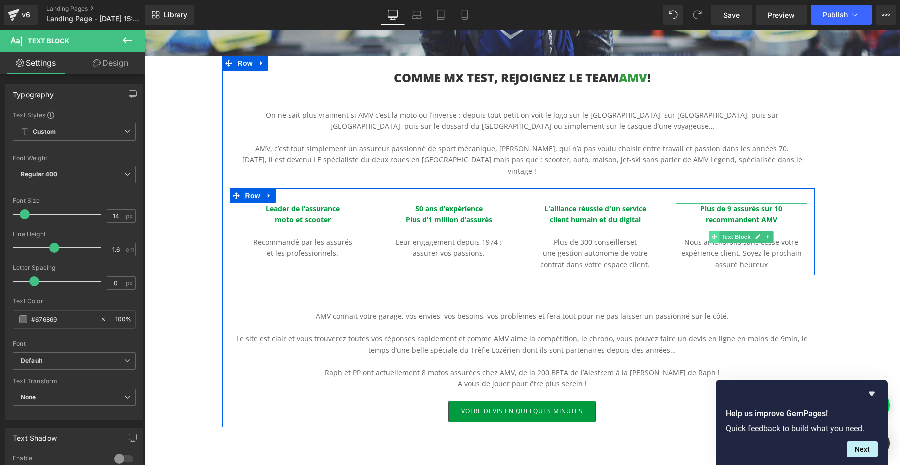
click at [717, 231] on span at bounding box center [714, 237] width 10 height 12
click at [704, 248] on p "expérience client. Soyez le prochain" at bounding box center [741, 253] width 131 height 11
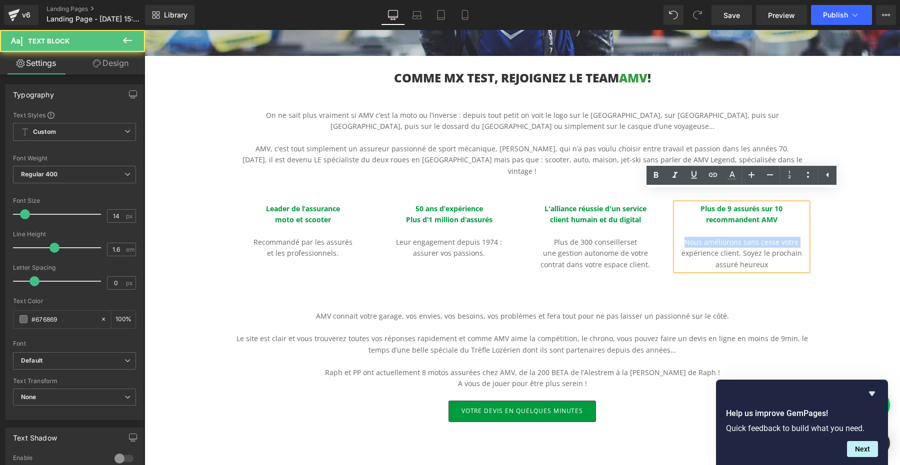
drag, startPoint x: 683, startPoint y: 241, endPoint x: 686, endPoint y: 230, distance: 12.0
click at [686, 230] on div "Plus de 9 assurés sur 10 recommandent AMV Nous améliorons sans cesse votre expé…" at bounding box center [741, 236] width 131 height 67
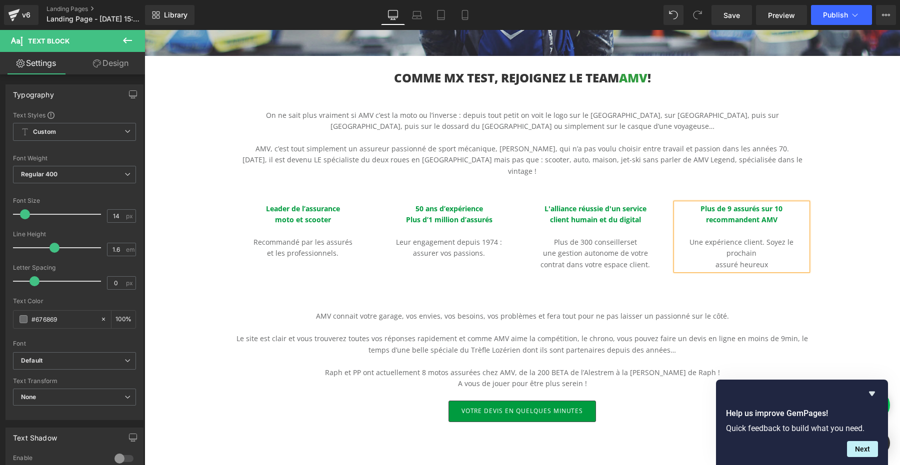
click at [762, 237] on span "Une expérience client. Soyez le prochain" at bounding box center [741, 247] width 104 height 20
click at [768, 259] on p "assuré heureux" at bounding box center [741, 264] width 131 height 11
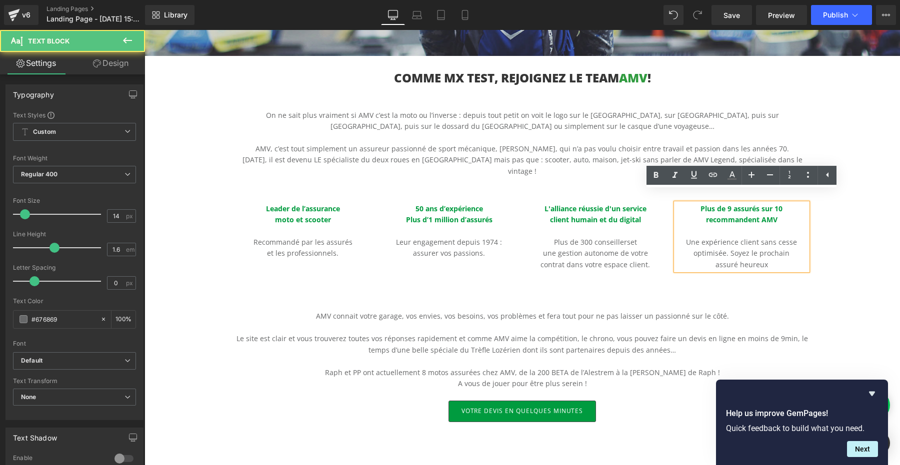
drag, startPoint x: 775, startPoint y: 253, endPoint x: 732, endPoint y: 240, distance: 45.2
click at [732, 240] on div "Plus de 9 assurés sur 10 recommandent AMV Une expérience client sans cesse opti…" at bounding box center [741, 236] width 131 height 67
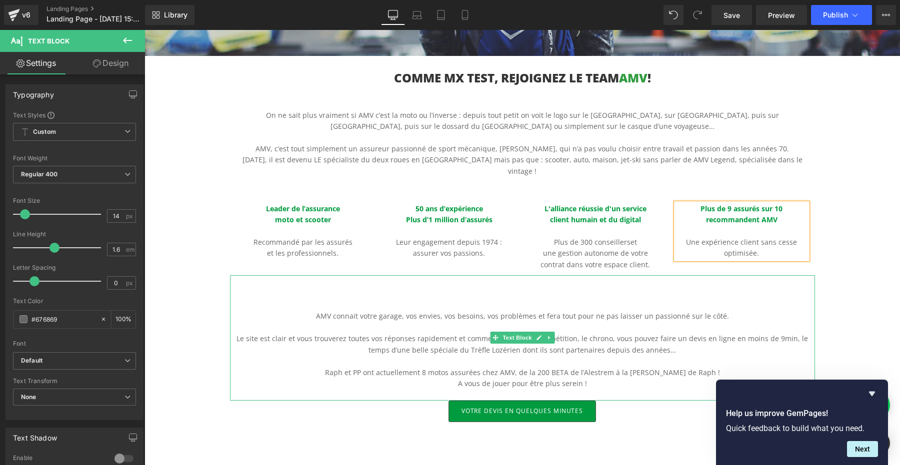
click at [614, 285] on div "AMV connait votre garage, vos envies, vos besoins, vos problèmes et fera tout p…" at bounding box center [522, 337] width 585 height 125
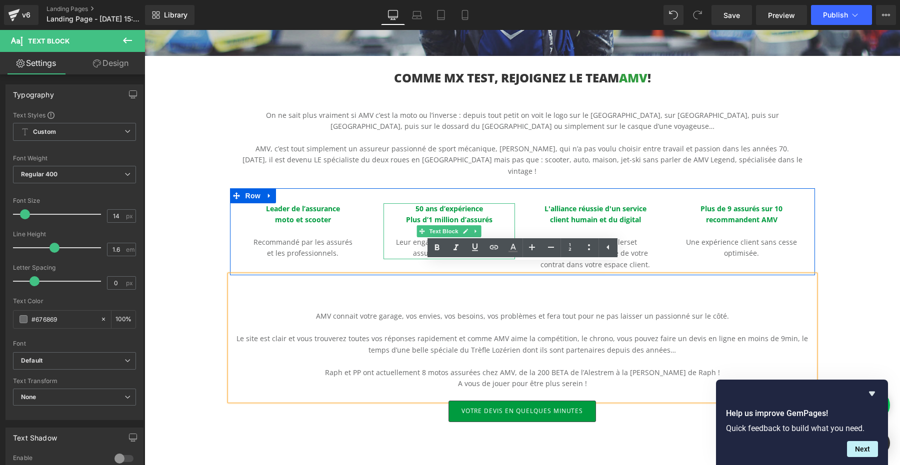
click at [405, 237] on p "Leur engagement depuis 1974 :" at bounding box center [448, 242] width 131 height 11
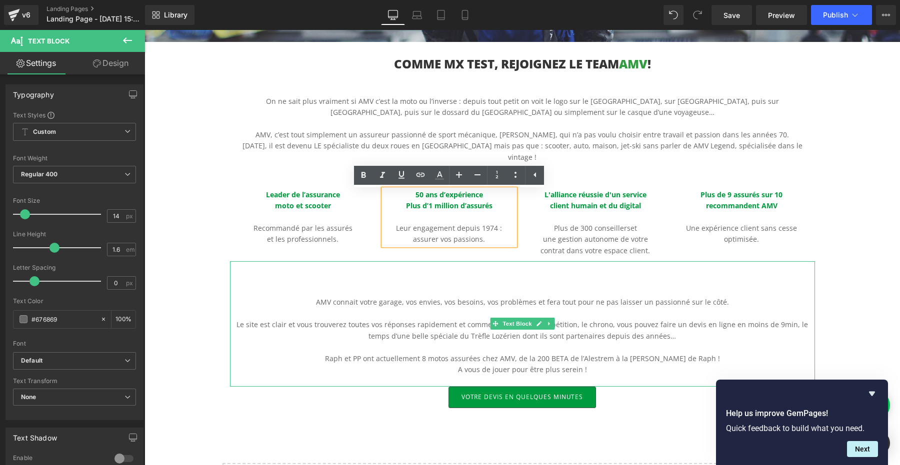
scroll to position [303, 0]
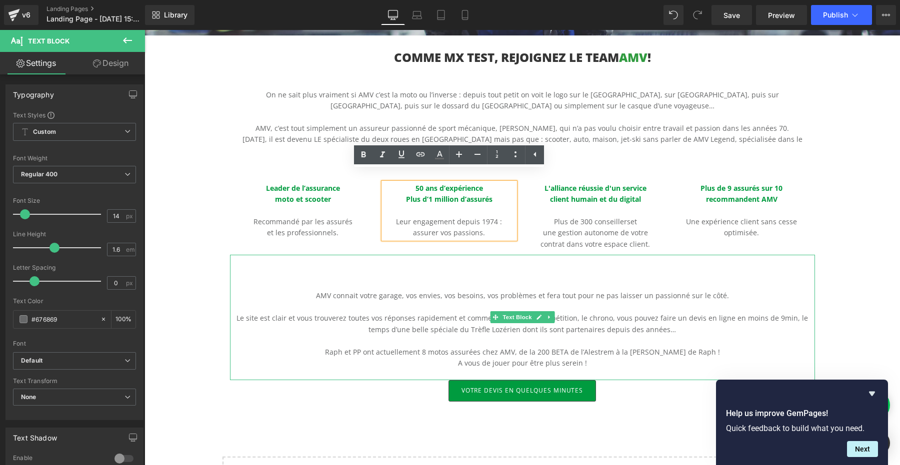
click at [467, 266] on div "AMV connait votre garage, vos envies, vos besoins, vos problèmes et fera tout p…" at bounding box center [522, 317] width 585 height 125
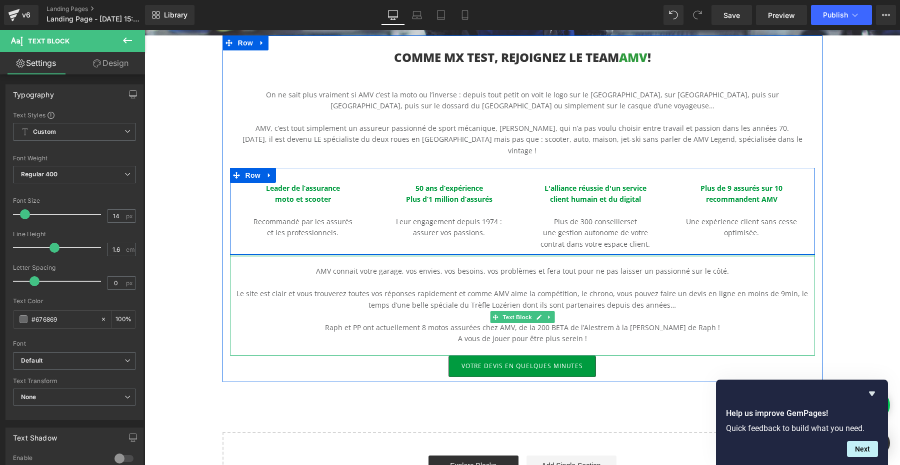
drag, startPoint x: 509, startPoint y: 245, endPoint x: 513, endPoint y: 228, distance: 17.5
click at [513, 228] on div "COMME MX TEST, REJOIGNEZ LE TEAM AMV ! Heading On ne sait plus vraiment si AMV …" at bounding box center [522, 213] width 600 height 327
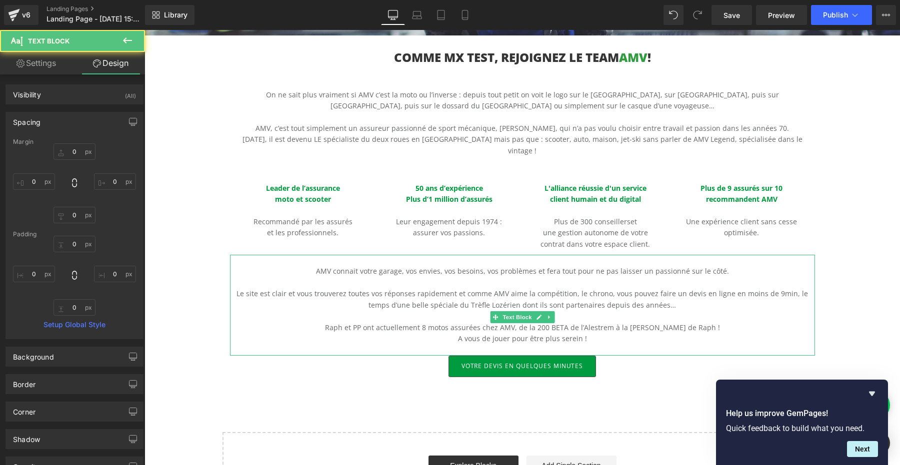
click at [857, 157] on div "Hero Banner 200px 200px COMME MX TEST, REJOIGNEZ LE TEAM AMV ! Heading On ne sa…" at bounding box center [521, 163] width 755 height 704
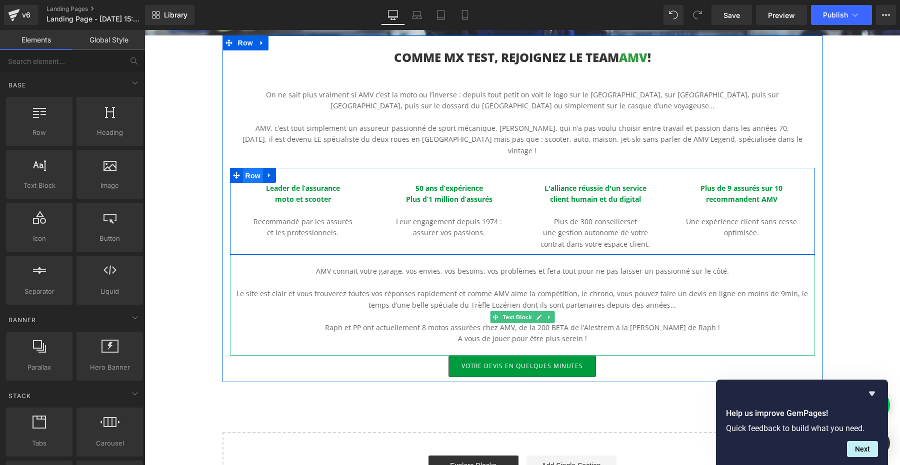
click at [247, 168] on span "Row" at bounding box center [253, 175] width 20 height 15
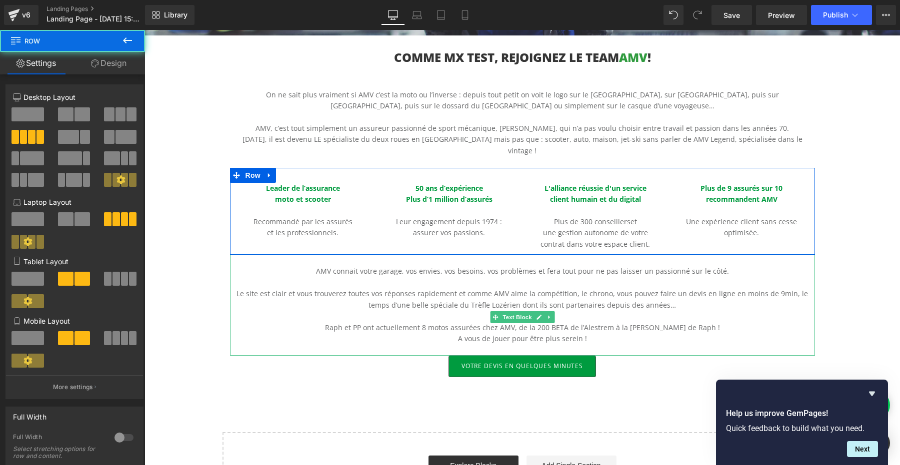
click at [104, 63] on link "Design" at bounding box center [108, 63] width 72 height 22
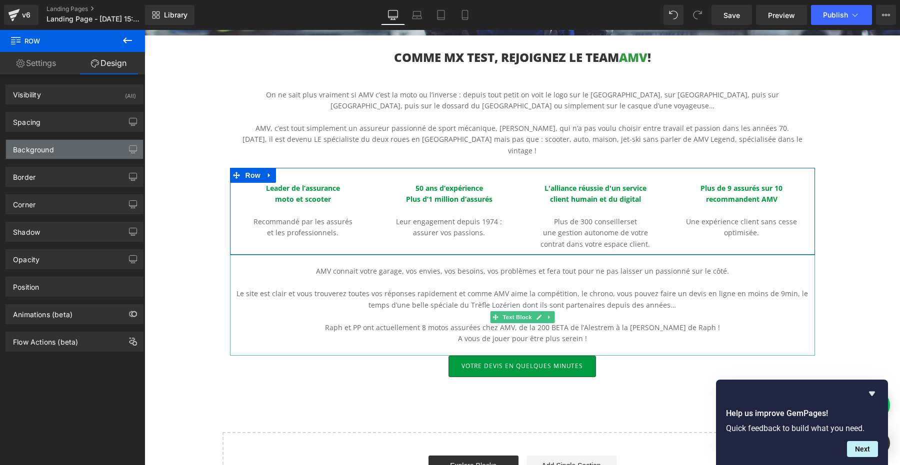
click at [77, 151] on div "Background" at bounding box center [74, 149] width 137 height 19
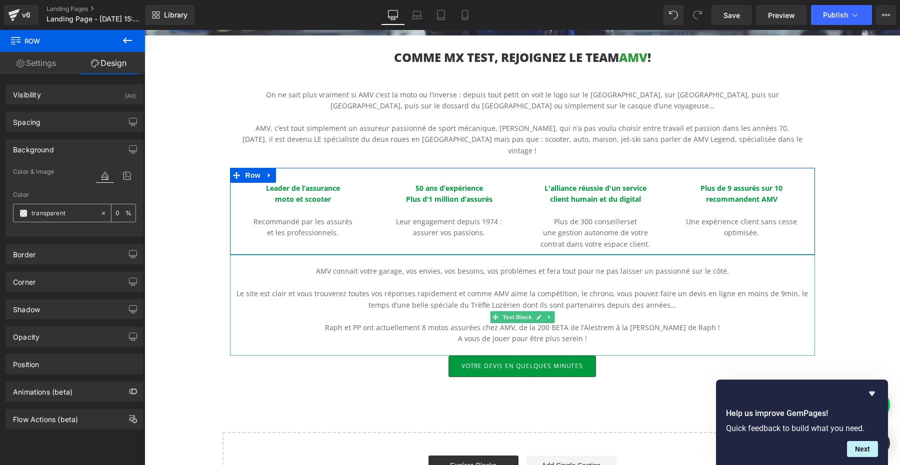
click at [51, 215] on input "transparent" at bounding box center [63, 213] width 64 height 11
click at [24, 217] on div "transparent" at bounding box center [56, 212] width 86 height 17
click at [24, 212] on span at bounding box center [23, 213] width 8 height 8
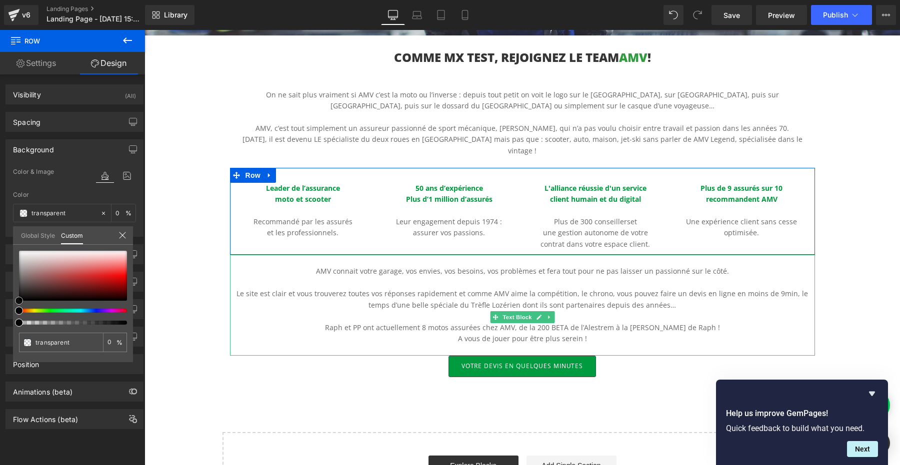
type input "#ac9e9e"
type input "100"
type input "#ac9e9e"
type input "100"
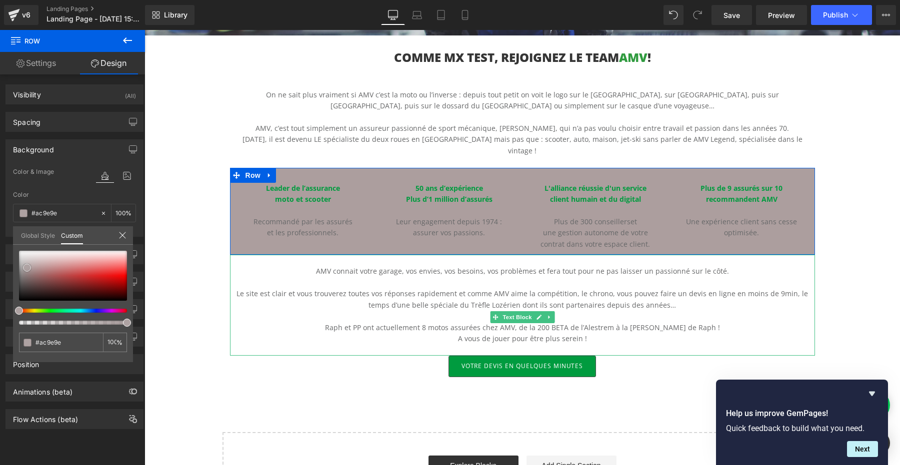
type input "#aea2a2"
type input "#d4cdcd"
type input "#ffffff"
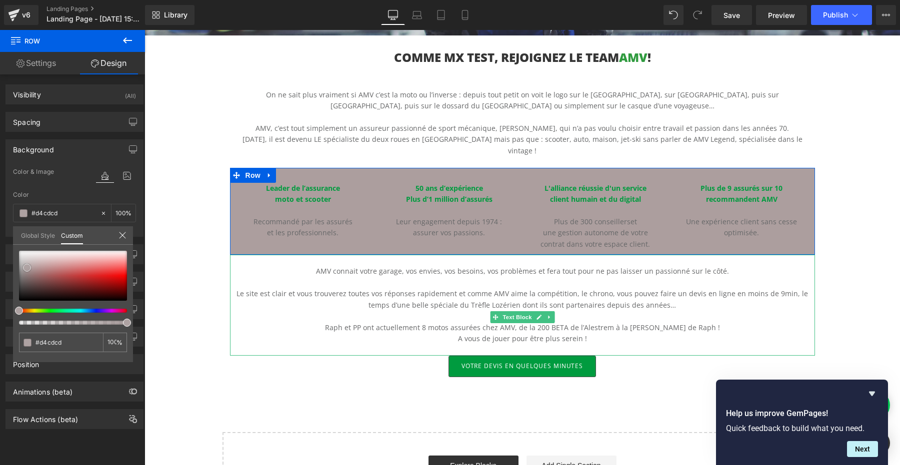
type input "#ffffff"
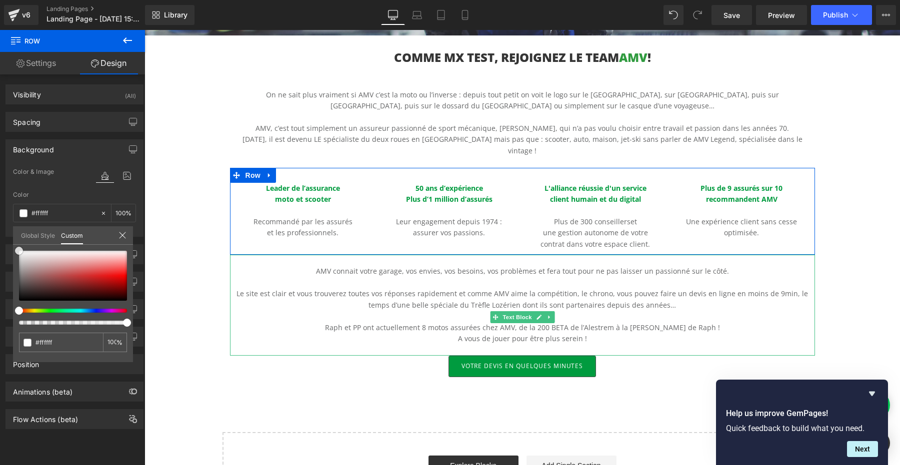
type input "#f7f7f7"
type input "#f4f4f4"
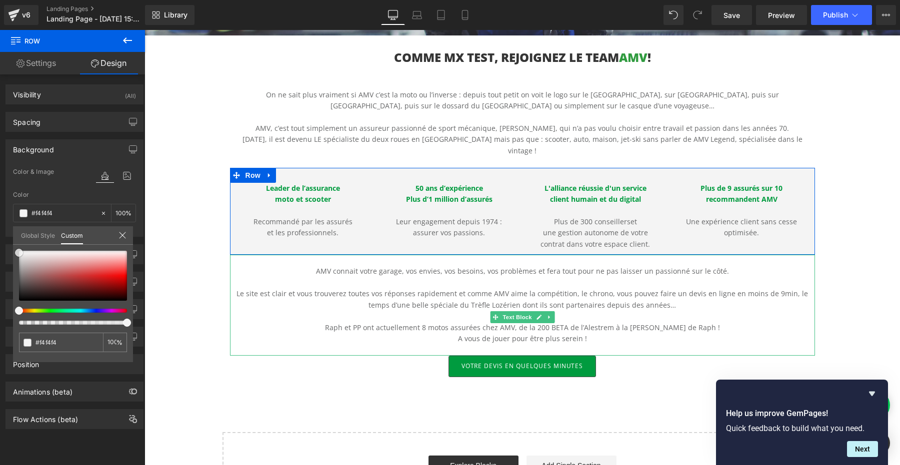
type input "#f2f2f2"
type input "#ededed"
type input "#eaeaea"
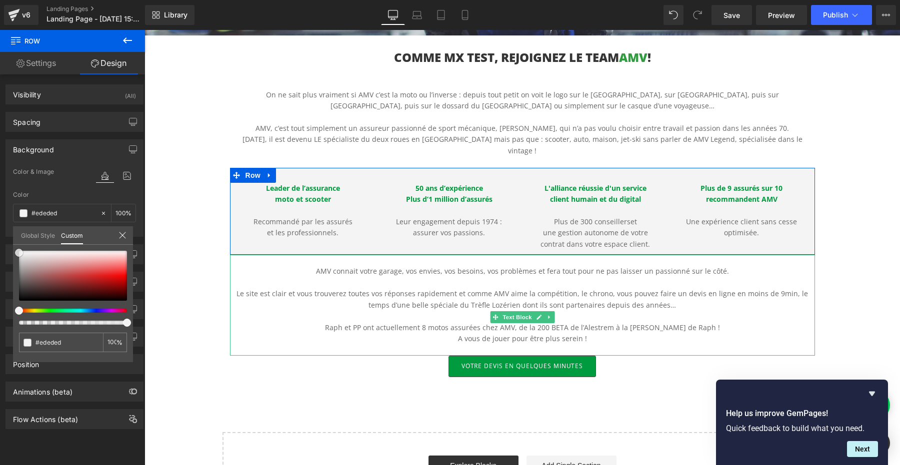
type input "#eaeaea"
type input "#e8e8e8"
type input "#e2e2e2"
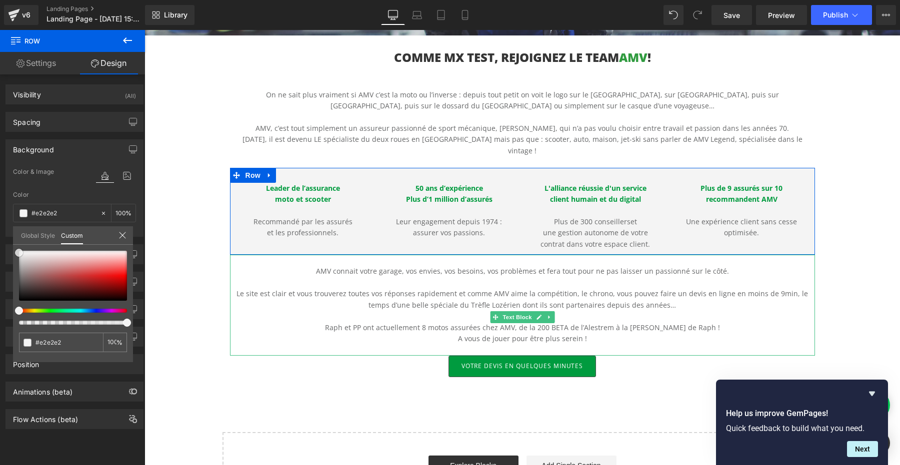
type input "#dddddd"
type input "#dbdbdb"
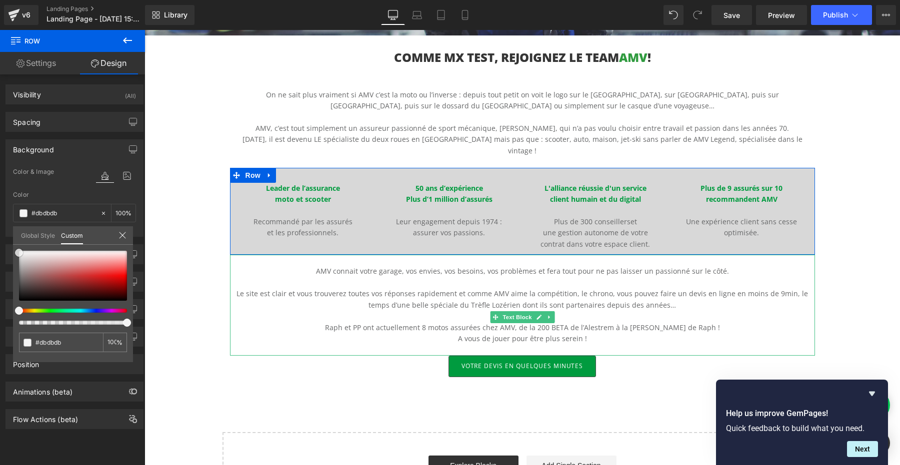
type input "#d8d8d8"
type input "#dbdbdb"
type input "#dddddd"
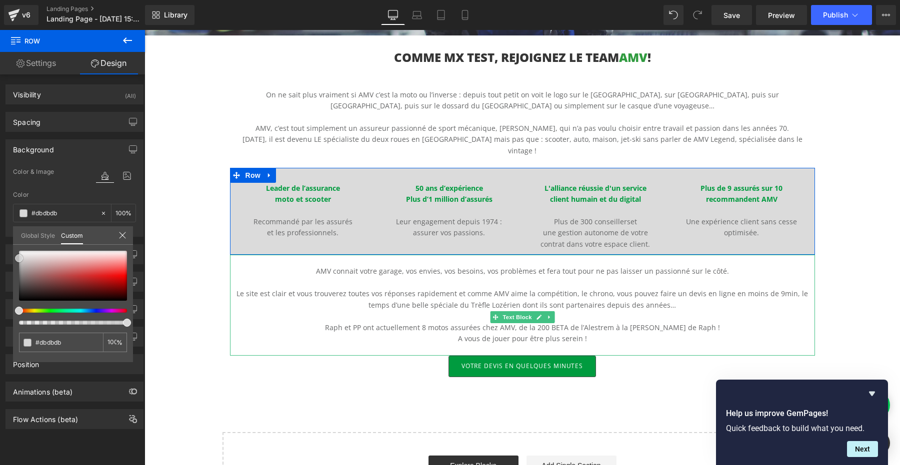
type input "#dddddd"
type input "#e0e0e0"
type input "#e2e2e2"
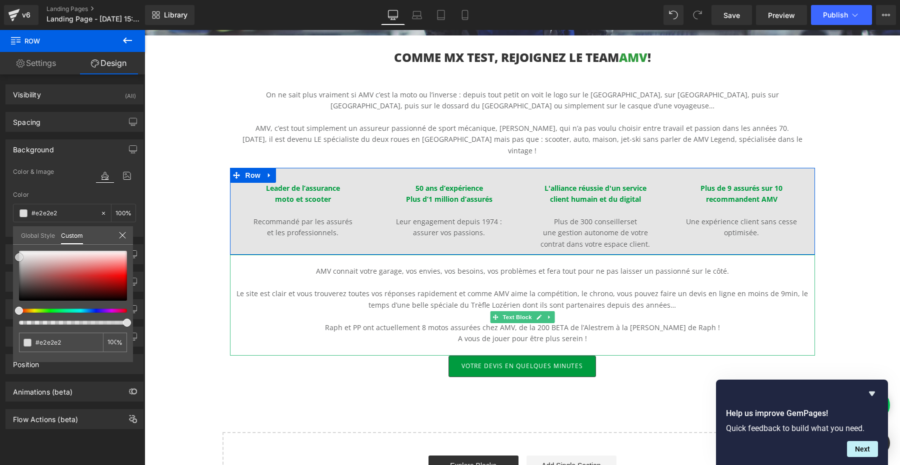
type input "#e5e5e5"
type input "#e8e8e8"
type input "#eaeaea"
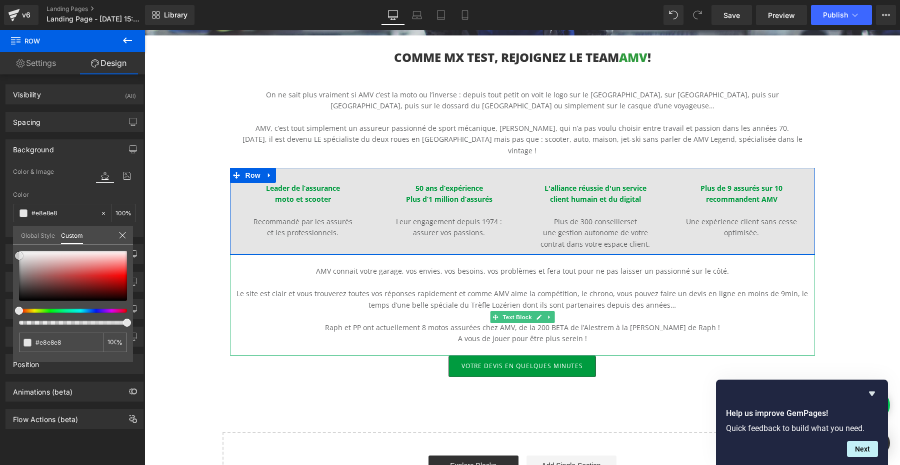
type input "#eaeaea"
type input "#ededed"
type input "#efefef"
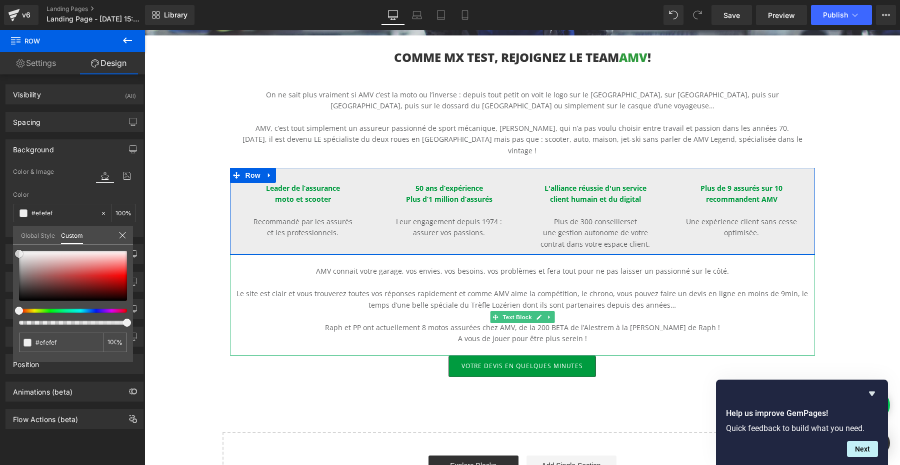
type input "#f2f2f2"
type input "#f4f4f4"
type input "#f7f7f7"
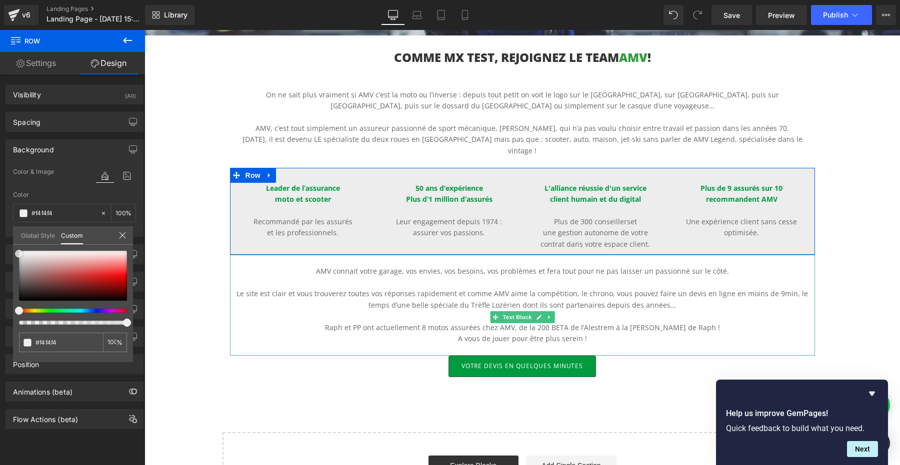
type input "#f7f7f7"
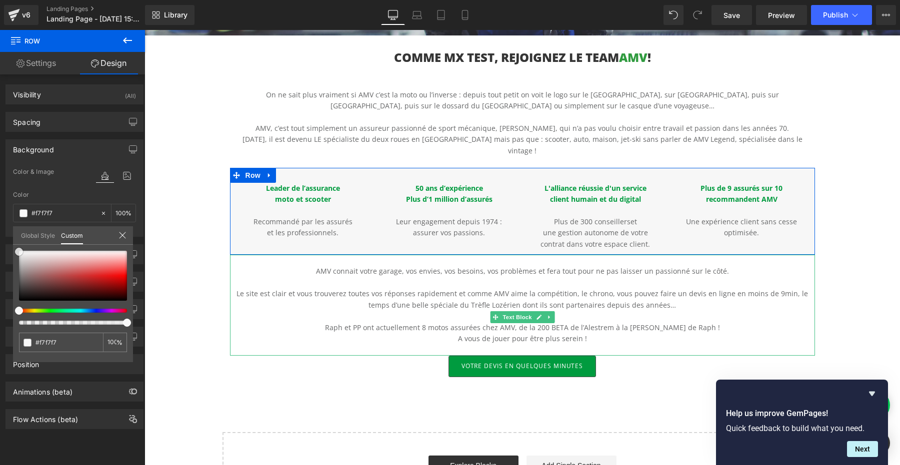
type input "#f9f9f9"
type input "#fcfcfc"
type input "#ffffff"
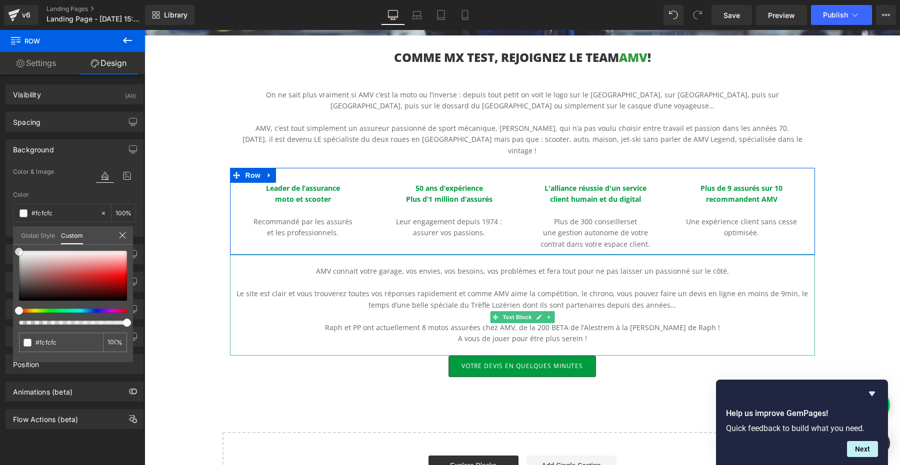
type input "#ffffff"
type input "#faf9f9"
type input "#f6f3f3"
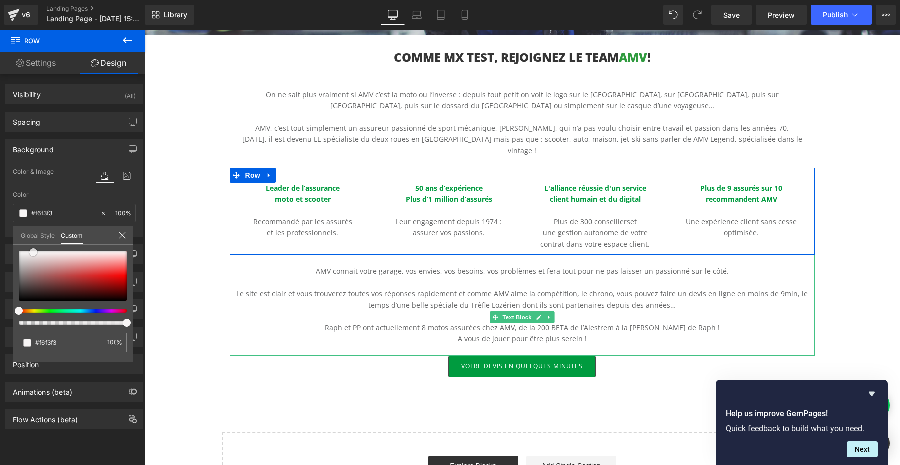
type input "#eeebeb"
type input "#ece8e8"
type input "#ece9e9"
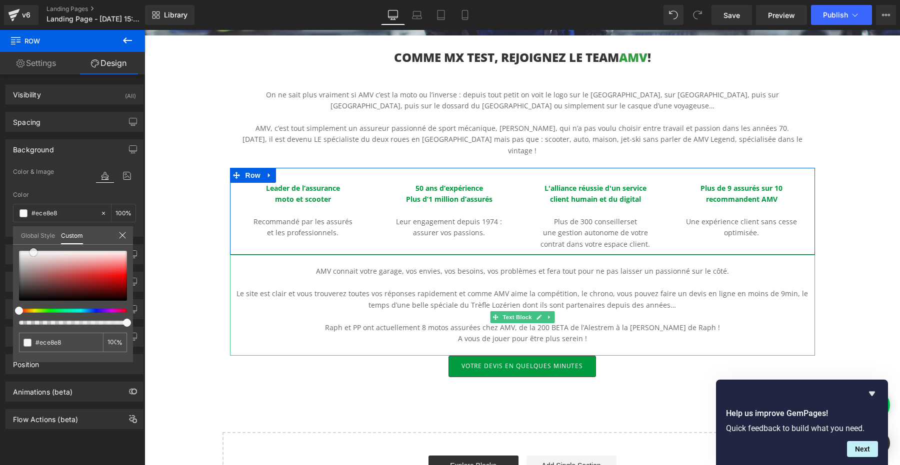
type input "#ece9e9"
type input "#ebe9e9"
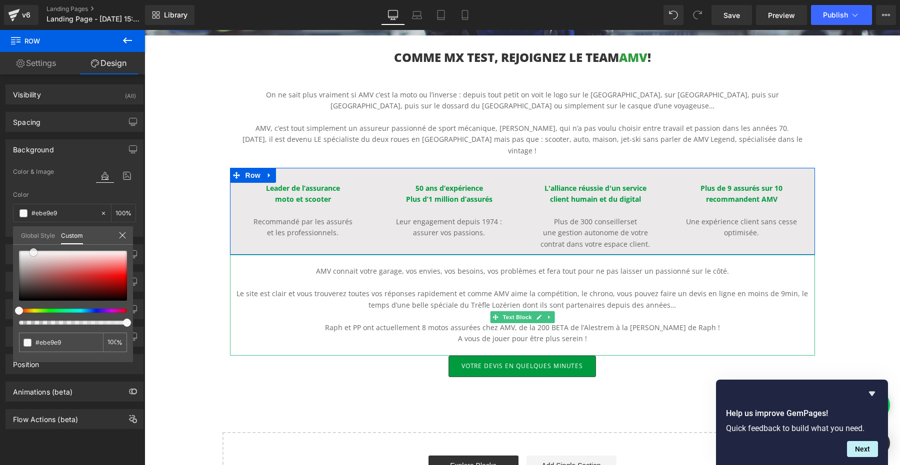
type input "#e8e7e7"
type input "#e5e5e5"
type input "#e0e0e0"
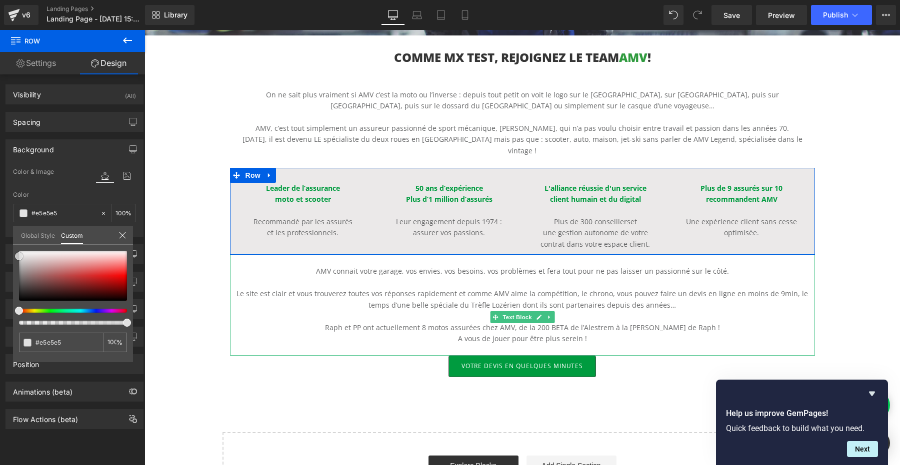
type input "#e0e0e0"
type input "#dddddd"
type input "#d8d8d8"
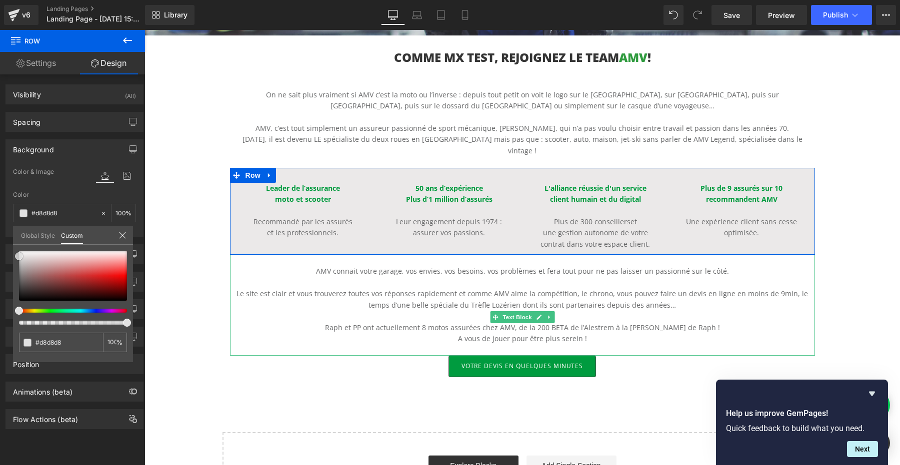
type input "#d6d6d6"
type input "#d3d3d3"
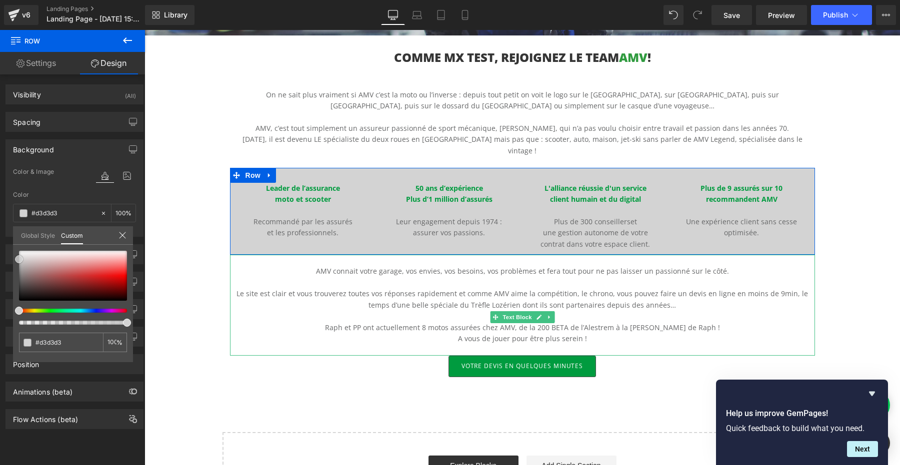
type input "#d6d6d6"
type input "#dbdbdb"
type input "#e0e0e0"
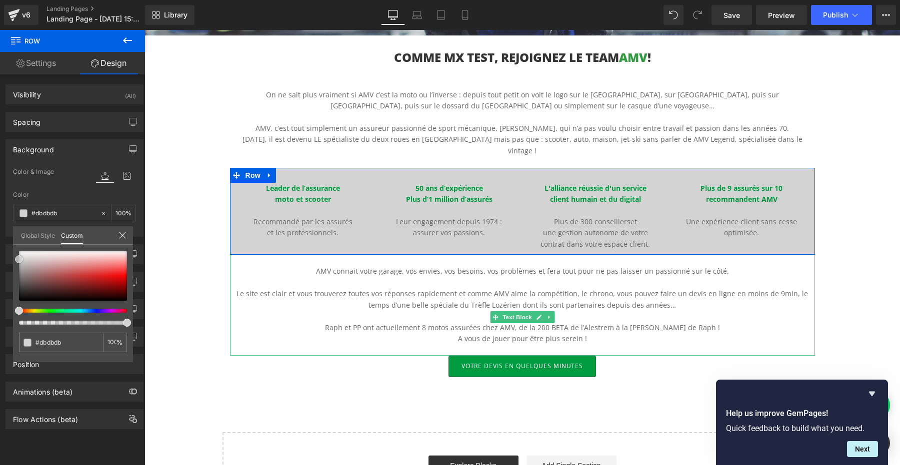
type input "#e0e0e0"
type input "#e2e2e2"
type input "#e5e5e5"
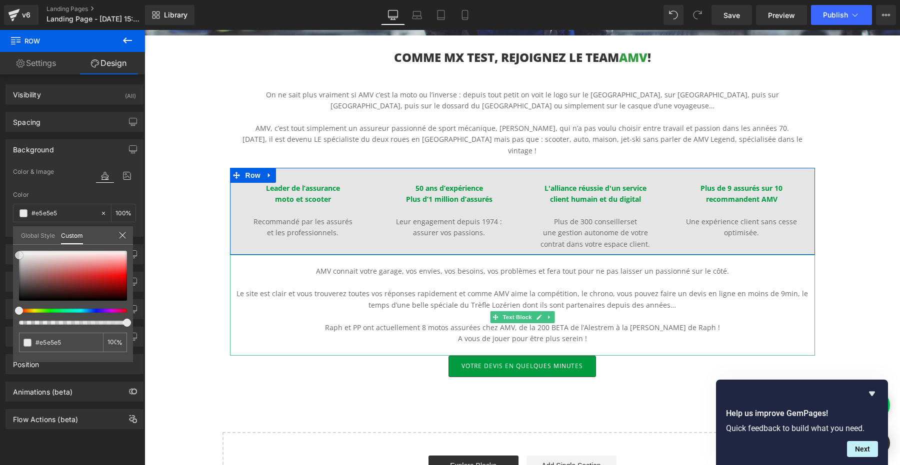
type input "#e8e8e8"
type input "#eaeaea"
type input "#ededed"
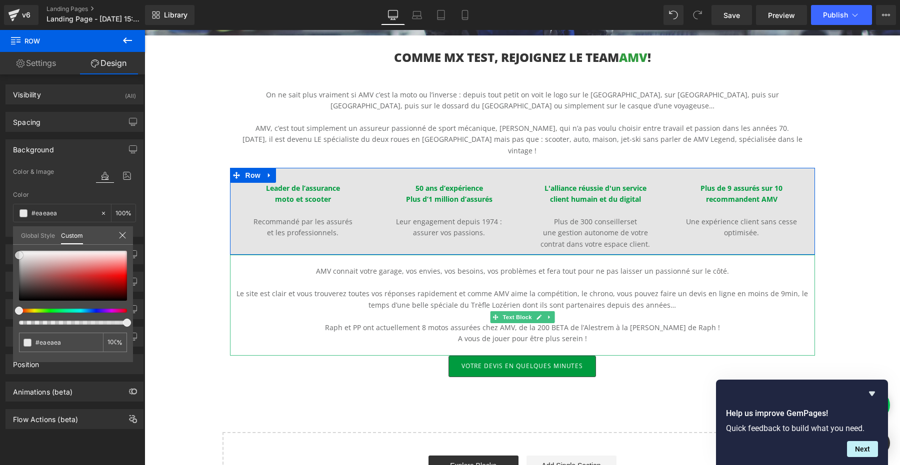
type input "#ededed"
type input "#efefef"
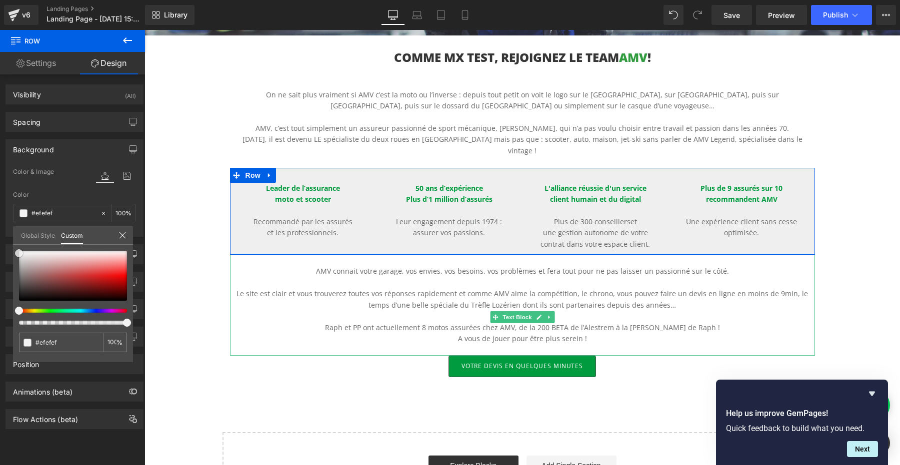
type input "#f2f2f2"
type input "#f4f4f4"
type input "#f7f7f7"
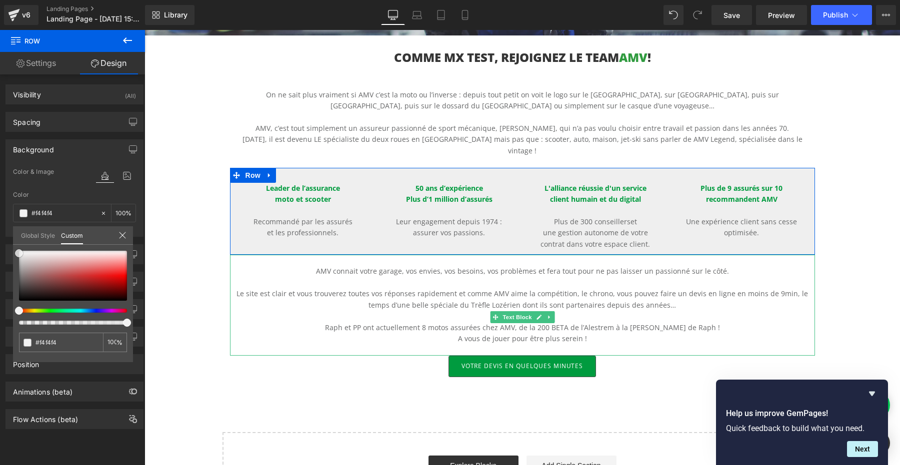
type input "#f7f7f7"
type input "#f9f9f9"
type input "#fcfcfc"
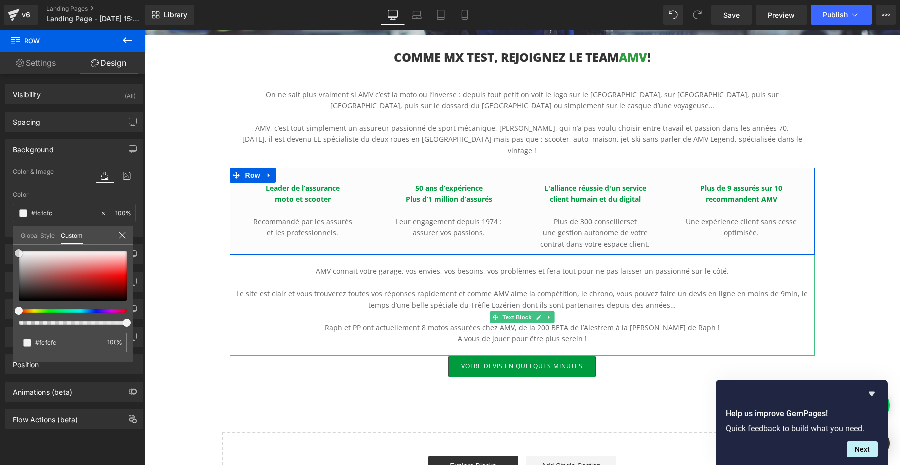
type input "#ffffff"
type input "#f9f9f9"
type input "#f7f7f7"
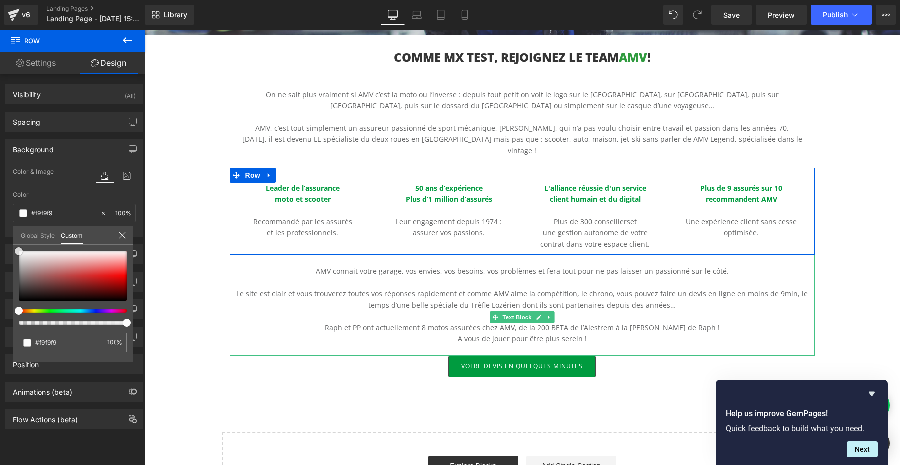
type input "#f7f7f7"
type input "#f4f4f4"
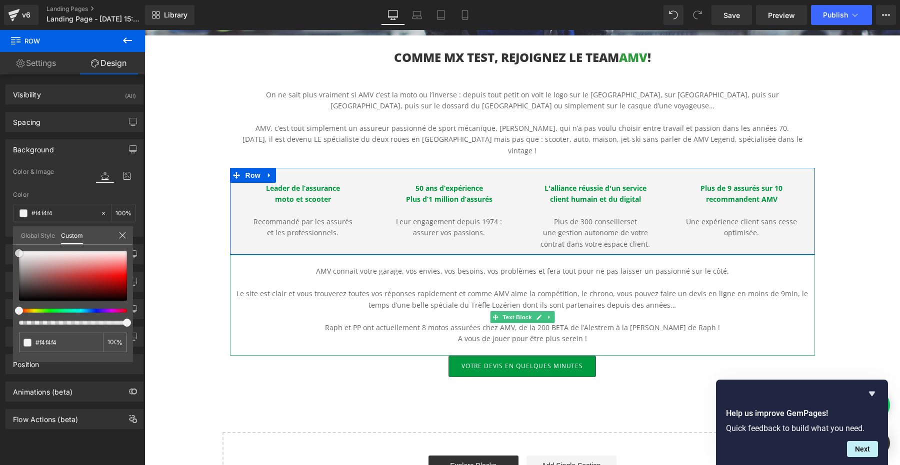
type input "#f2f2f2"
type input "#f4f4f4"
type input "#f7f7f7"
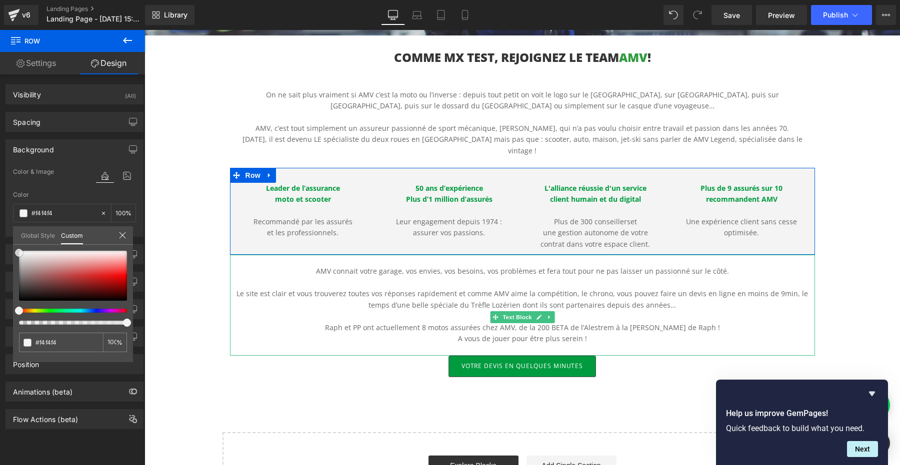
type input "#f7f7f7"
type input "#f9f9f9"
drag, startPoint x: 27, startPoint y: 268, endPoint x: 2, endPoint y: 252, distance: 29.2
click at [2, 237] on div "Background Color & Image color rgba(249, 249, 249, 1) Color #f9f9f9 100 % Image…" at bounding box center [74, 184] width 149 height 105
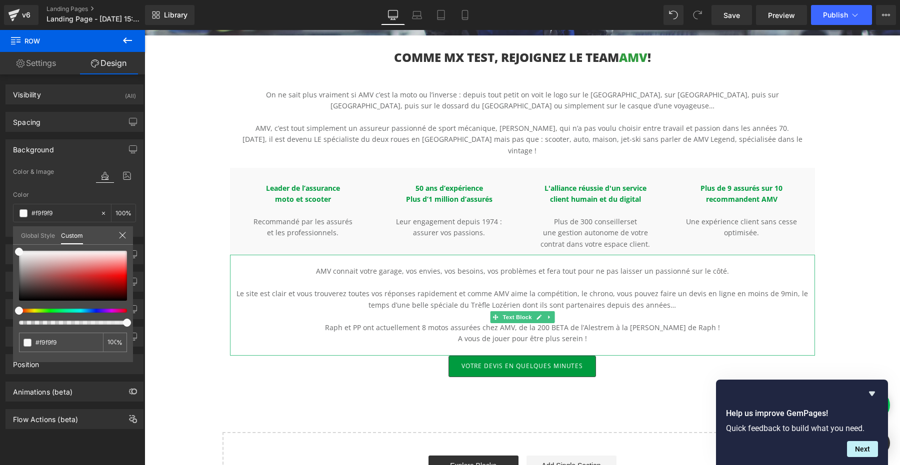
click at [180, 330] on body "Passer au contenu Facebook Youtube Instagram Livraison offerte à partir de 100€…" at bounding box center [521, 320] width 755 height 1186
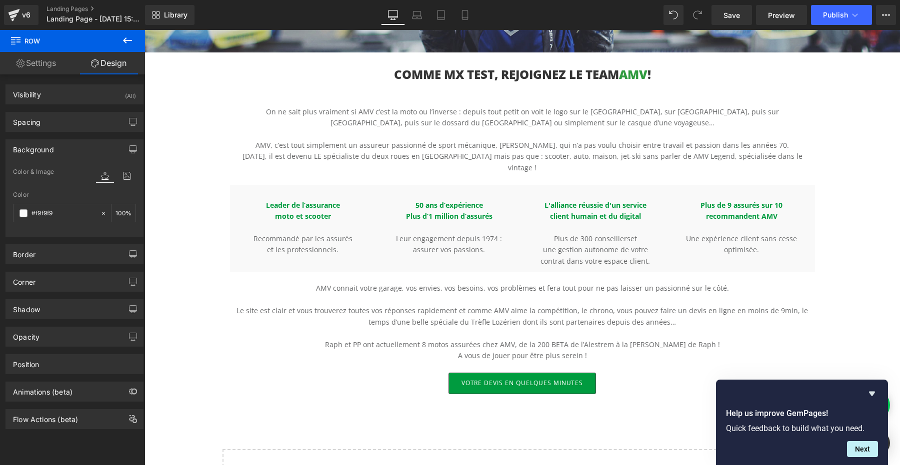
scroll to position [282, 0]
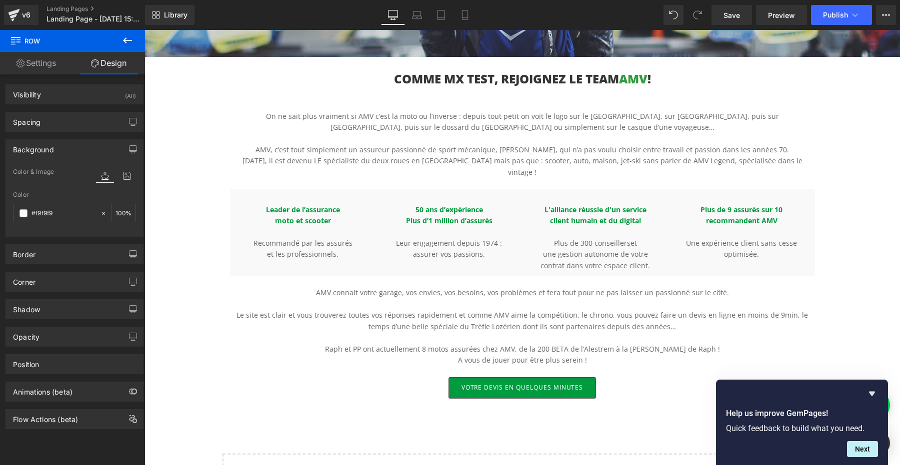
click at [719, 160] on p "[DATE], il est devenu LE spécialiste du deux roues en [GEOGRAPHIC_DATA] mais pa…" at bounding box center [522, 166] width 585 height 22
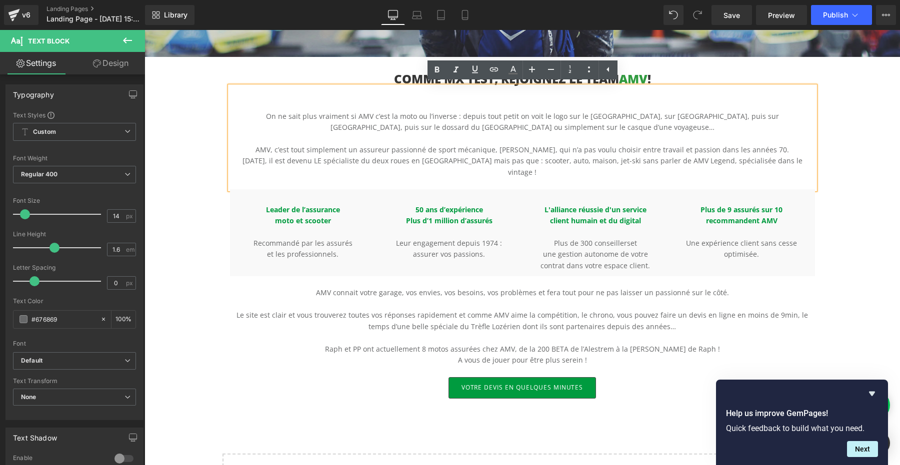
click at [858, 203] on div "Hero Banner 200px 200px COMME MX TEST, REJOIGNEZ LE TEAM AMV ! Heading On ne sa…" at bounding box center [521, 184] width 755 height 704
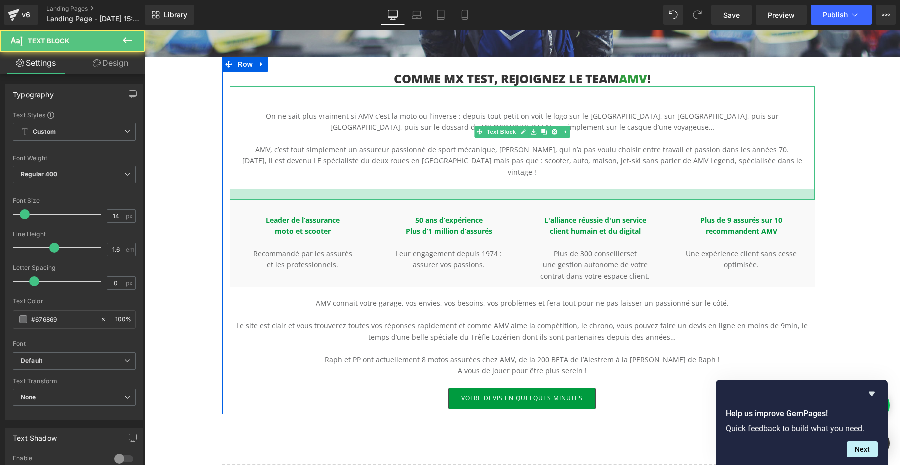
drag, startPoint x: 588, startPoint y: 175, endPoint x: 592, endPoint y: 186, distance: 12.2
click at [592, 189] on div at bounding box center [522, 194] width 585 height 10
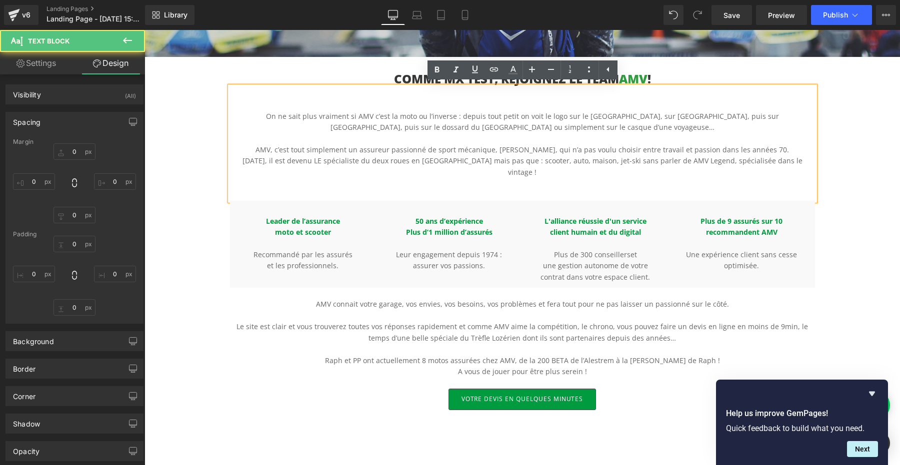
type input "0"
type input "49"
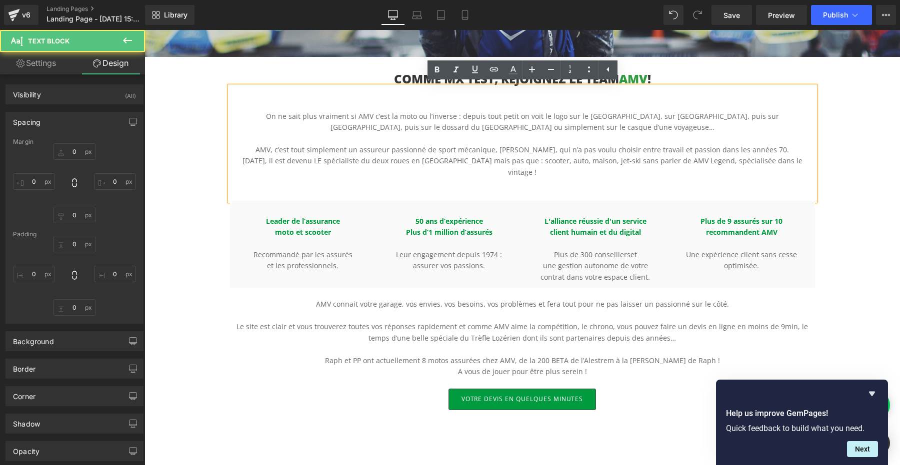
type input "0"
type input "23"
type input "0"
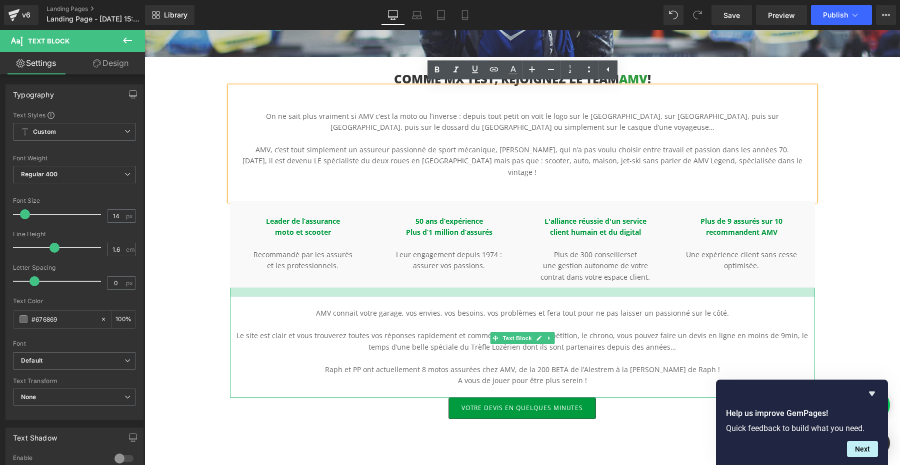
drag, startPoint x: 529, startPoint y: 278, endPoint x: 532, endPoint y: 285, distance: 7.9
click at [533, 288] on div "AMV connait votre garage, vos envies, vos besoins, vos problèmes et fera tout p…" at bounding box center [522, 343] width 585 height 110
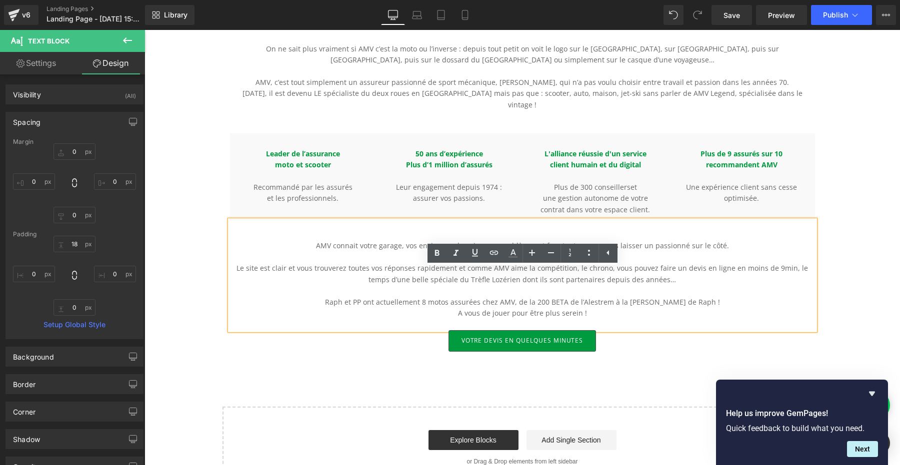
scroll to position [355, 0]
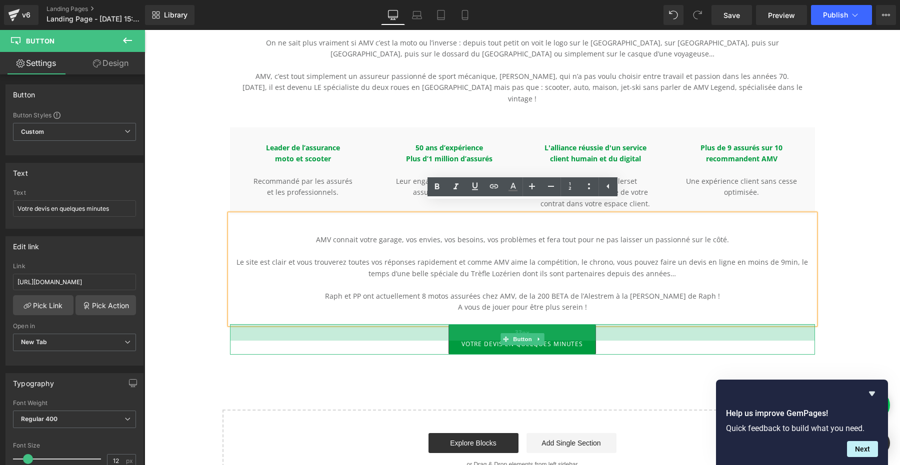
drag, startPoint x: 604, startPoint y: 314, endPoint x: 605, endPoint y: 323, distance: 9.1
click at [605, 324] on div "33px" at bounding box center [522, 332] width 585 height 16
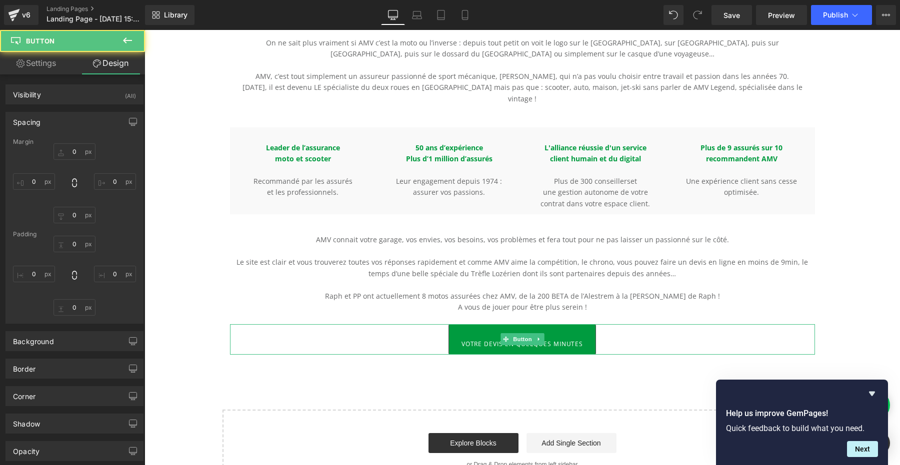
type input "0"
type input "33"
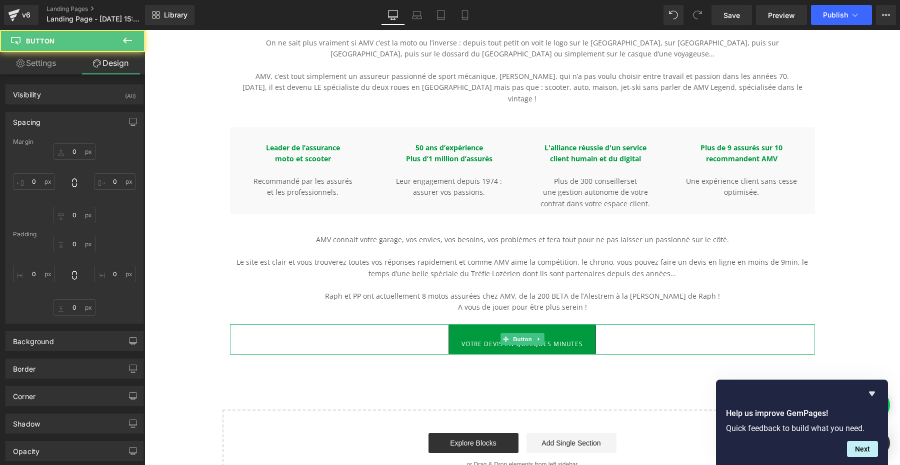
type input "25"
type input "14.4"
type input "25"
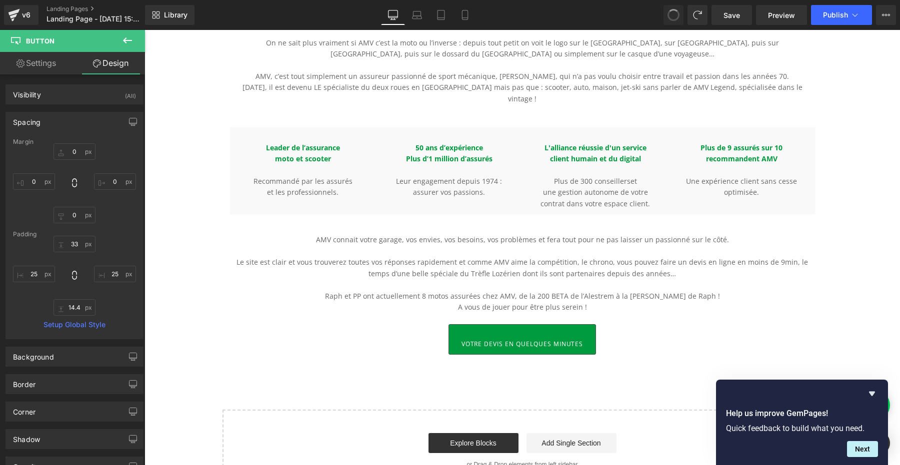
type input "0"
type input "14.4"
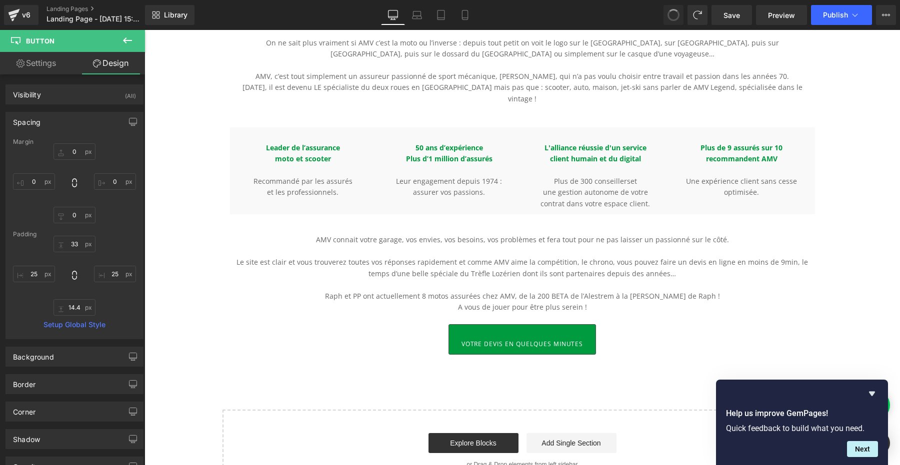
type input "25"
type input "14.4"
type input "25"
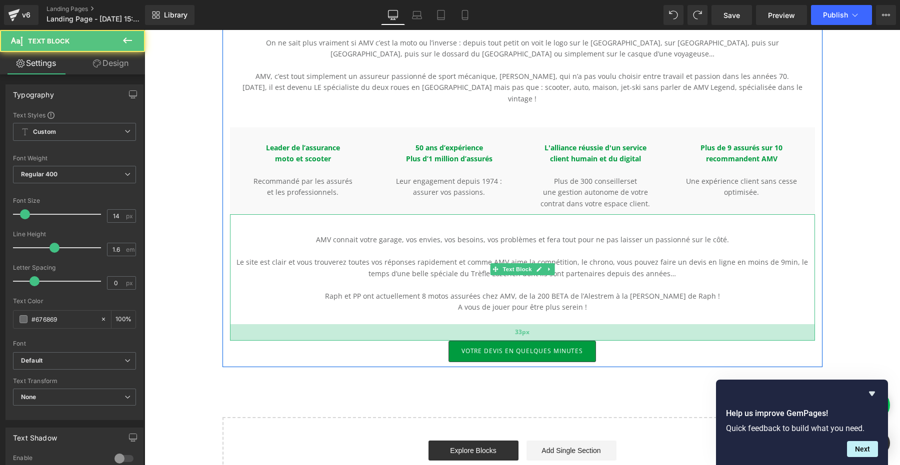
drag, startPoint x: 605, startPoint y: 310, endPoint x: 605, endPoint y: 327, distance: 17.0
click at [605, 327] on div "33px" at bounding box center [522, 332] width 585 height 16
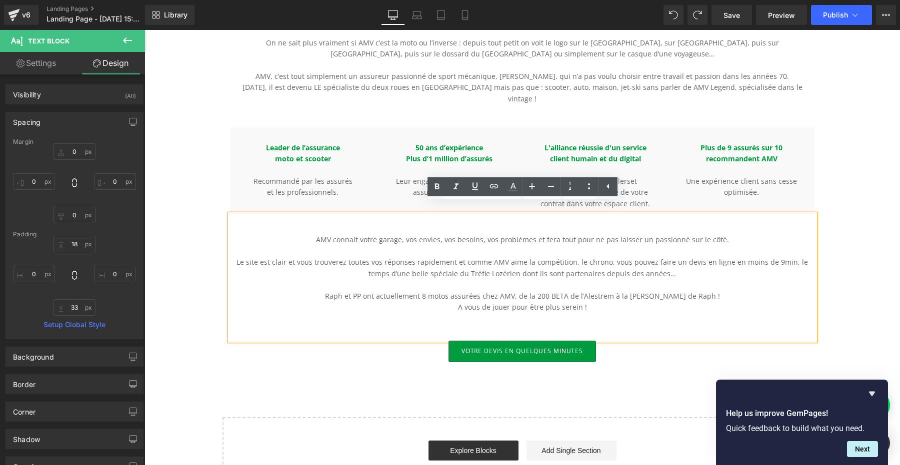
click at [850, 264] on div "Hero Banner 200px 200px COMME MX TEST, REJOIGNEZ LE TEAM AMV ! Heading On ne sa…" at bounding box center [521, 129] width 755 height 741
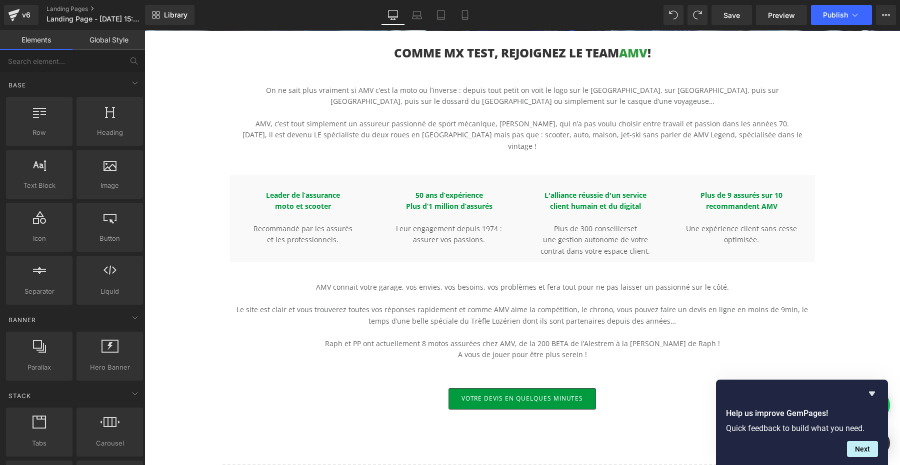
scroll to position [326, 0]
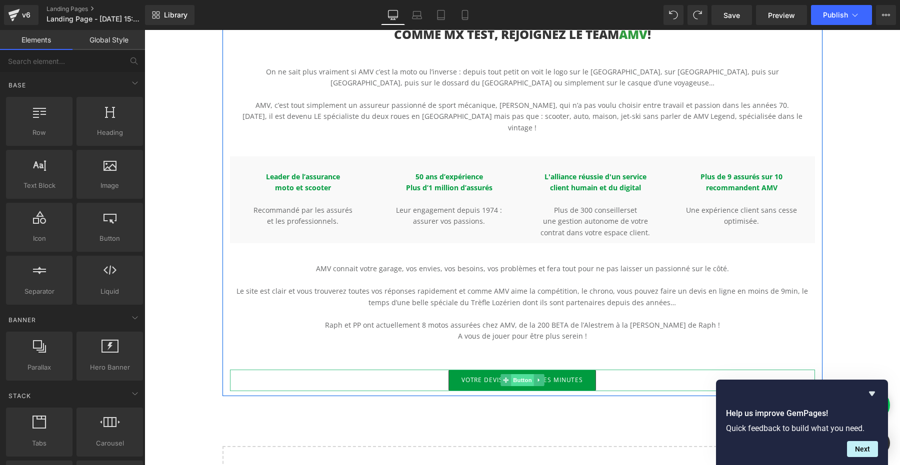
click at [524, 374] on span "Button" at bounding box center [522, 380] width 23 height 12
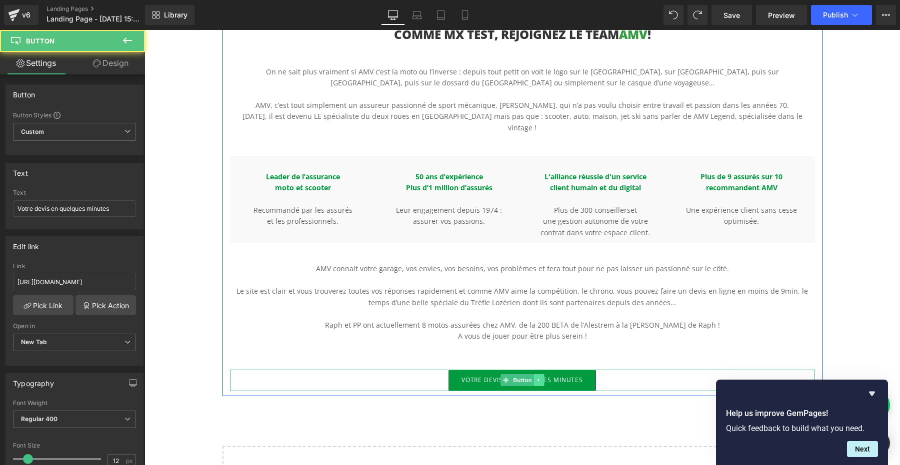
click at [543, 374] on link at bounding box center [538, 380] width 10 height 12
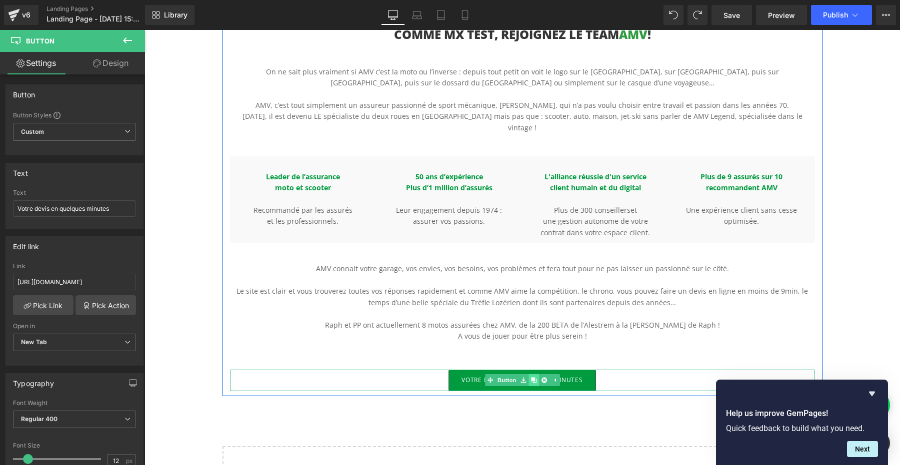
click at [532, 378] on icon at bounding box center [533, 380] width 5 height 5
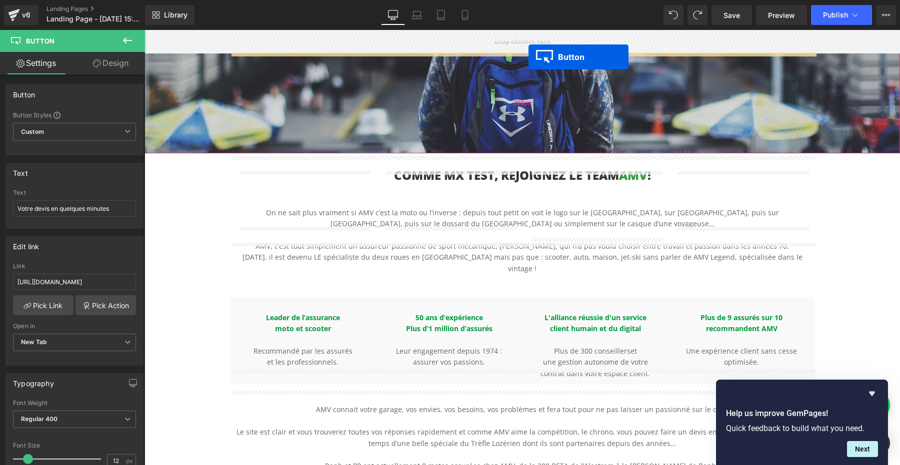
scroll to position [125, 0]
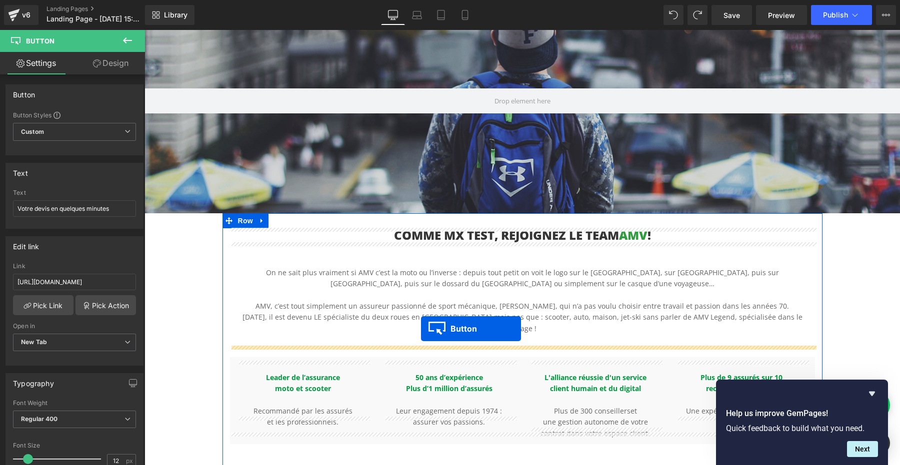
drag, startPoint x: 506, startPoint y: 271, endPoint x: 409, endPoint y: 333, distance: 115.8
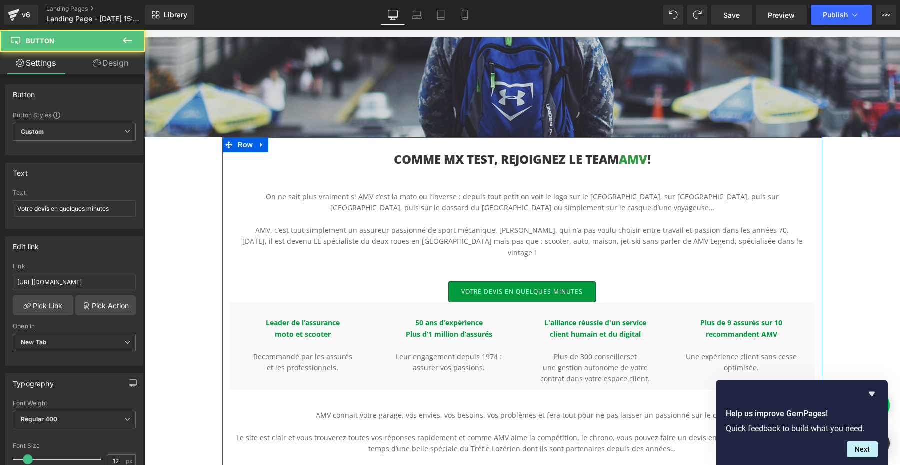
scroll to position [214, 0]
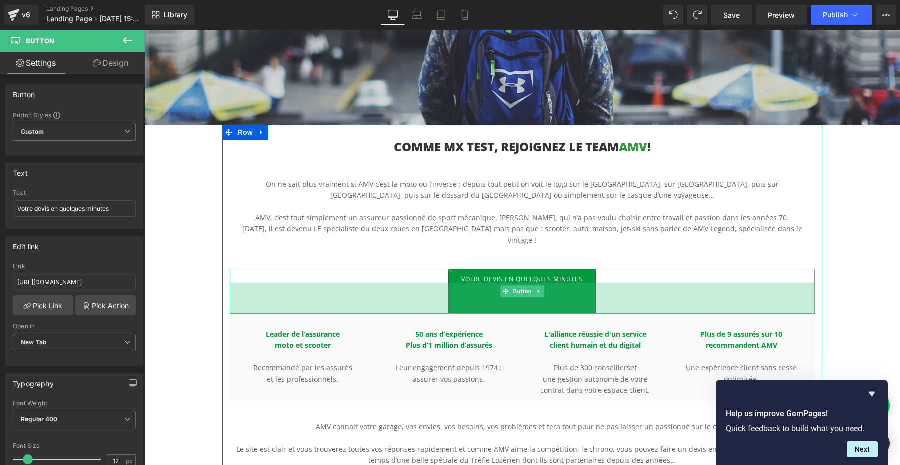
drag, startPoint x: 623, startPoint y: 278, endPoint x: 623, endPoint y: 302, distance: 24.0
click at [623, 302] on div "62px" at bounding box center [522, 298] width 585 height 31
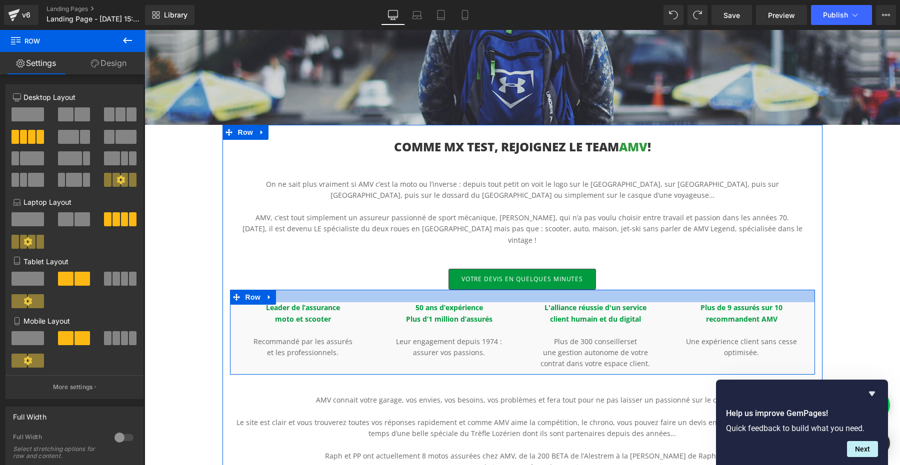
drag, startPoint x: 624, startPoint y: 280, endPoint x: 630, endPoint y: 277, distance: 6.5
click at [630, 277] on div "COMME MX TEST, REJOIGNEZ LE TEAM AMV ! Heading On ne sait plus vraiment si AMV …" at bounding box center [522, 331] width 600 height 382
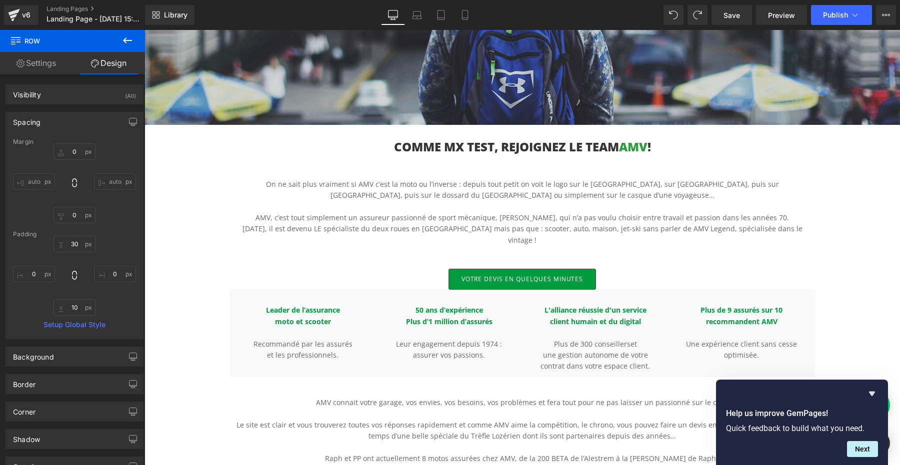
click at [852, 254] on div "Hero Banner 200px 200px COMME MX TEST, REJOIGNEZ LE TEAM AMV ! Heading On ne sa…" at bounding box center [521, 281] width 755 height 762
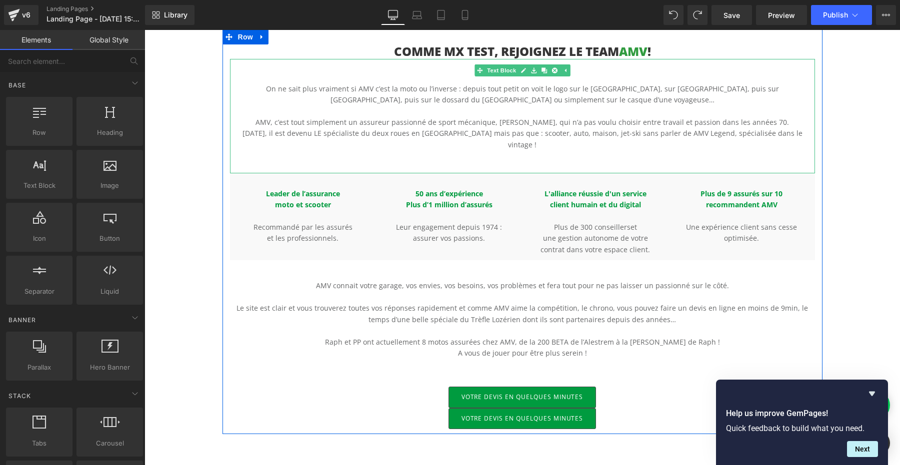
scroll to position [293, 0]
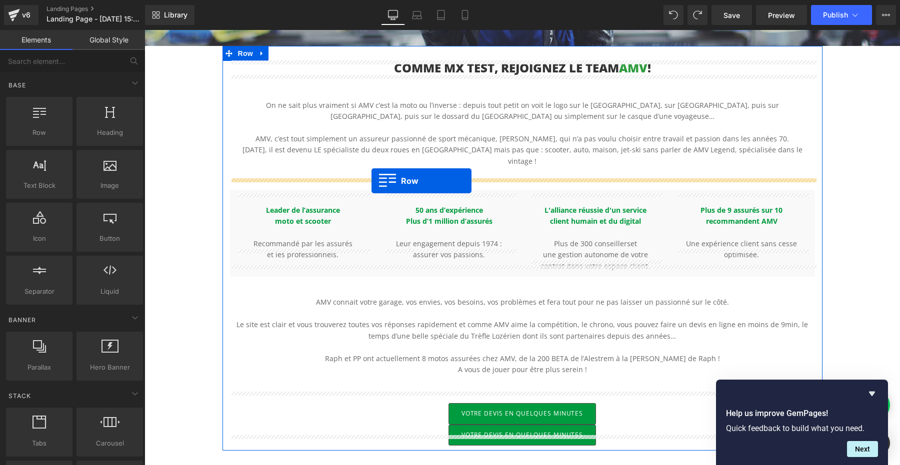
drag, startPoint x: 190, startPoint y: 154, endPoint x: 371, endPoint y: 181, distance: 182.8
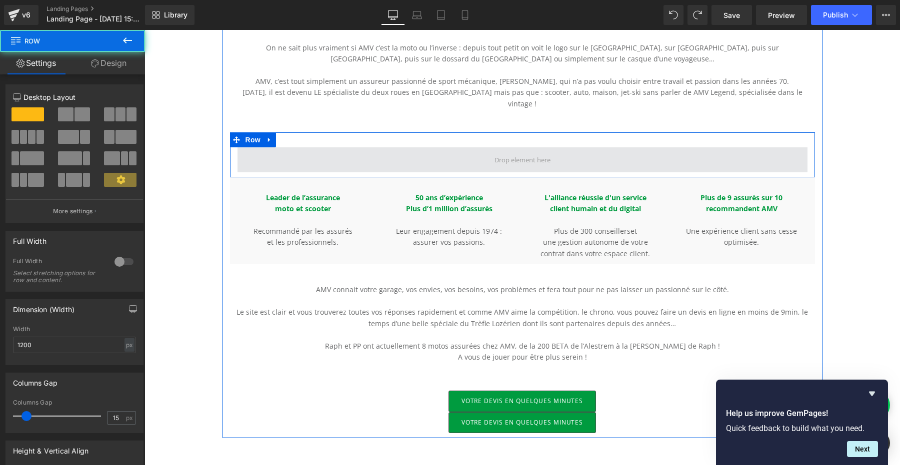
scroll to position [383, 0]
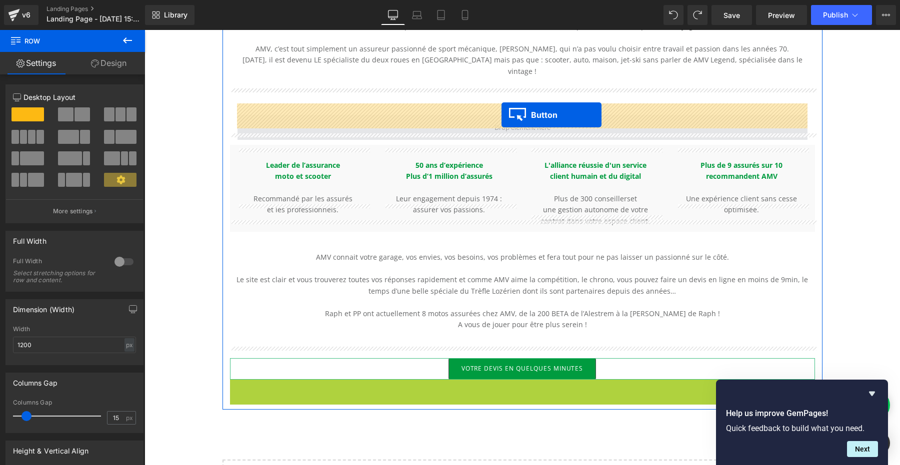
drag, startPoint x: 506, startPoint y: 379, endPoint x: 501, endPoint y: 115, distance: 263.9
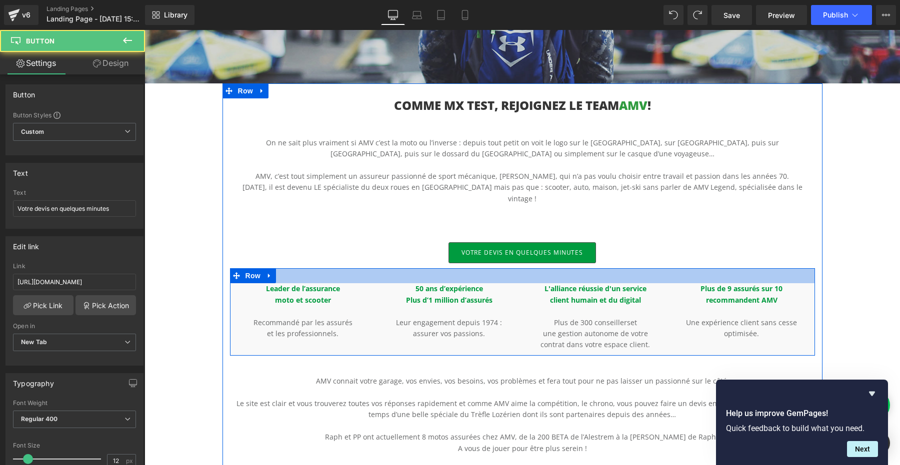
scroll to position [249, 0]
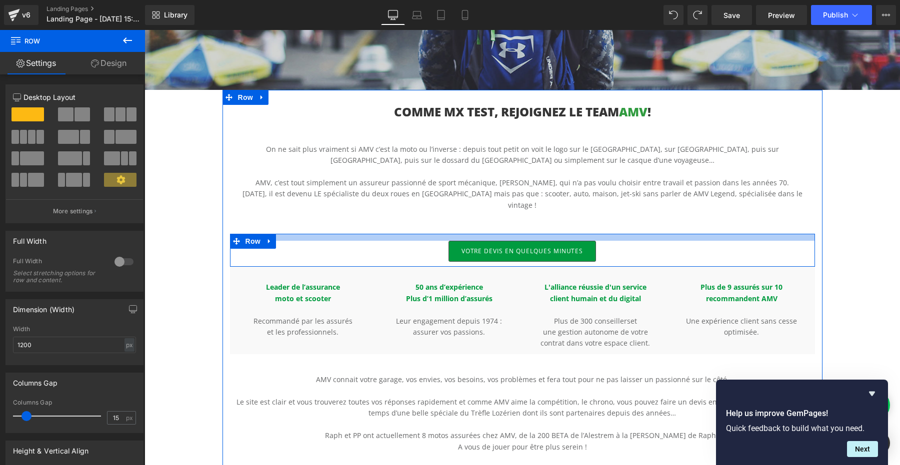
drag, startPoint x: 599, startPoint y: 222, endPoint x: 603, endPoint y: 214, distance: 8.9
click at [603, 214] on div "COMME MX TEST, REJOIGNEZ LE TEAM AMV ! Heading On ne sait plus vraiment si AMV …" at bounding box center [522, 303] width 600 height 397
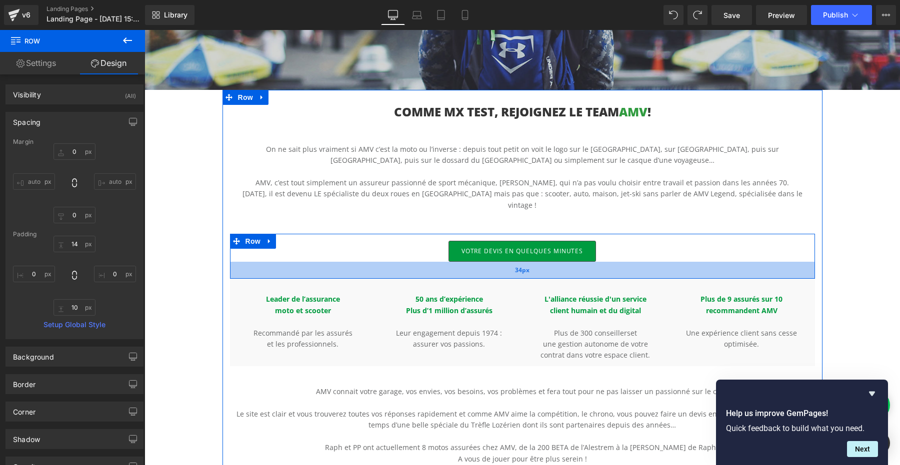
drag, startPoint x: 619, startPoint y: 255, endPoint x: 619, endPoint y: 267, distance: 12.0
click at [619, 267] on div "34px" at bounding box center [522, 270] width 585 height 17
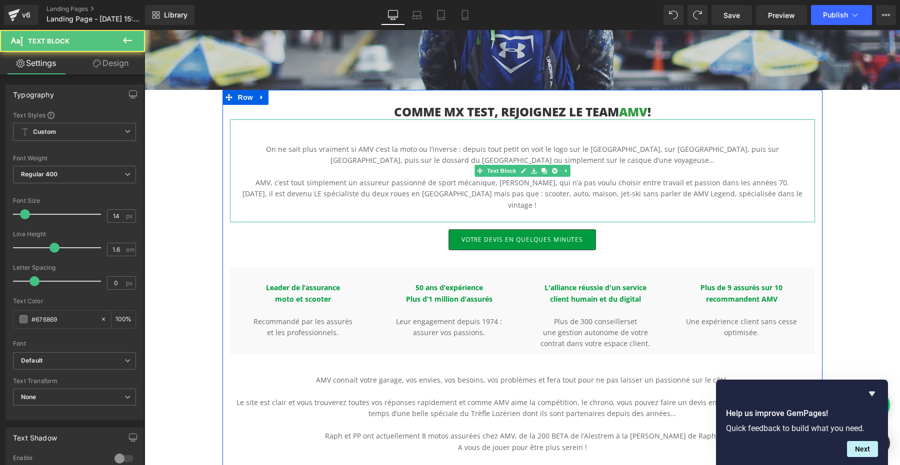
drag, startPoint x: 633, startPoint y: 220, endPoint x: 633, endPoint y: 208, distance: 11.5
click at [633, 208] on div "On ne sait plus vraiment si AMV c’est la moto ou l’inverse : depuis tout petit …" at bounding box center [522, 170] width 585 height 103
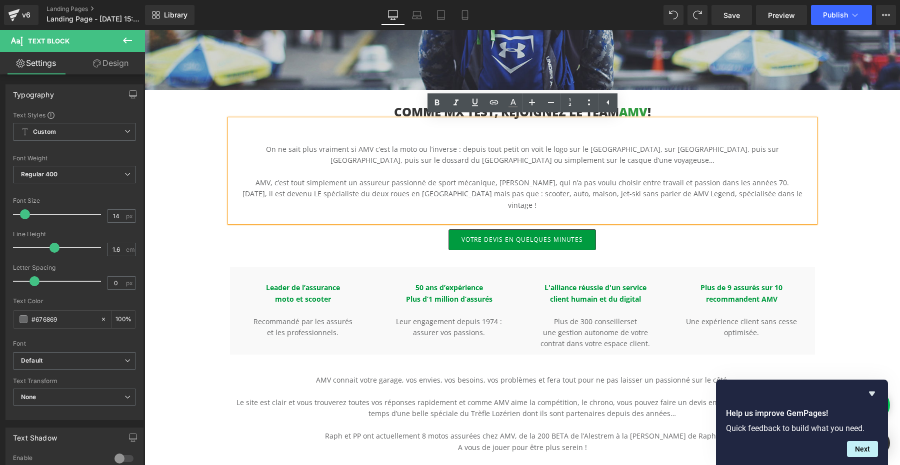
click at [633, 211] on p at bounding box center [522, 216] width 585 height 11
click at [870, 158] on div "Hero Banner 200px 200px COMME MX TEST, REJOIGNEZ LE TEAM AMV ! Heading On ne sa…" at bounding box center [521, 252] width 755 height 774
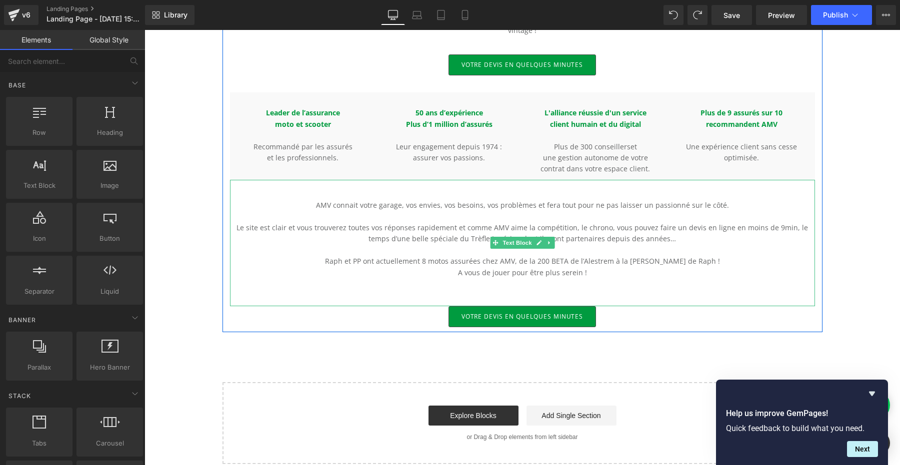
scroll to position [432, 0]
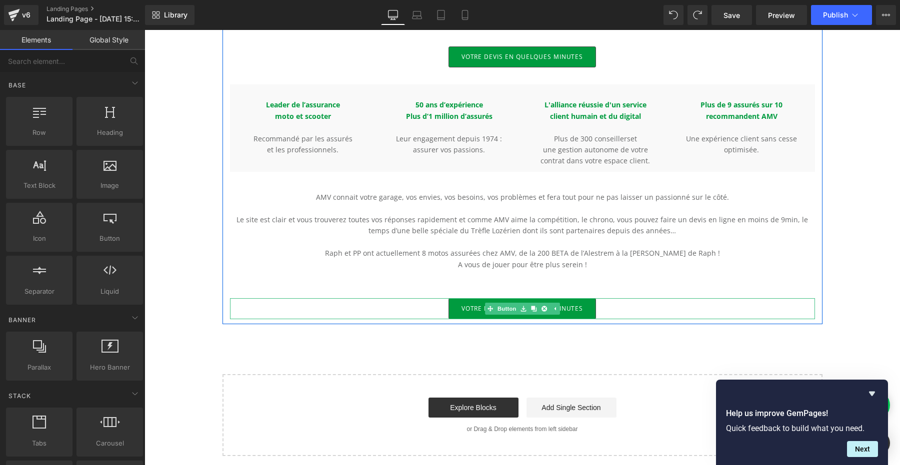
click at [463, 306] on span "Votre devis en quelques minutes" at bounding box center [522, 309] width 122 height 6
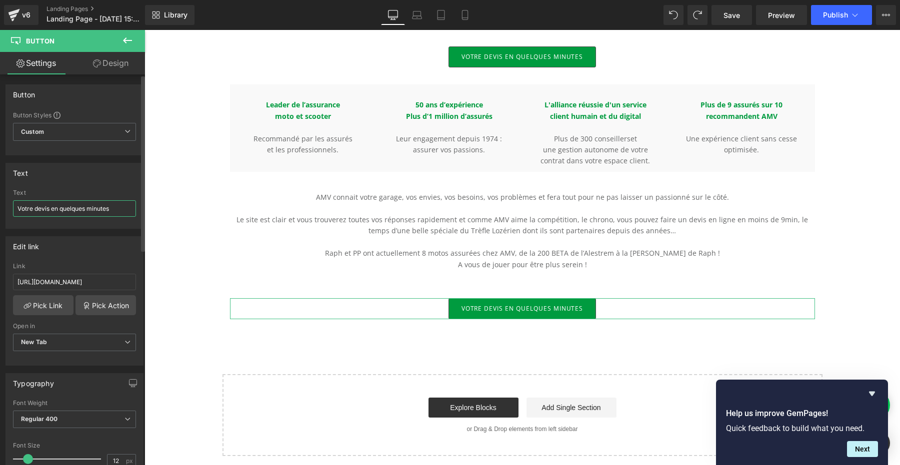
click at [63, 208] on input "Votre devis en quelques minutes" at bounding box center [74, 208] width 123 height 16
type input "Rejoignez la team AMV"
click at [862, 246] on div "Hero Banner 200px 200px COMME MX TEST, REJOIGNEZ LE TEAM AMV ! Heading On ne sa…" at bounding box center [521, 69] width 755 height 774
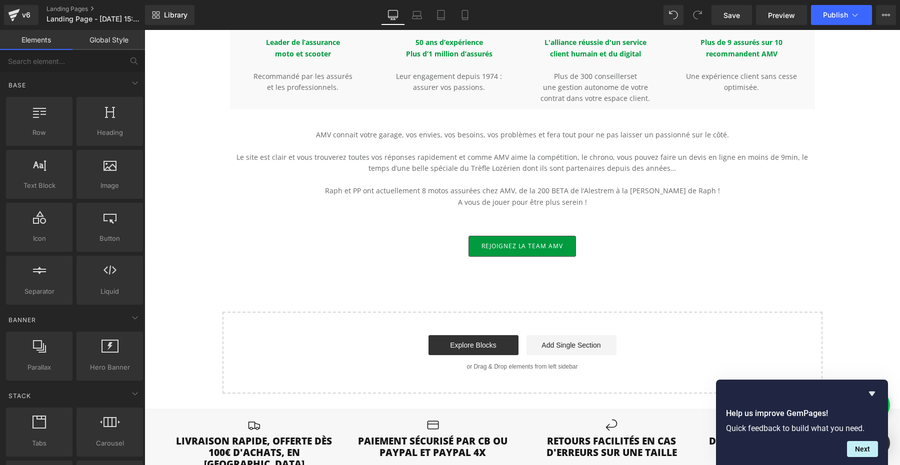
scroll to position [500, 0]
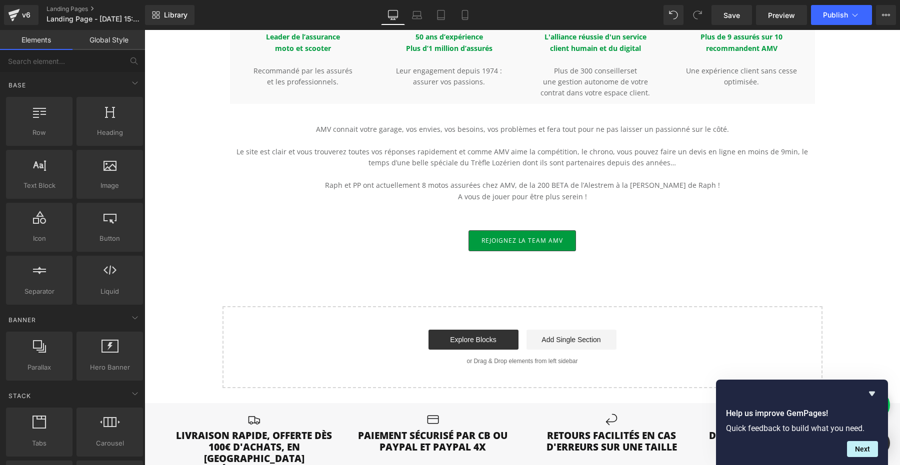
click at [444, 279] on div "Hero Banner 200px 200px COMME MX TEST, REJOIGNEZ LE TEAM AMV ! Heading On ne sa…" at bounding box center [521, 1] width 755 height 774
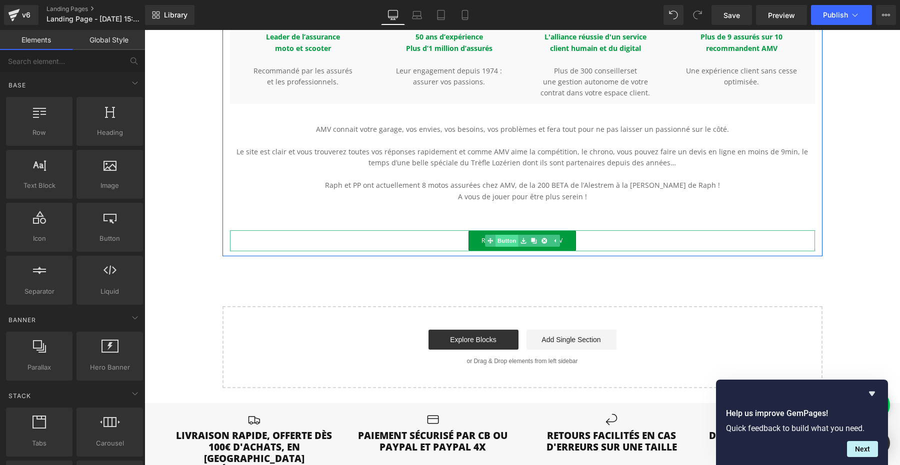
click at [503, 235] on link "Button" at bounding box center [501, 241] width 33 height 12
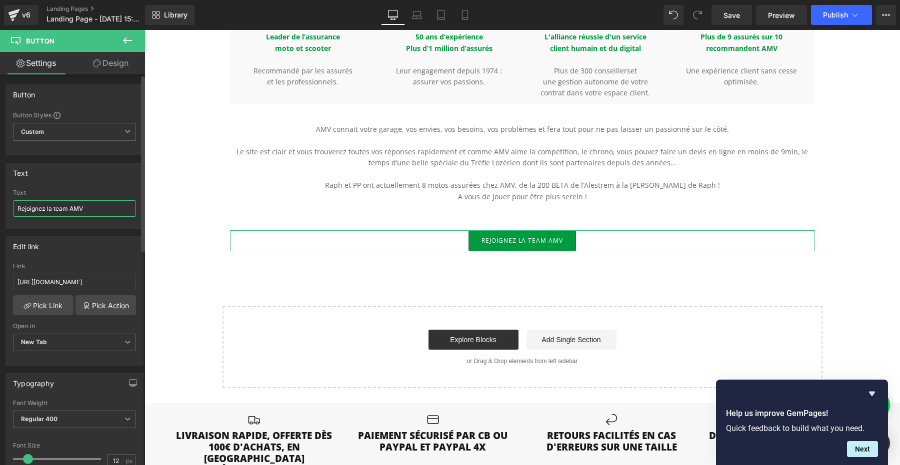
drag, startPoint x: 50, startPoint y: 208, endPoint x: 105, endPoint y: 209, distance: 55.5
click at [53, 208] on input "Rejoignez la team AMV" at bounding box center [74, 208] width 123 height 16
type input "Rejoignez le team AMV"
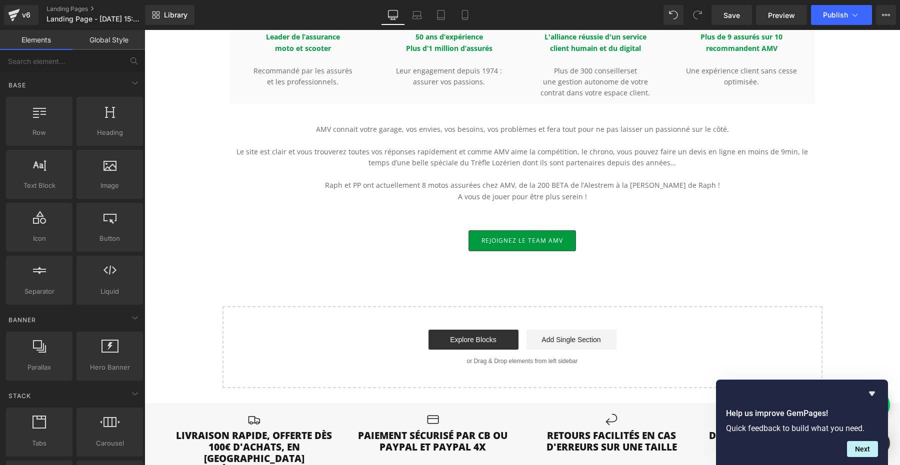
click at [214, 264] on div "Hero Banner 200px 200px COMME MX TEST, REJOIGNEZ LE TEAM AMV ! Heading On ne sa…" at bounding box center [521, 1] width 755 height 774
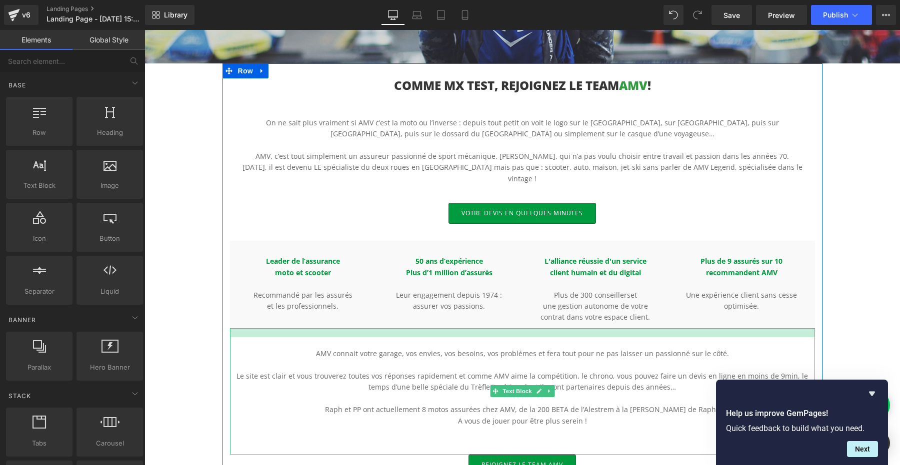
click at [619, 328] on div at bounding box center [522, 332] width 585 height 9
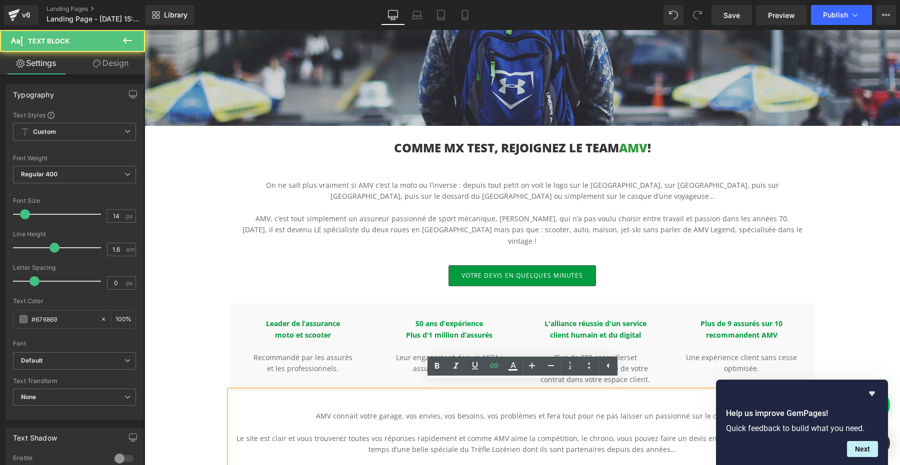
scroll to position [193, 0]
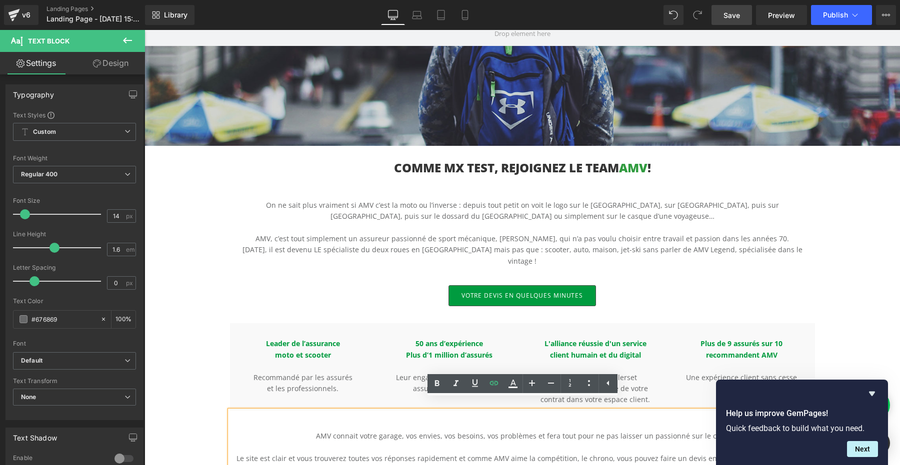
click at [729, 11] on span "Save" at bounding box center [731, 15] width 16 height 10
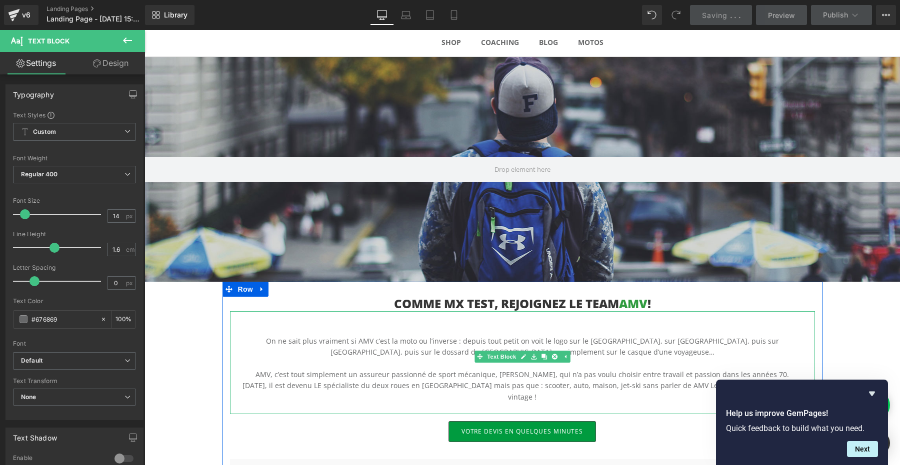
scroll to position [33, 0]
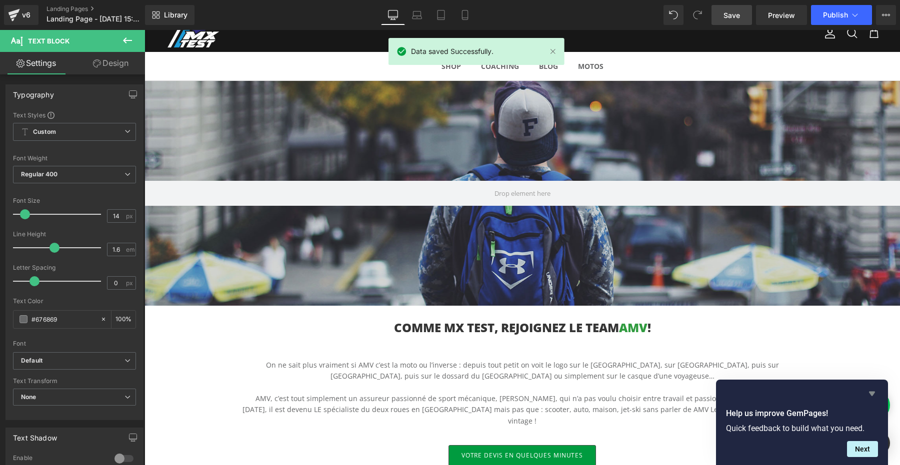
click at [869, 395] on icon "Hide survey" at bounding box center [872, 394] width 12 height 12
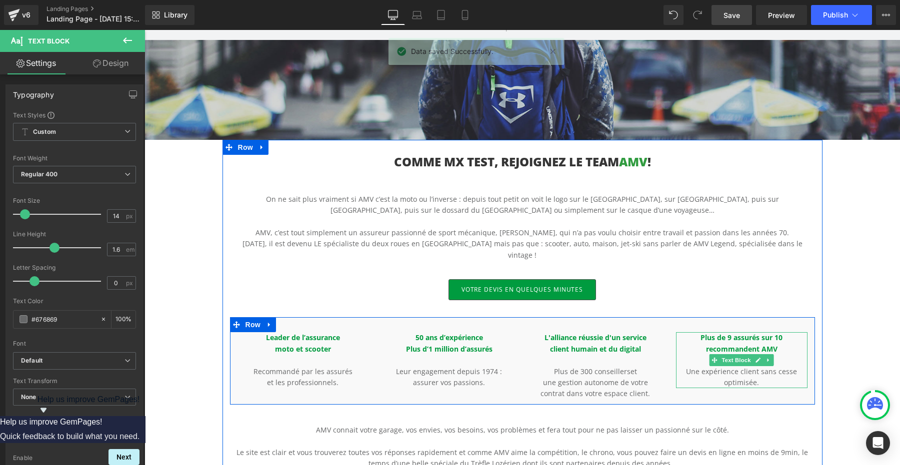
scroll to position [81, 0]
